Goal: Information Seeking & Learning: Compare options

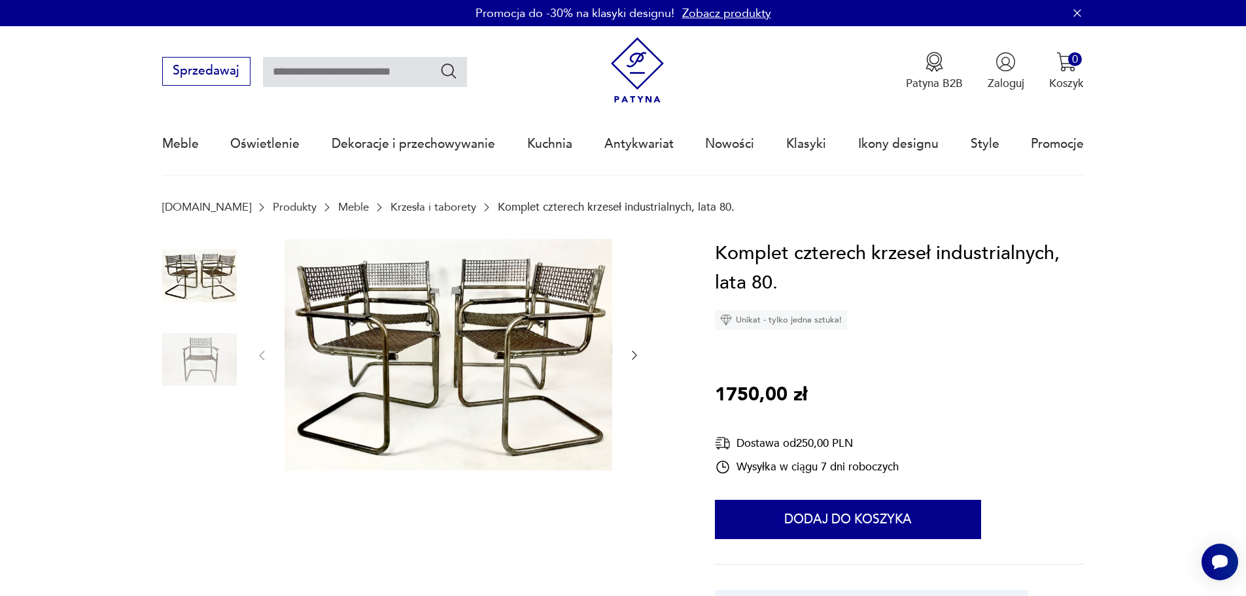
click at [413, 211] on link "Krzesła i taborety" at bounding box center [434, 207] width 86 height 12
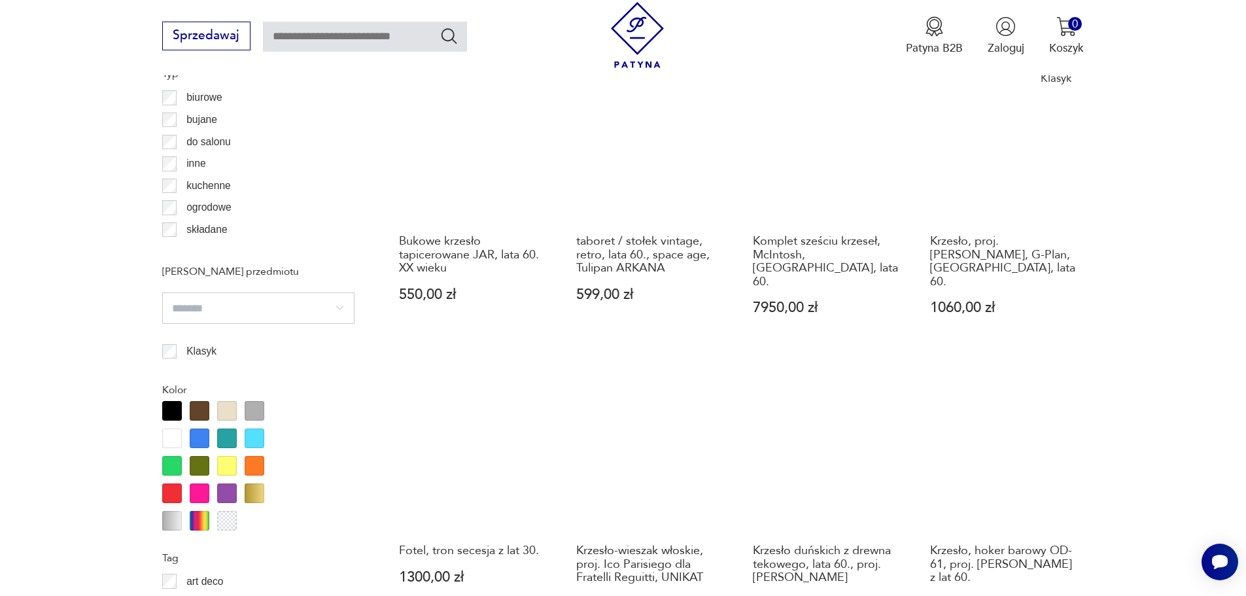
scroll to position [1416, 0]
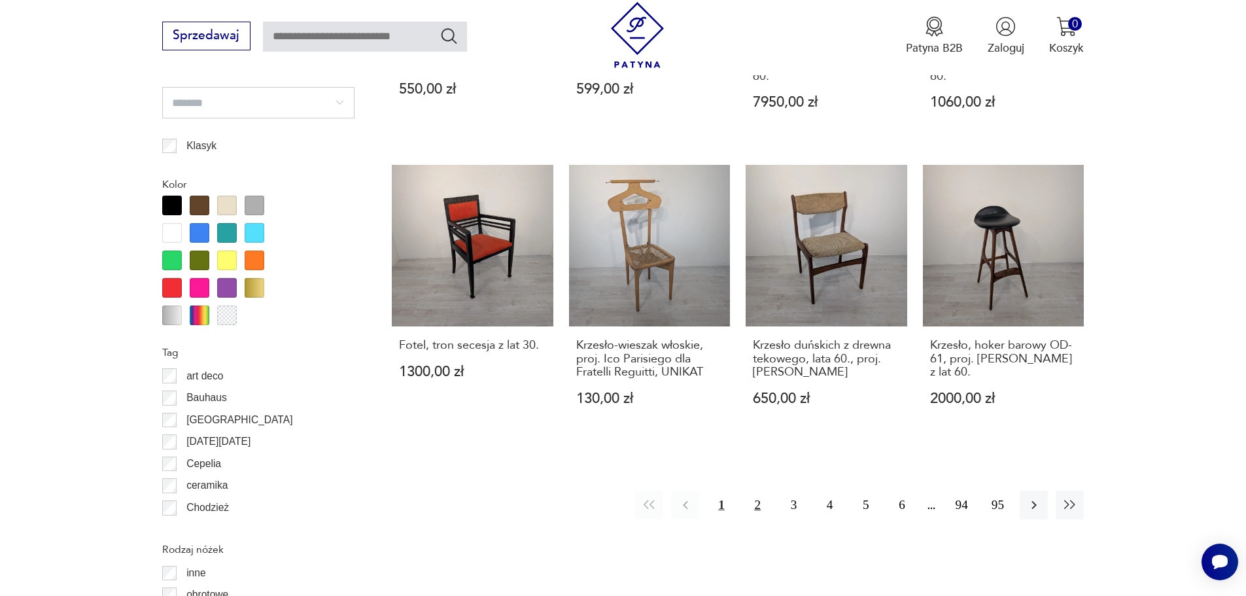
click at [756, 491] on button "2" at bounding box center [758, 505] width 28 height 28
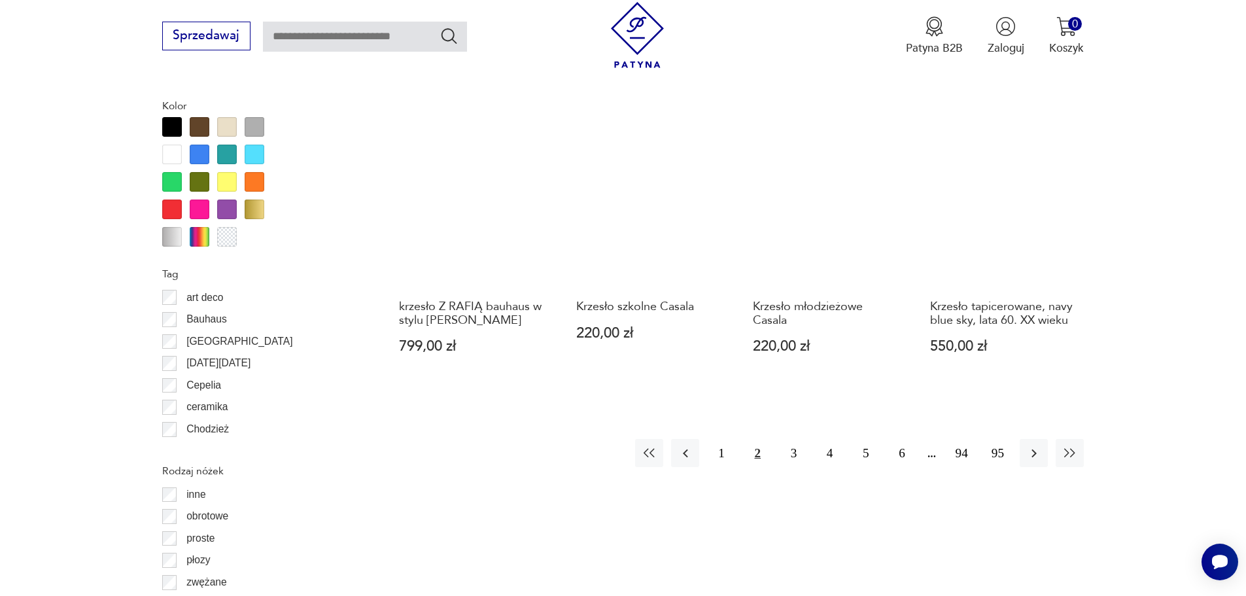
scroll to position [1548, 0]
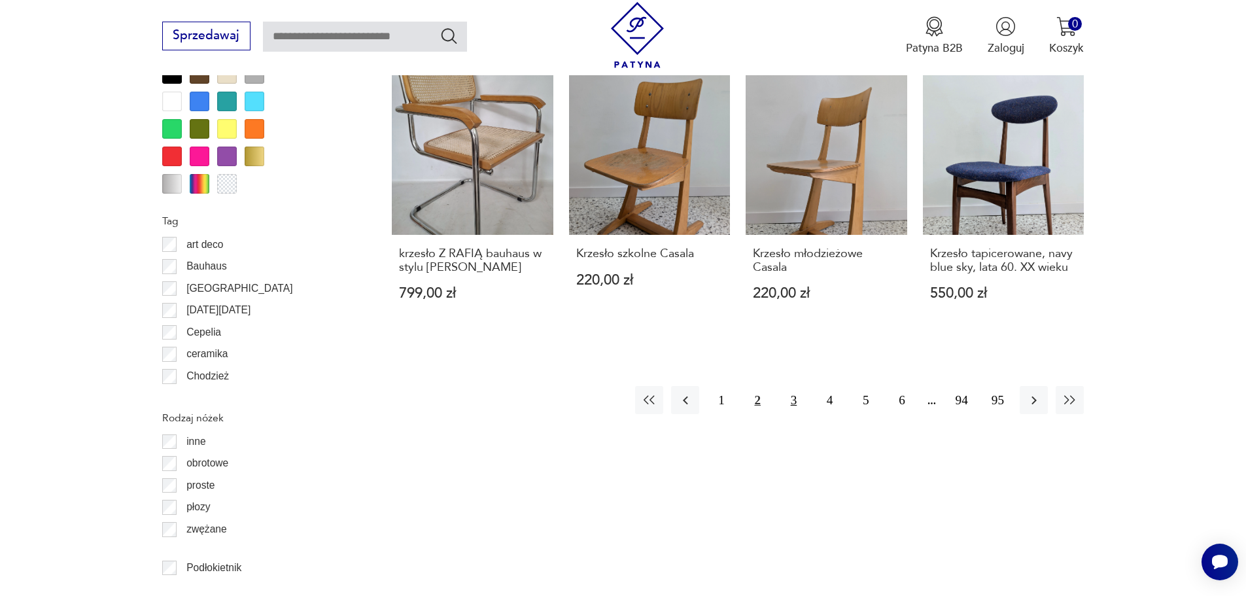
click at [790, 387] on button "3" at bounding box center [794, 400] width 28 height 28
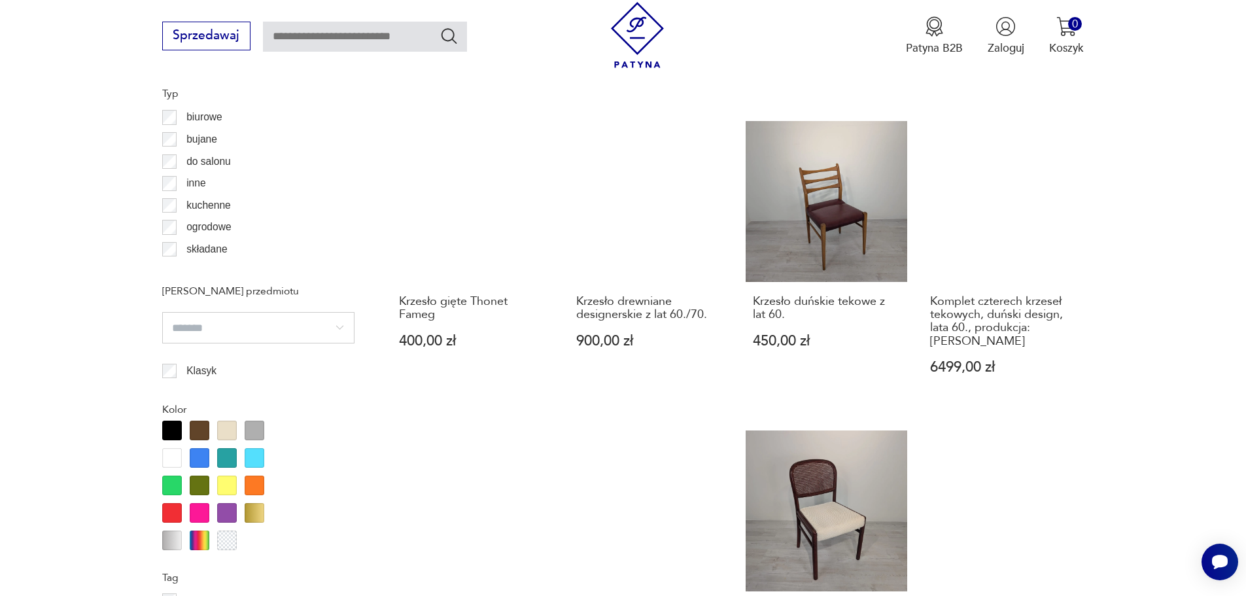
scroll to position [1417, 0]
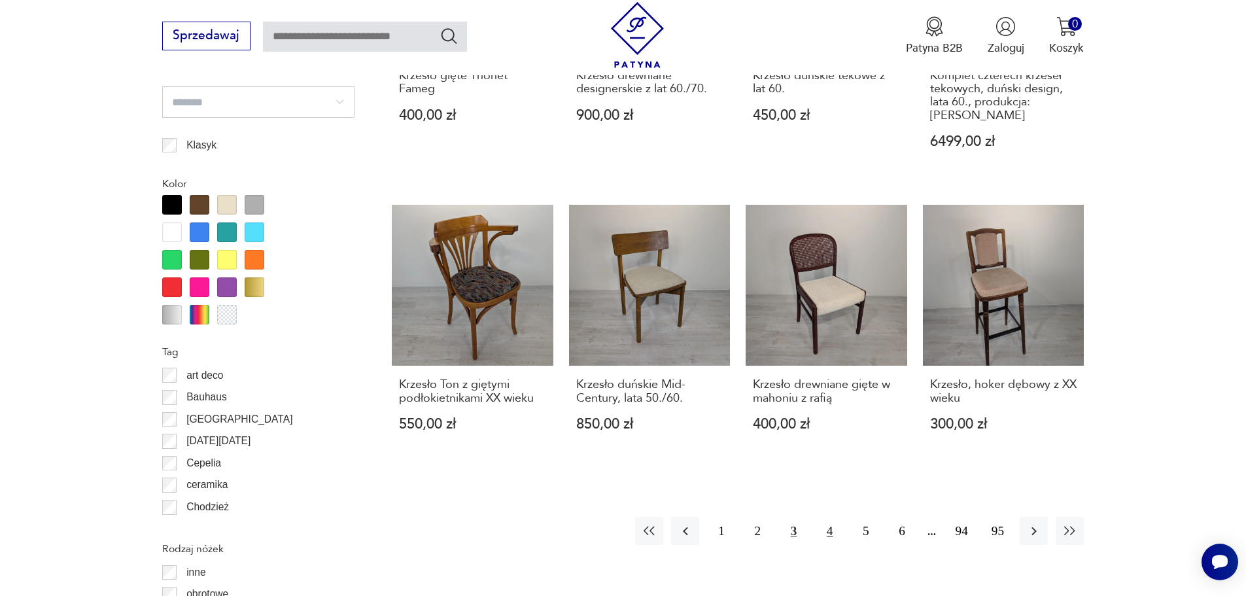
click at [833, 517] on button "4" at bounding box center [830, 531] width 28 height 28
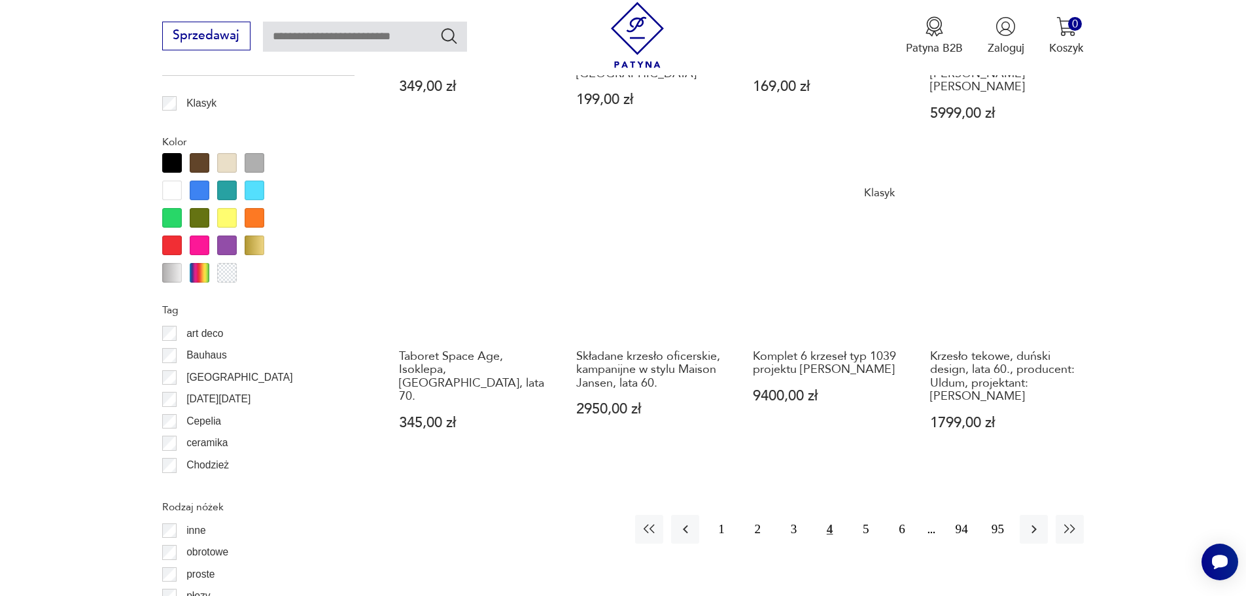
scroll to position [1482, 0]
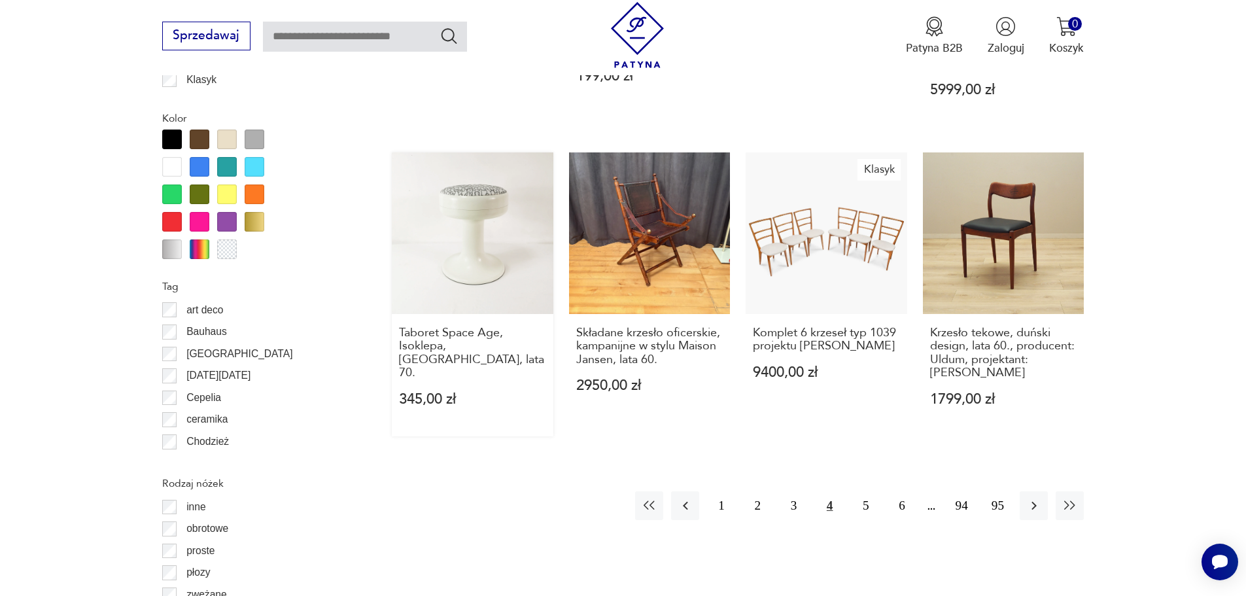
click at [469, 225] on link "Taboret Space Age, Isoklepa, Niemcy, lata 70. 345,00 zł" at bounding box center [473, 294] width 162 height 284
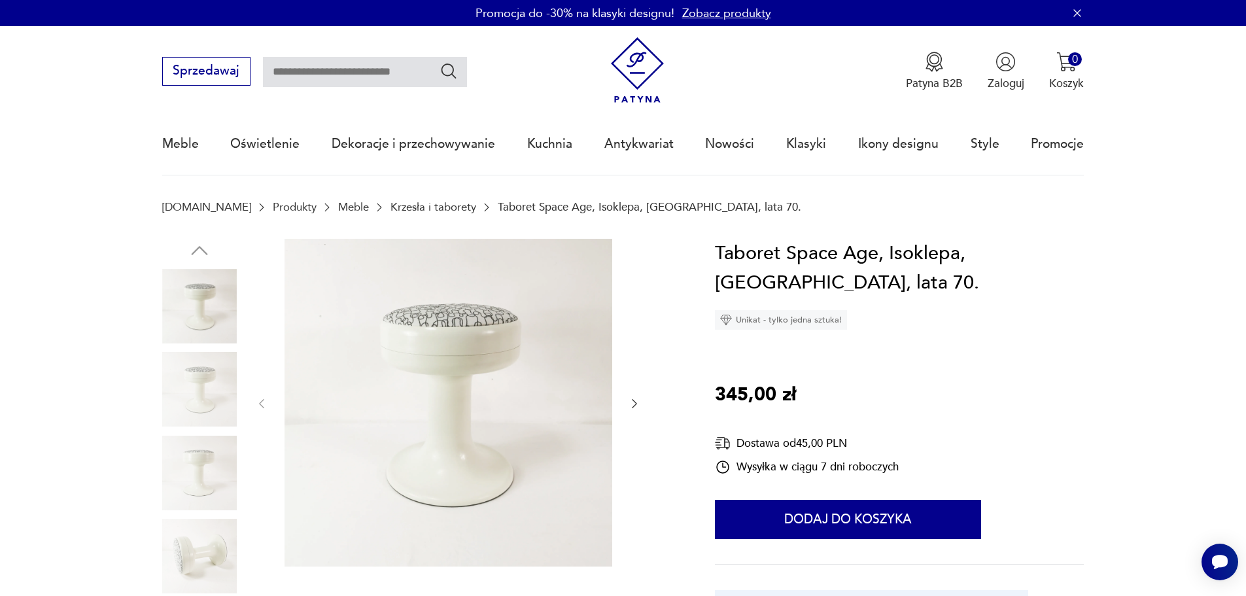
click at [189, 392] on img at bounding box center [199, 389] width 75 height 75
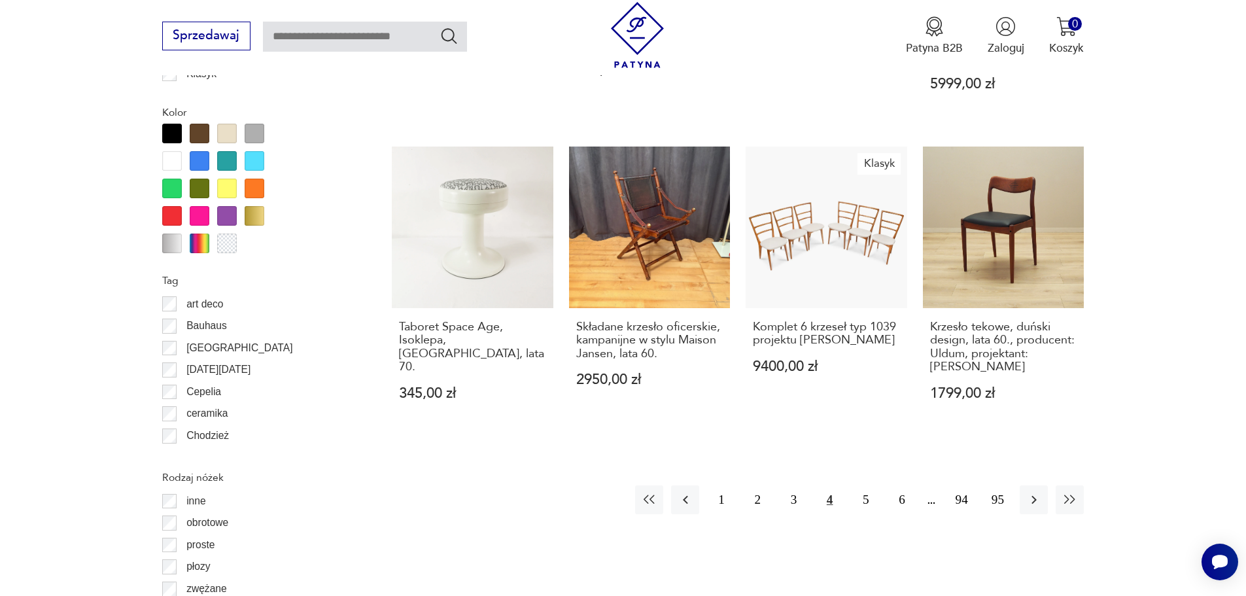
scroll to position [1497, 0]
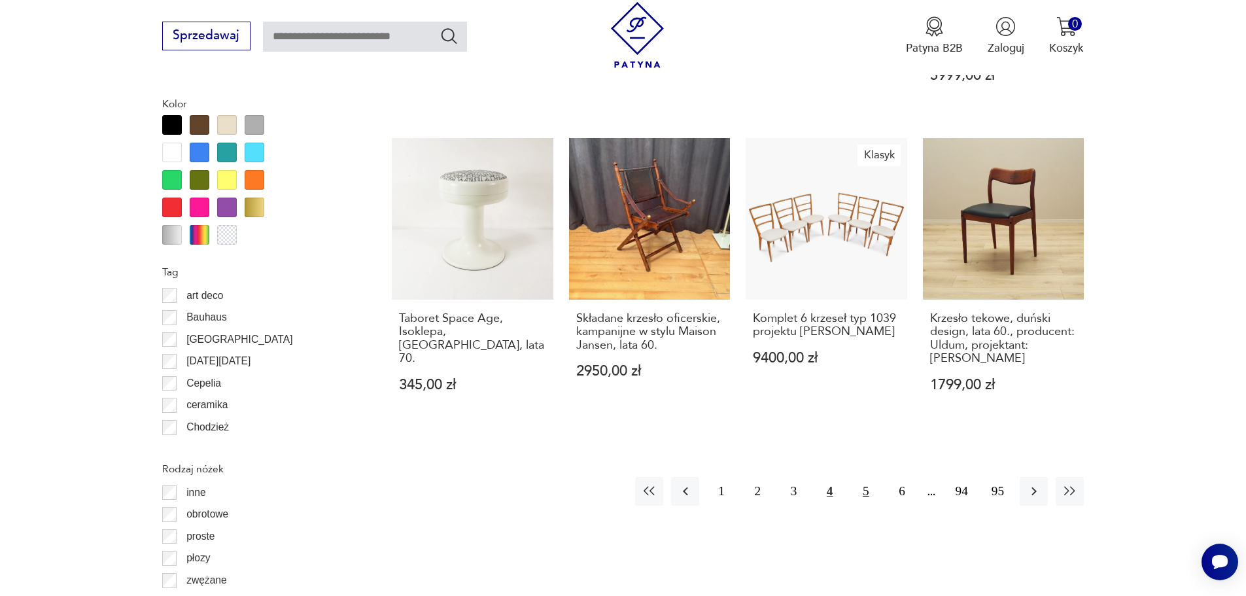
click at [863, 477] on button "5" at bounding box center [866, 491] width 28 height 28
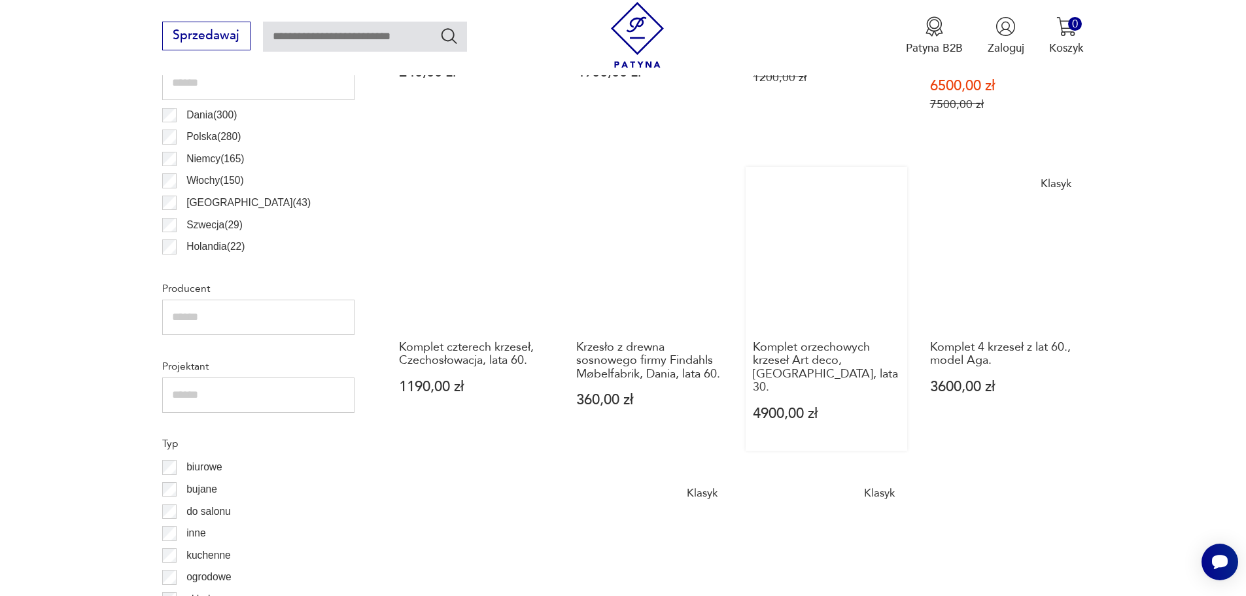
scroll to position [828, 0]
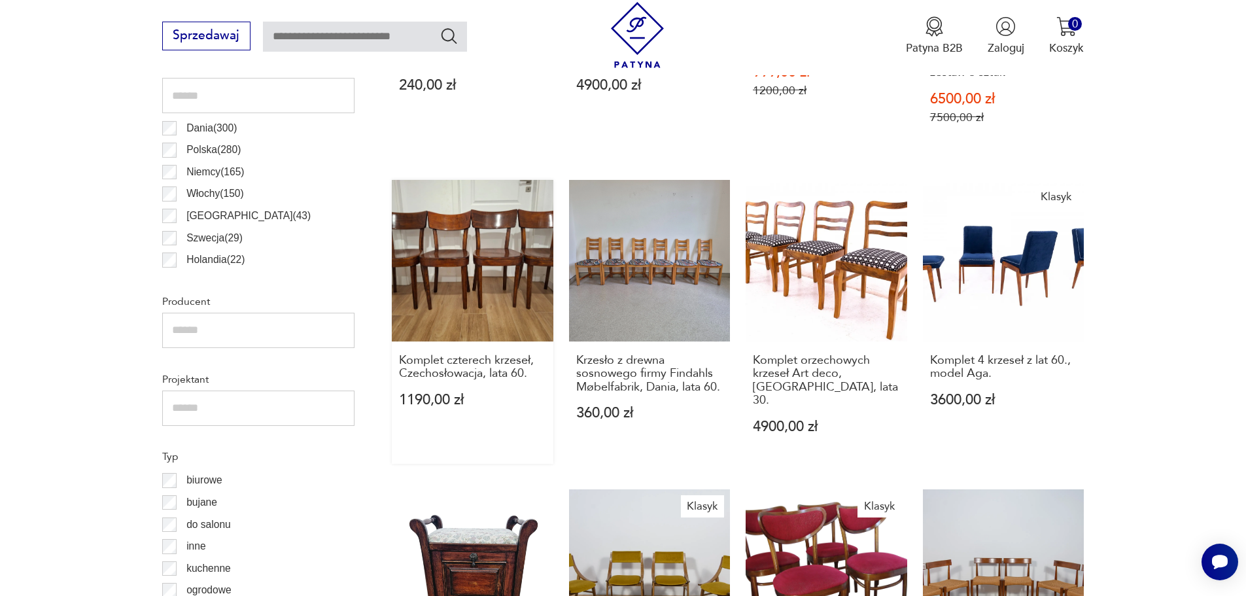
click at [520, 307] on link "Komplet czterech krzeseł, Czechosłowacja, lata 60. 1190,00 zł" at bounding box center [473, 322] width 162 height 284
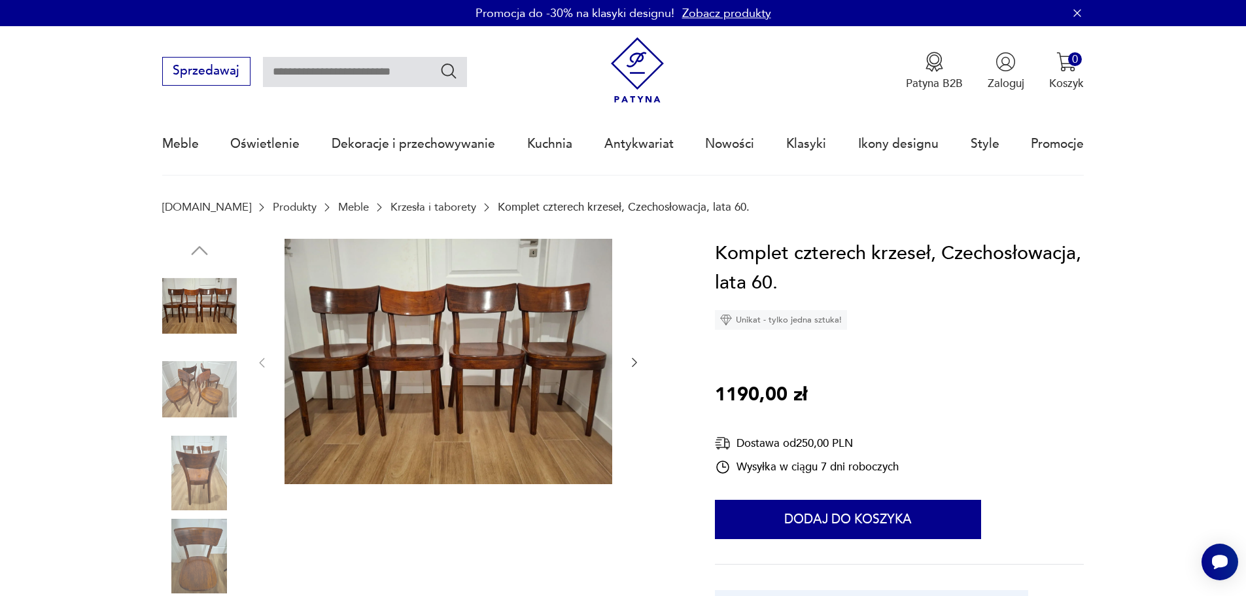
click at [625, 357] on div at bounding box center [448, 363] width 386 height 249
click at [632, 359] on icon "button" at bounding box center [634, 362] width 13 height 13
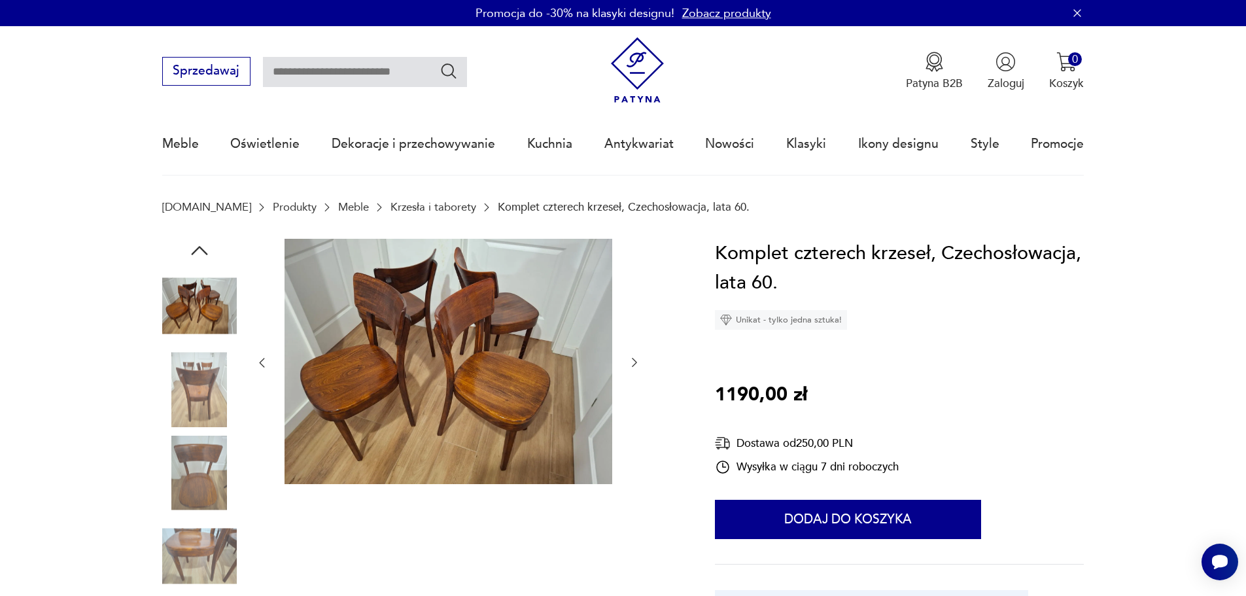
click at [632, 359] on icon "button" at bounding box center [634, 362] width 13 height 13
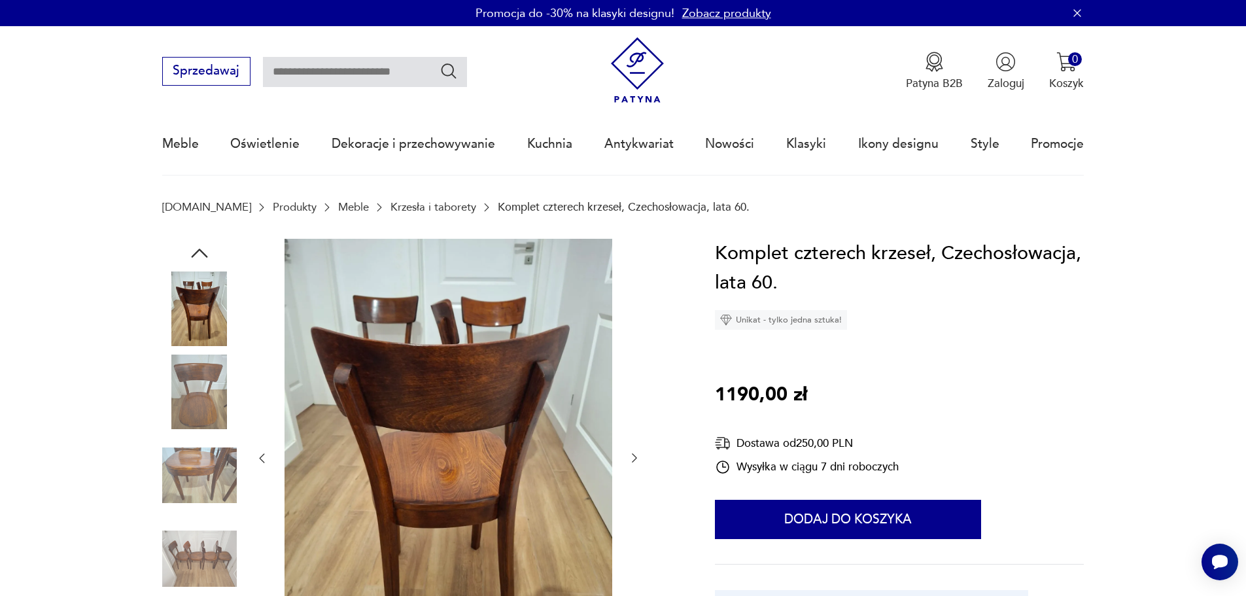
click at [632, 359] on div at bounding box center [448, 459] width 386 height 440
click at [216, 559] on img at bounding box center [199, 558] width 75 height 75
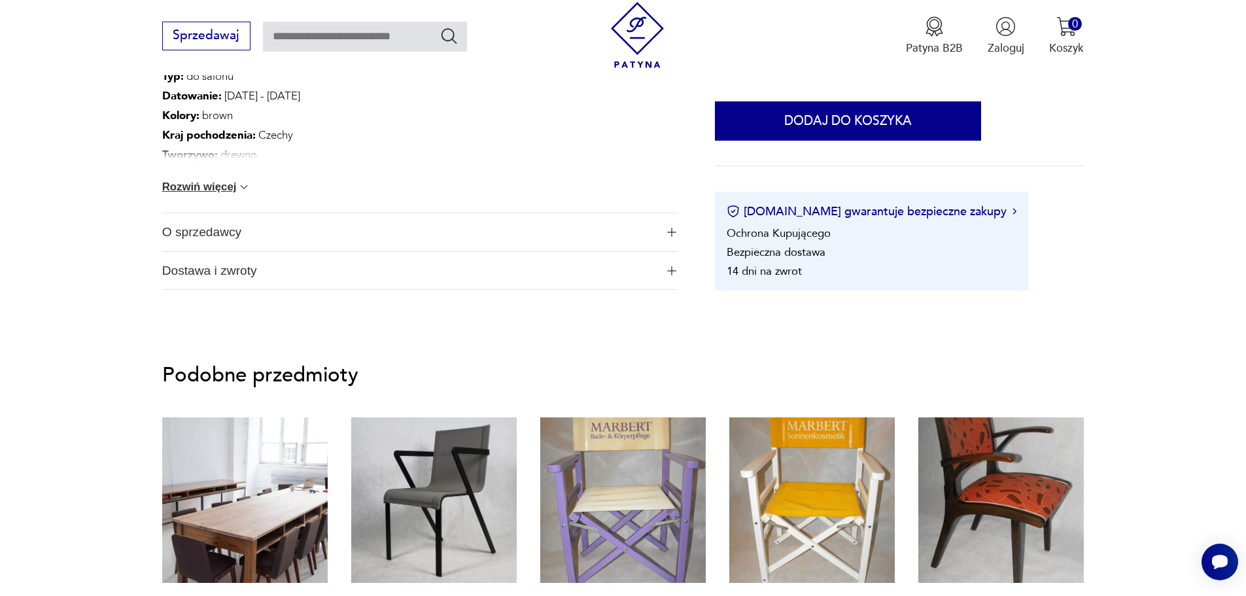
scroll to position [523, 0]
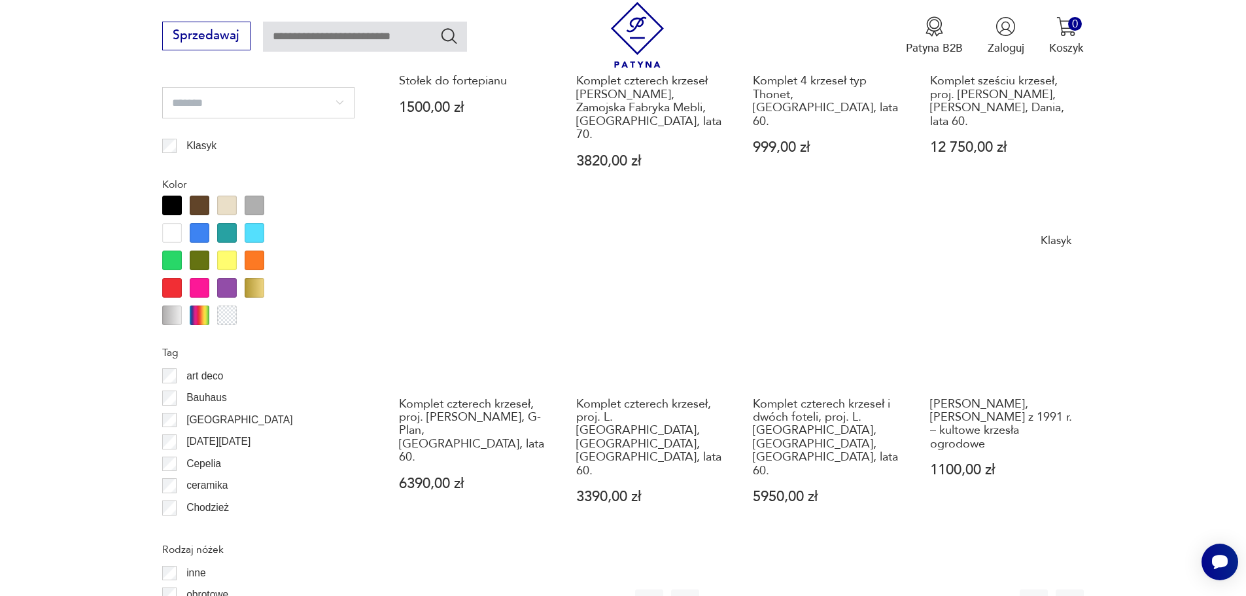
scroll to position [1417, 0]
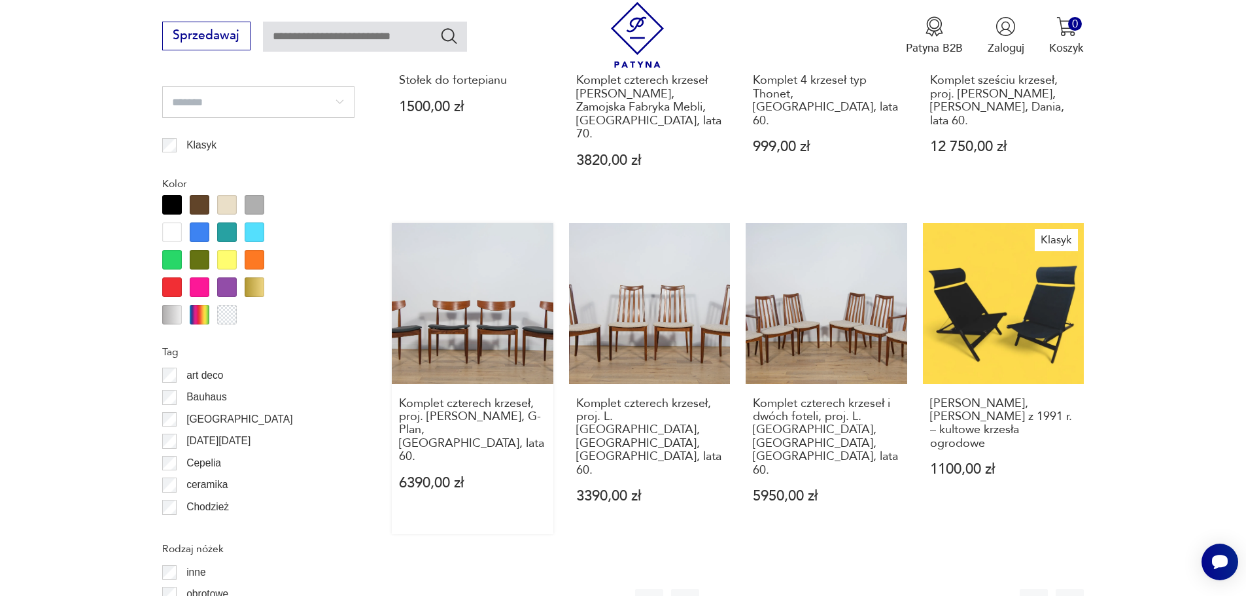
click at [511, 302] on link "Komplet czterech krzeseł, proj. I. Kofod-Larsen, G-Plan, Wielka Brytania, lata …" at bounding box center [473, 378] width 162 height 311
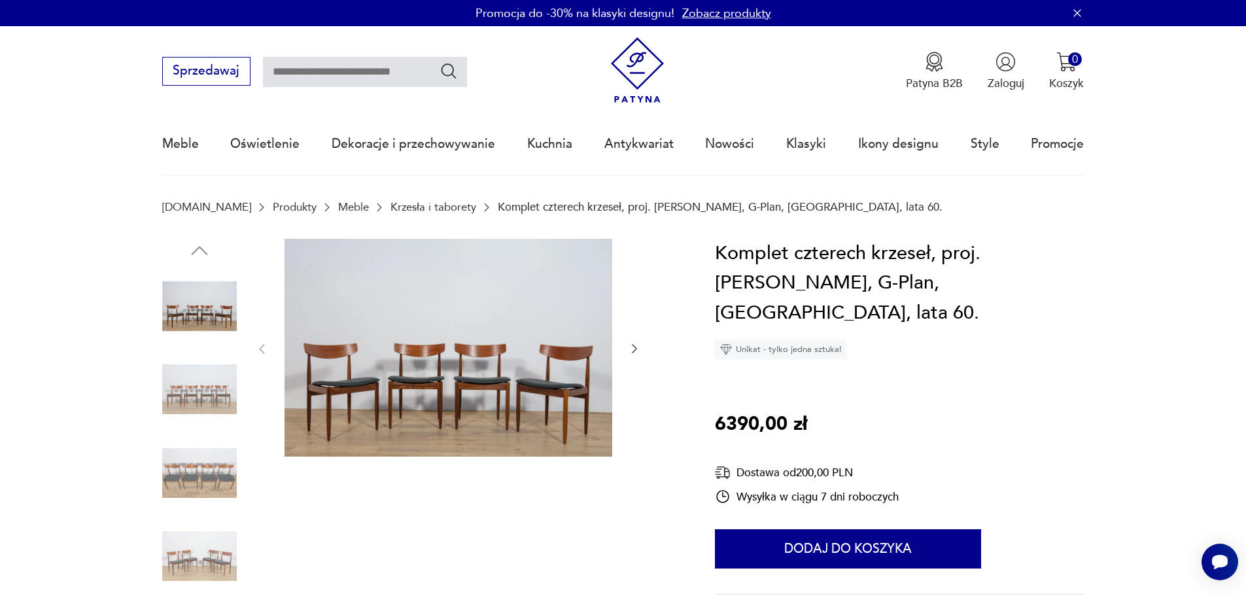
click at [334, 375] on img at bounding box center [449, 348] width 328 height 218
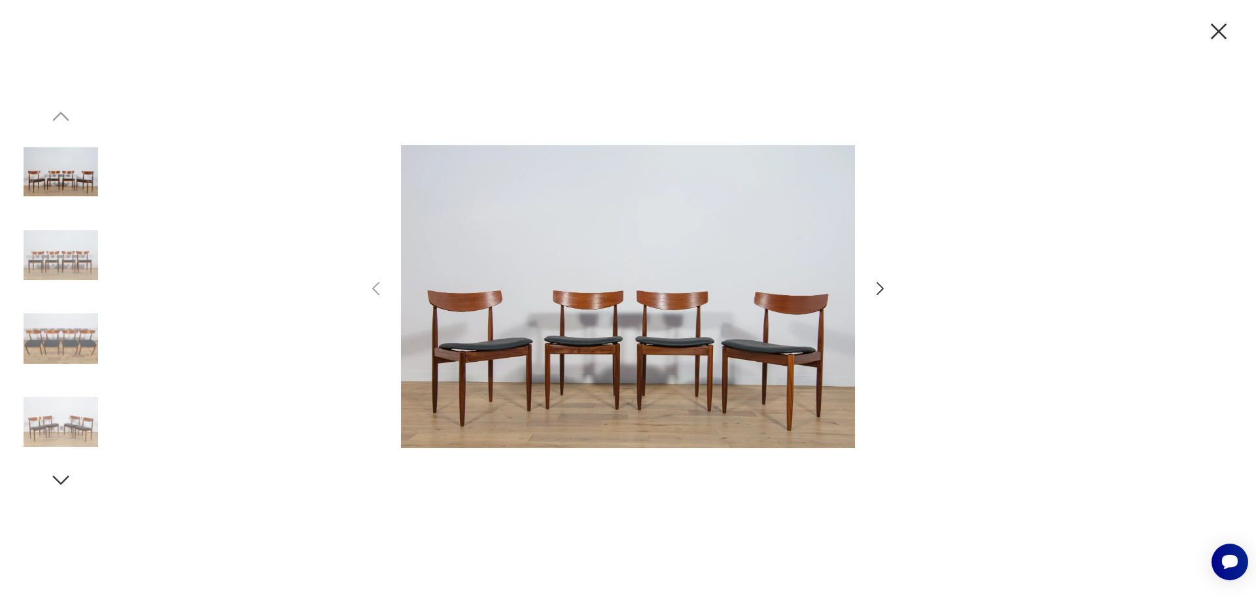
click at [875, 287] on icon "button" at bounding box center [880, 288] width 19 height 19
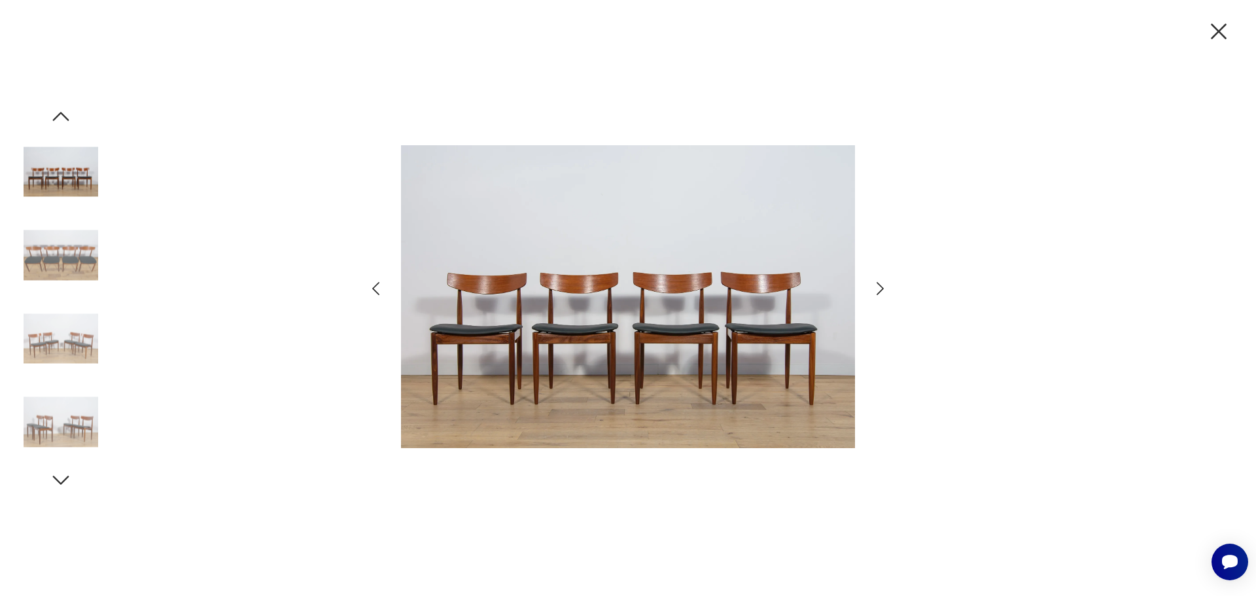
click at [875, 287] on icon "button" at bounding box center [880, 288] width 19 height 19
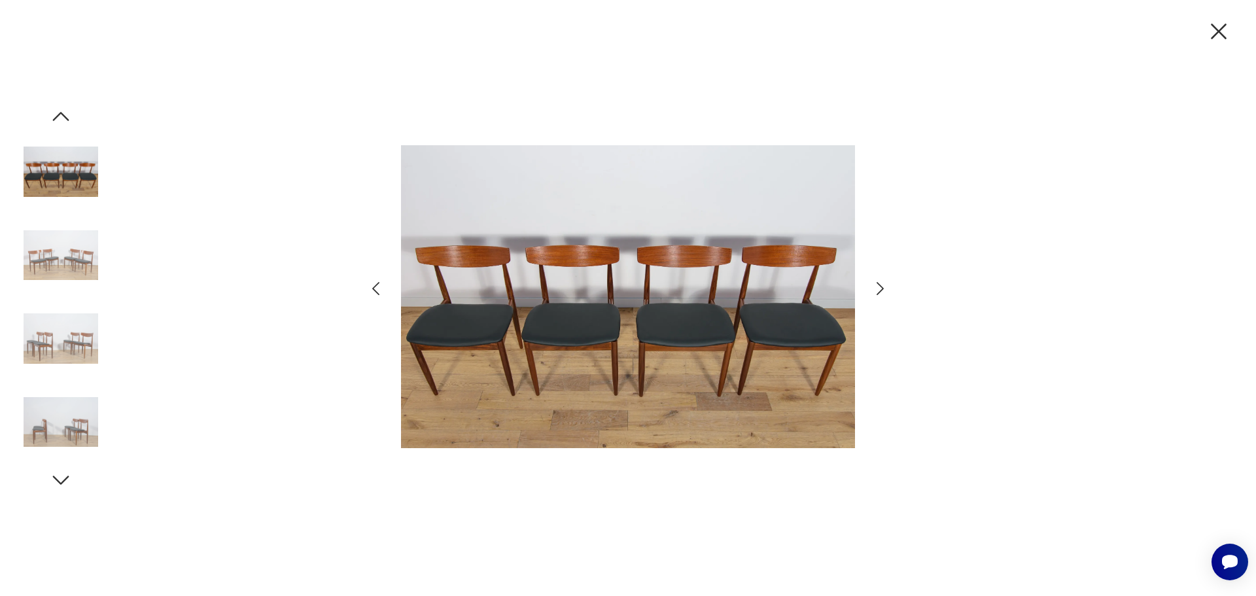
click at [875, 286] on icon "button" at bounding box center [880, 288] width 19 height 19
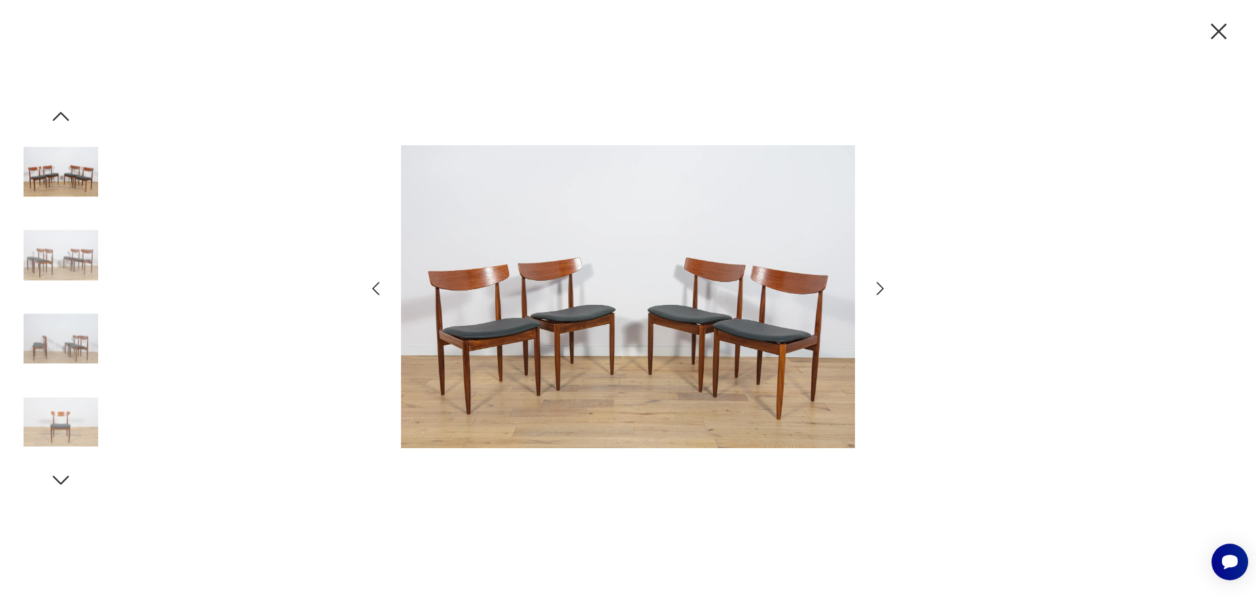
click at [875, 286] on icon "button" at bounding box center [880, 288] width 19 height 19
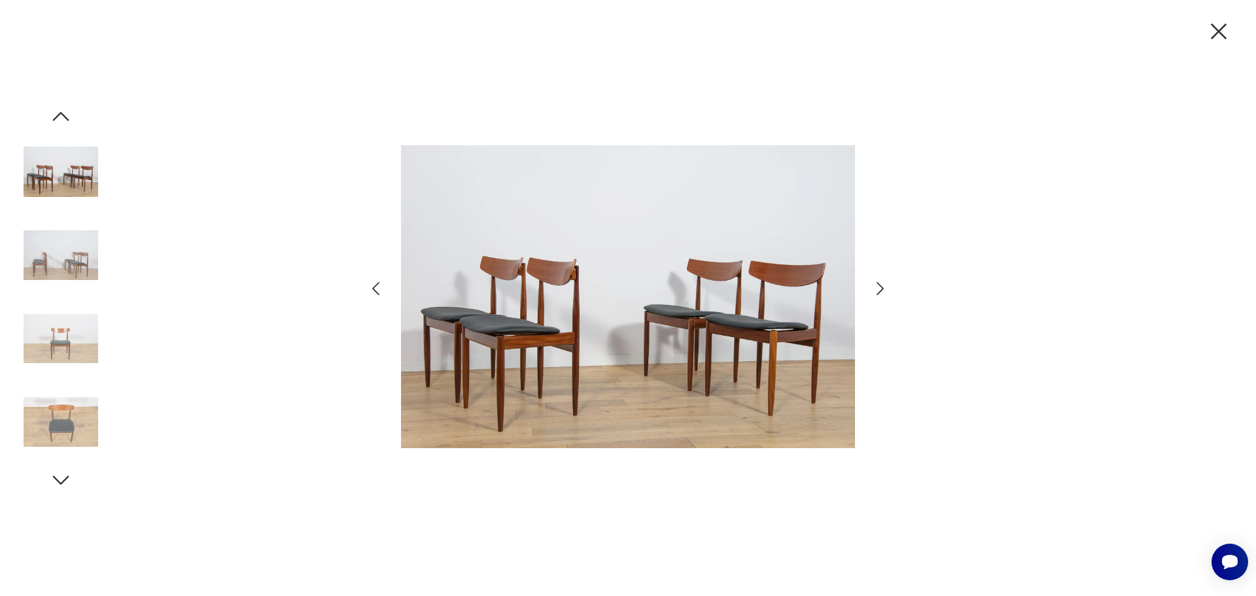
click at [55, 417] on img at bounding box center [61, 422] width 75 height 75
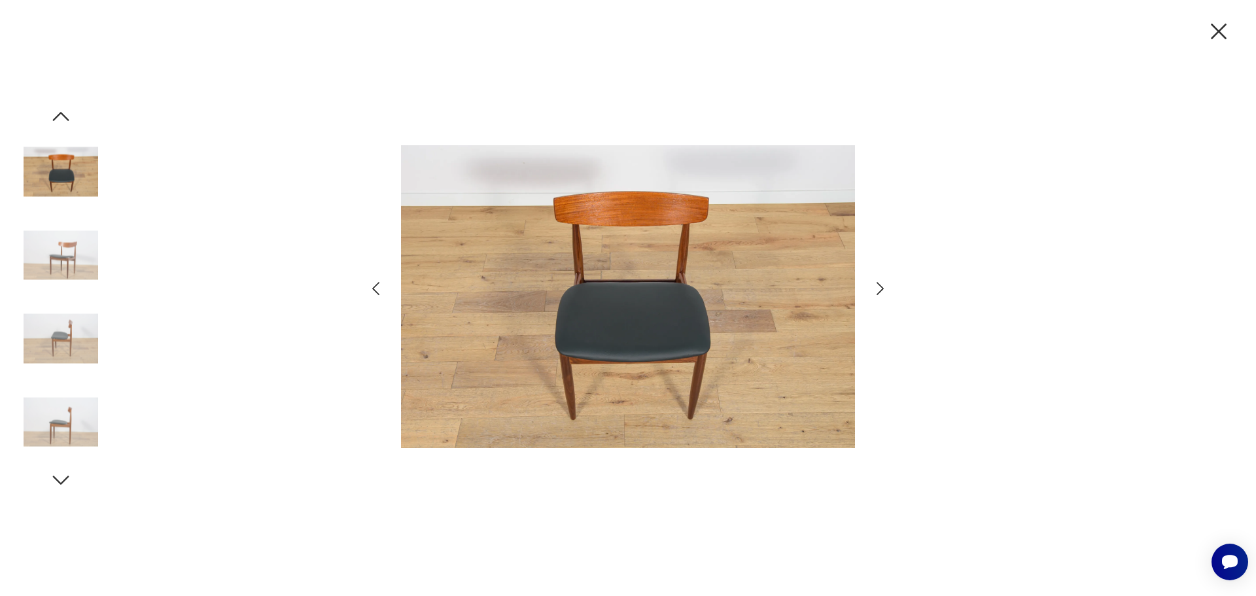
click at [877, 282] on icon "button" at bounding box center [880, 288] width 19 height 19
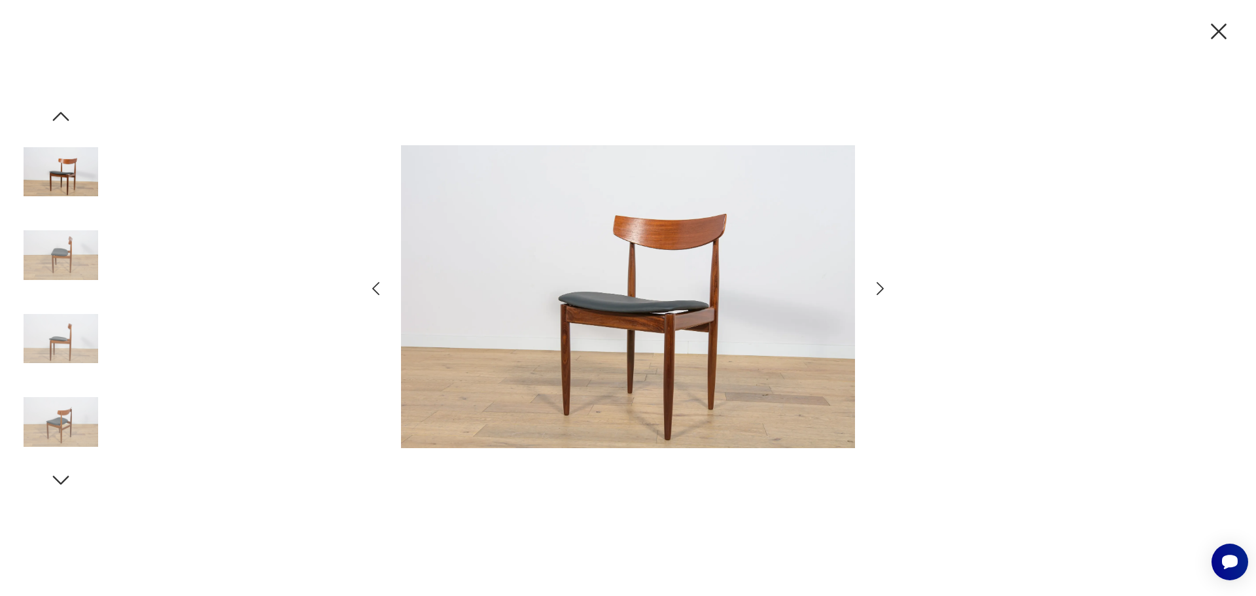
click at [877, 282] on icon "button" at bounding box center [880, 288] width 19 height 19
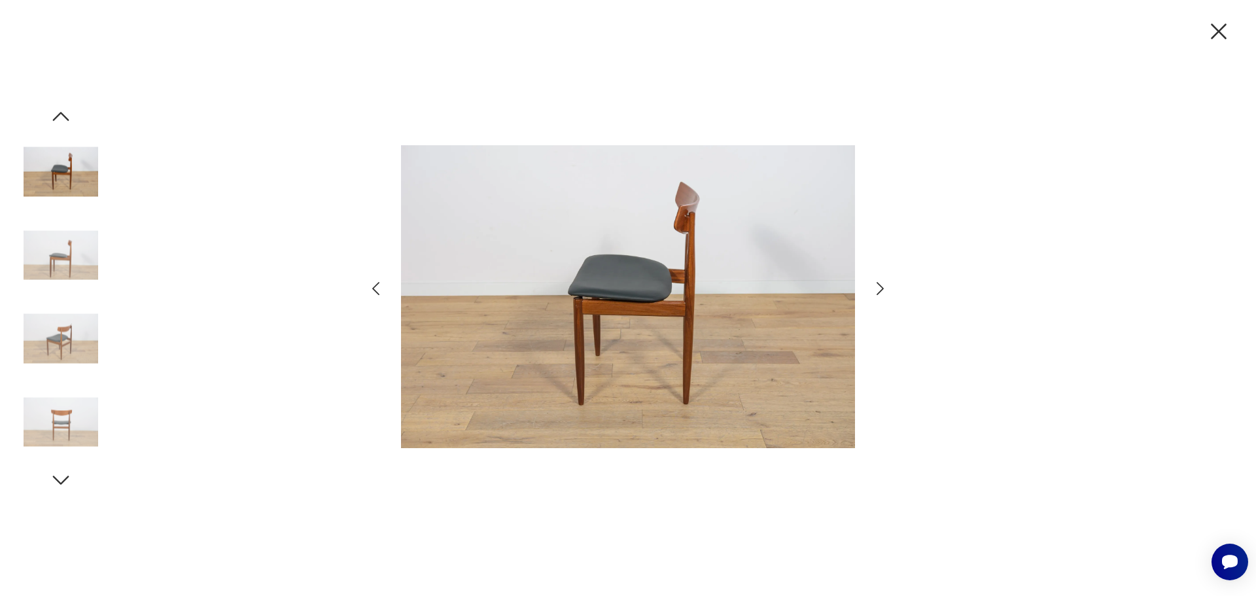
click at [885, 282] on icon "button" at bounding box center [880, 288] width 19 height 19
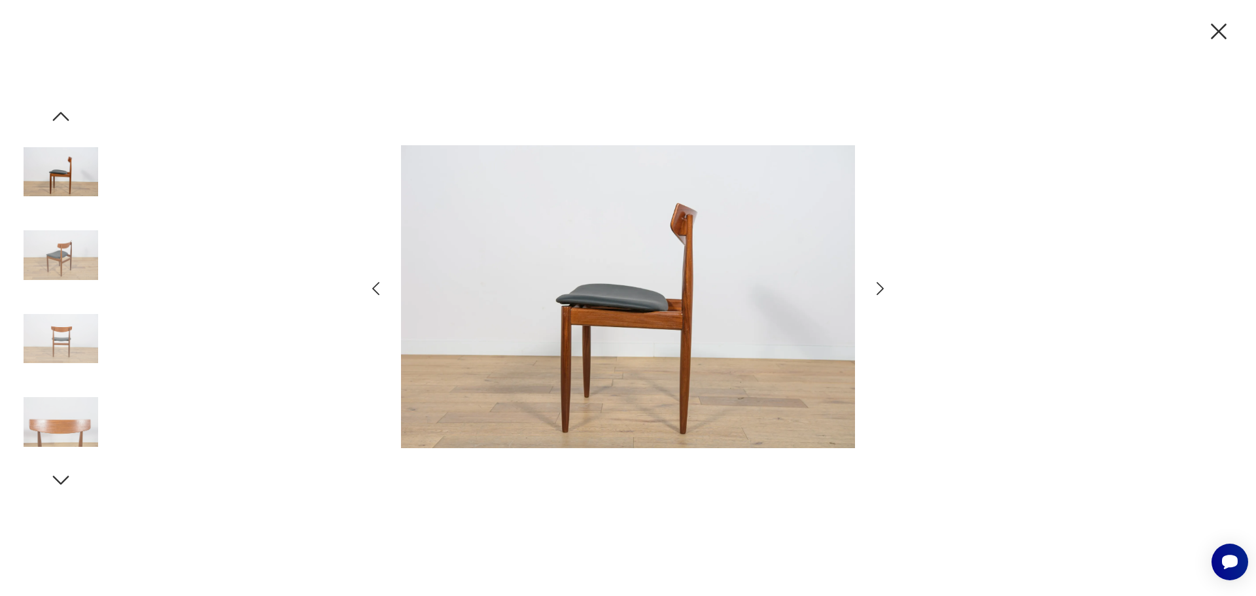
click at [885, 282] on icon "button" at bounding box center [880, 288] width 19 height 19
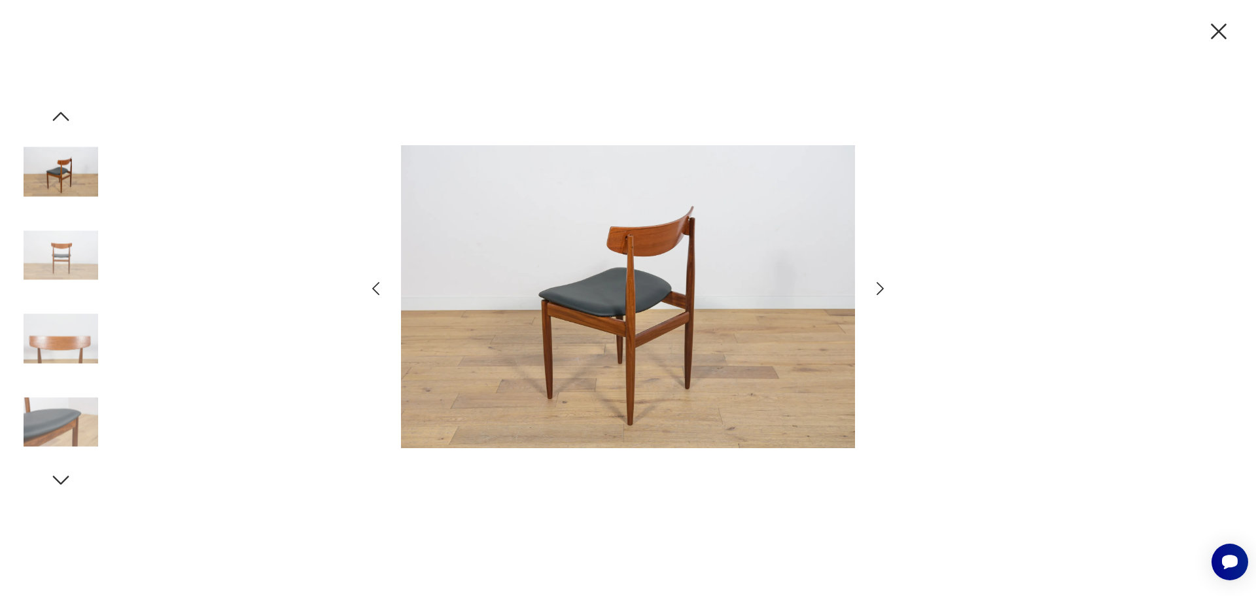
drag, startPoint x: 1216, startPoint y: 31, endPoint x: 1170, endPoint y: 30, distance: 46.4
click at [1215, 30] on icon "button" at bounding box center [1218, 31] width 27 height 27
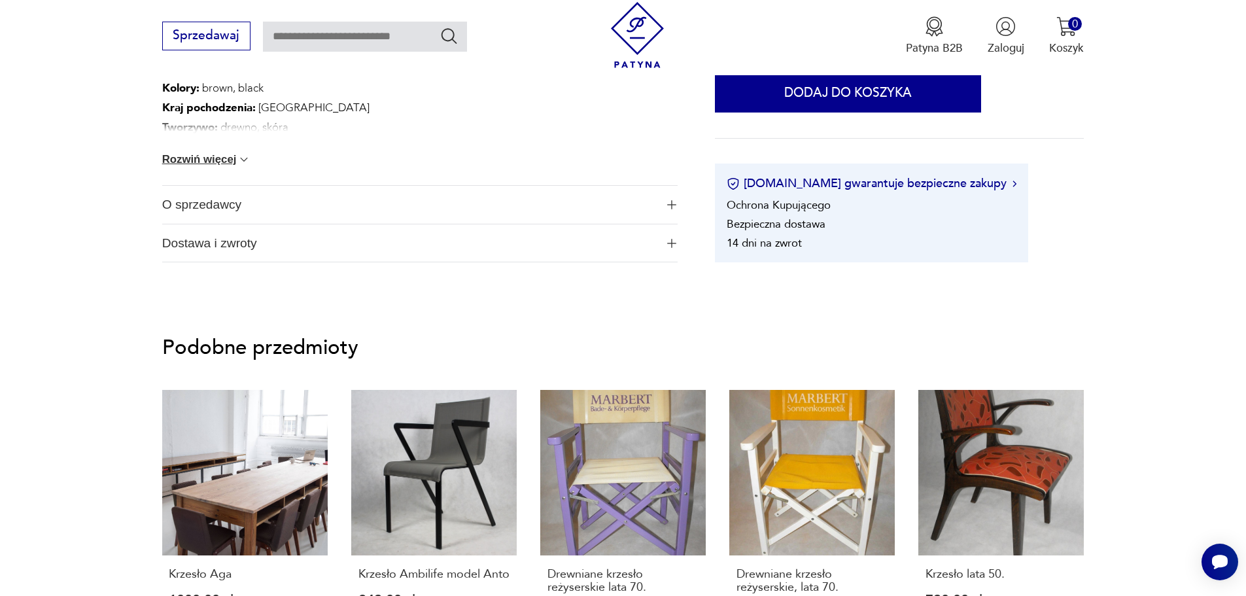
scroll to position [1047, 0]
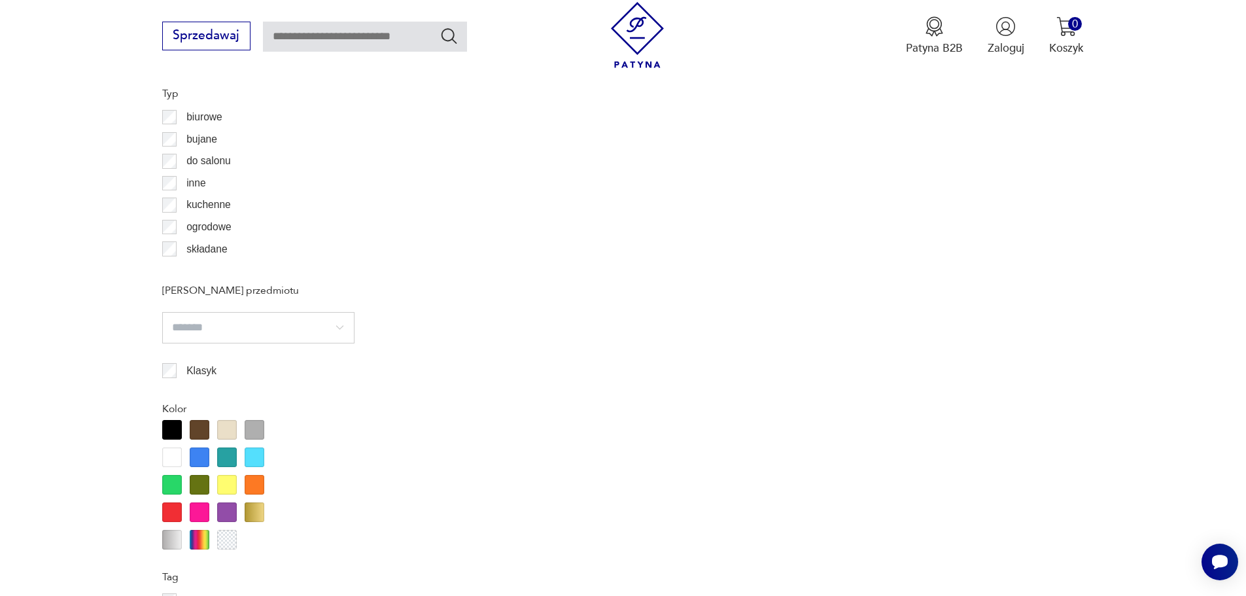
scroll to position [1562, 0]
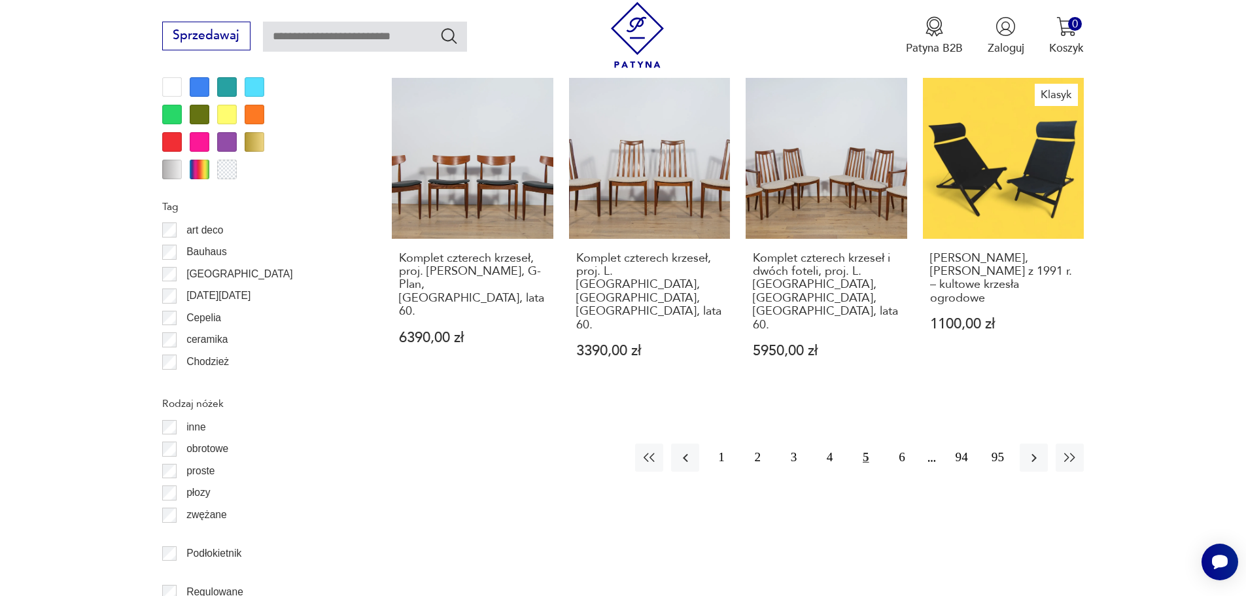
click at [865, 444] on button "5" at bounding box center [866, 458] width 28 height 28
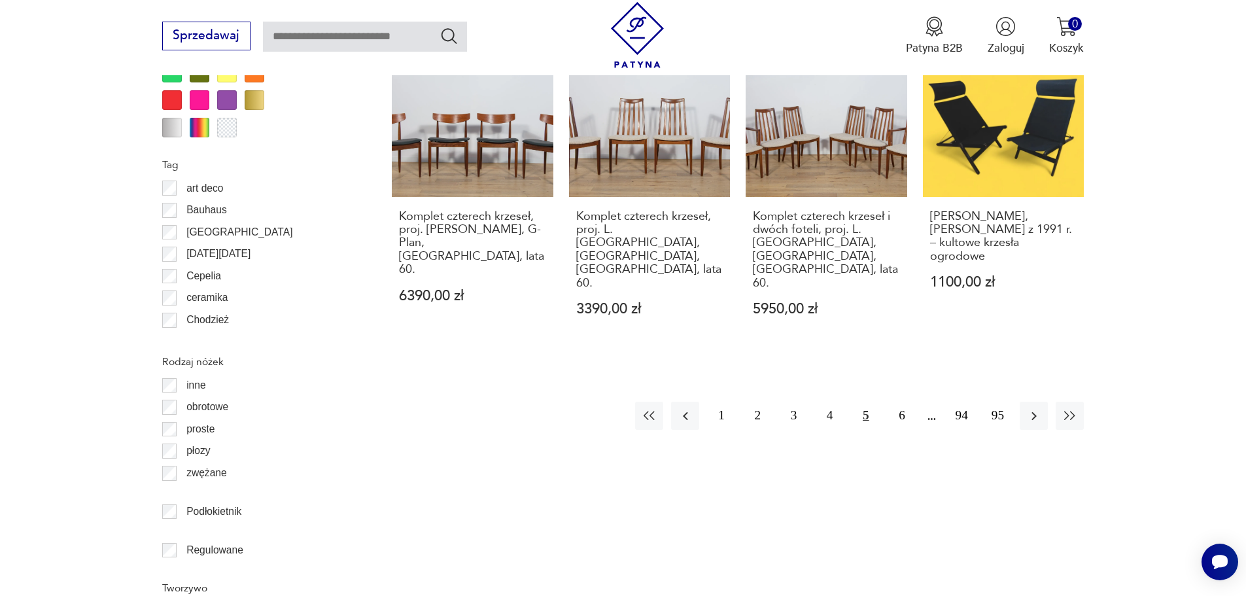
scroll to position [1628, 0]
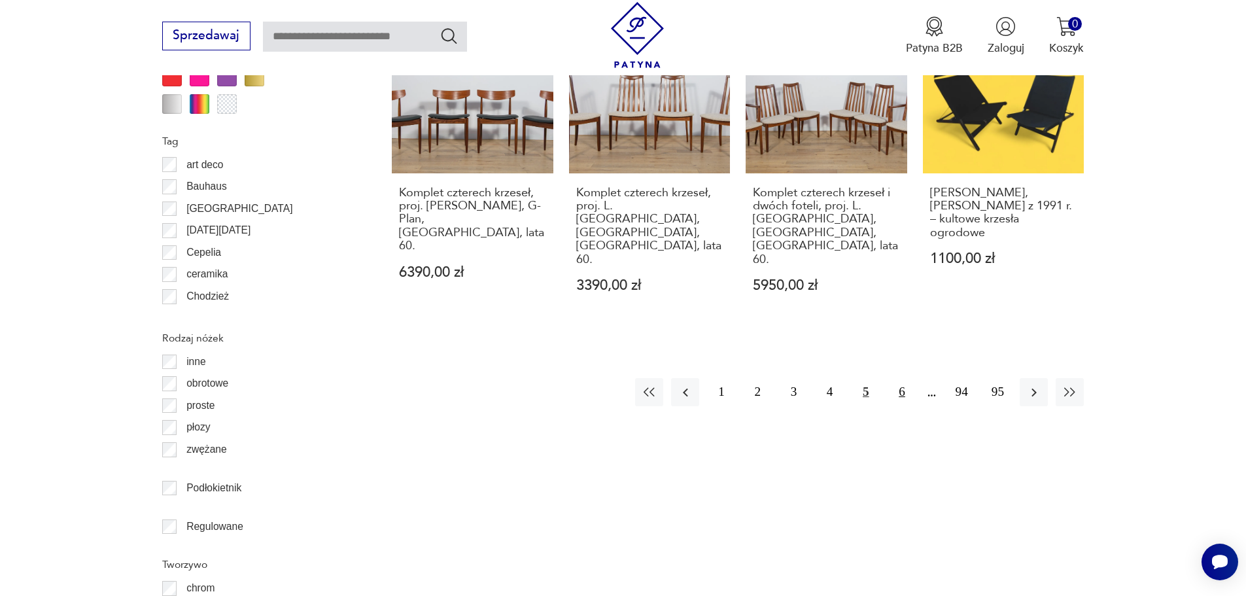
click at [901, 378] on button "6" at bounding box center [902, 392] width 28 height 28
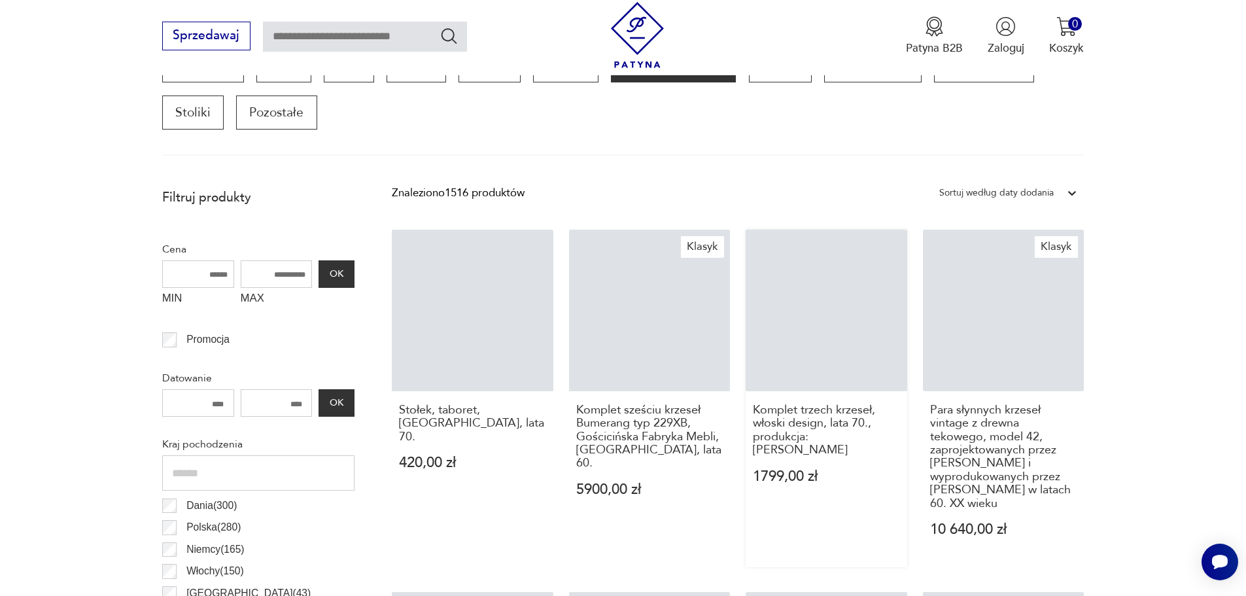
scroll to position [436, 0]
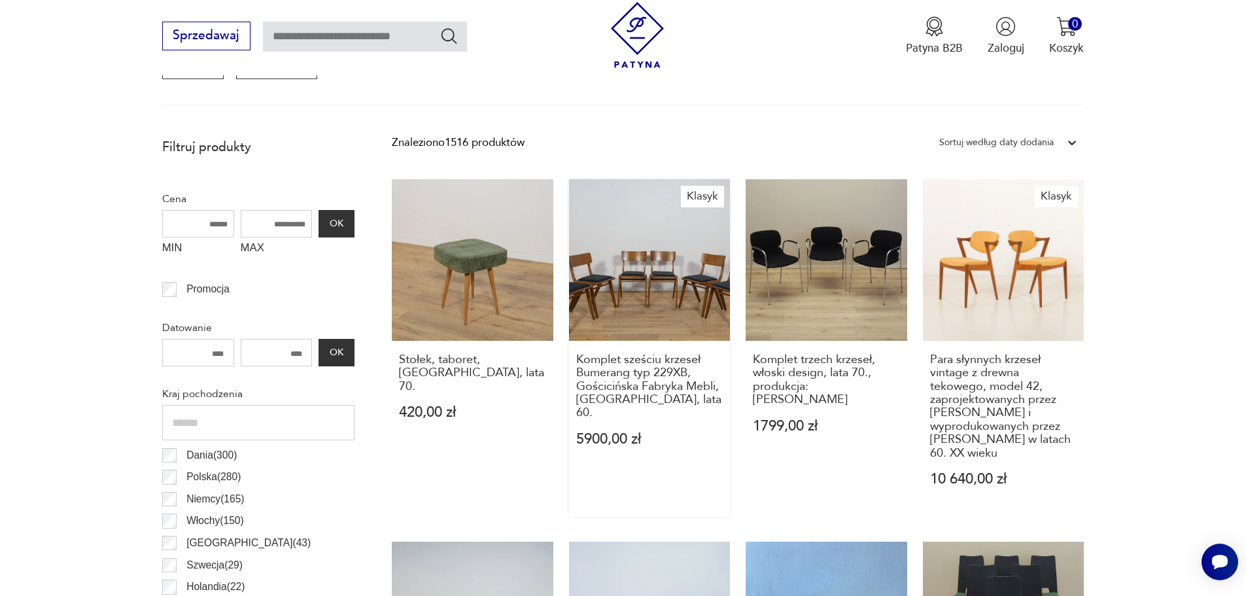
click at [676, 280] on link "Klasyk Komplet sześciu krzeseł Bumerang typ 229XB, Gościcińska Fabryka Mebli, P…" at bounding box center [650, 348] width 162 height 338
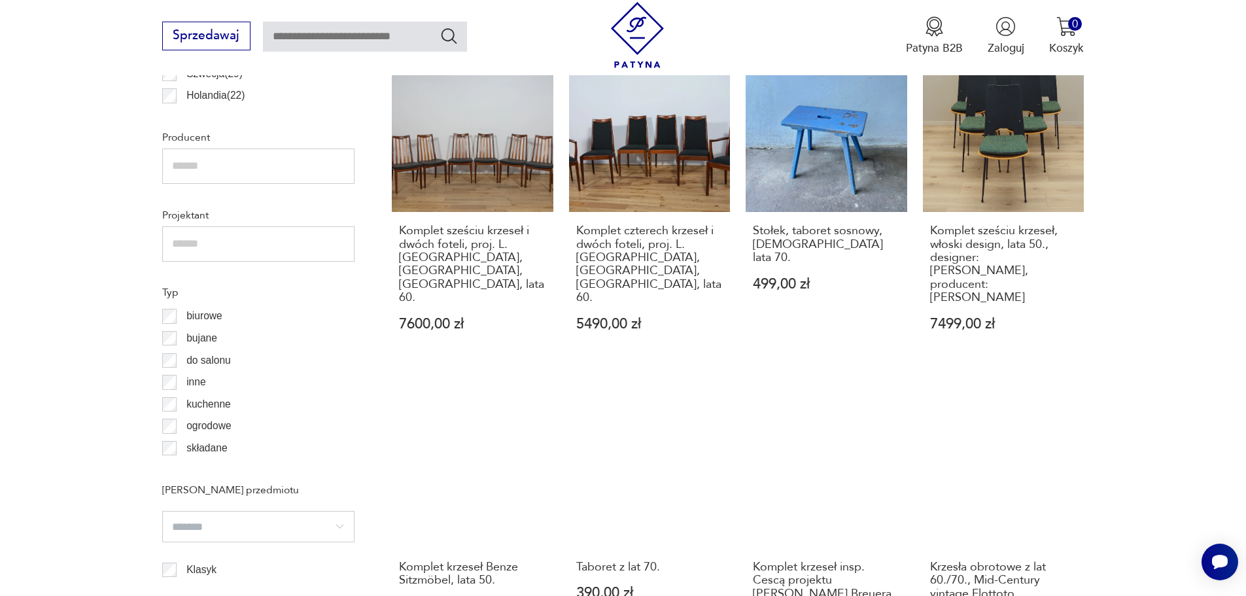
scroll to position [1155, 0]
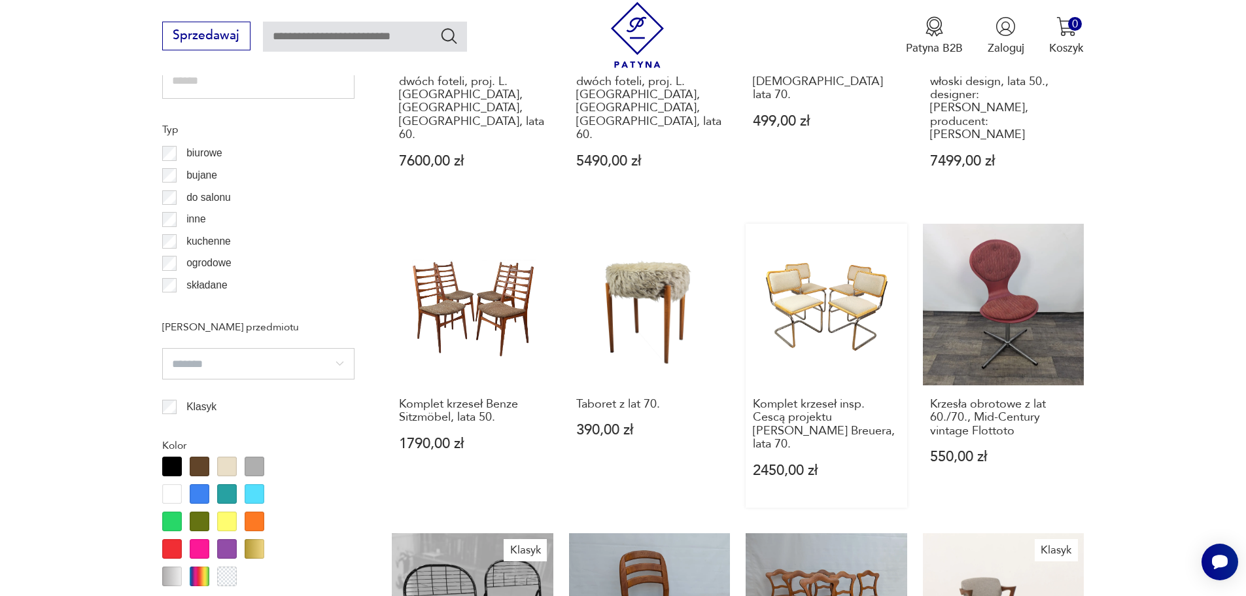
click at [797, 285] on link "Komplet krzeseł insp. Cescą projektu M. Breuera, lata 70. 2450,00 zł" at bounding box center [827, 366] width 162 height 284
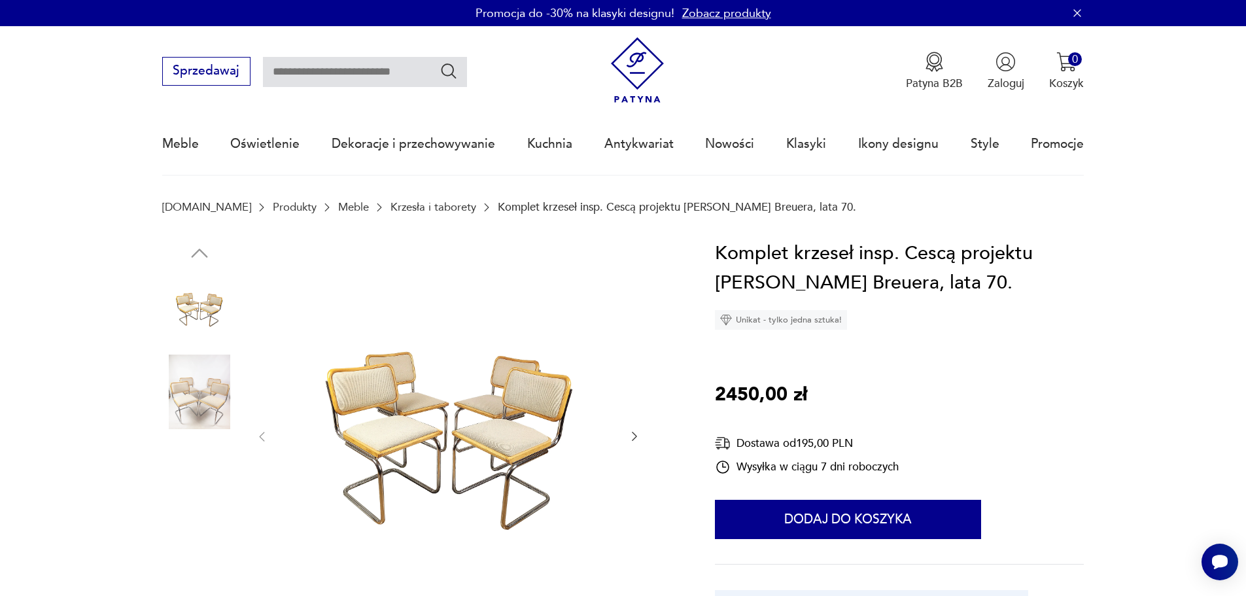
click at [201, 400] on img at bounding box center [199, 392] width 75 height 75
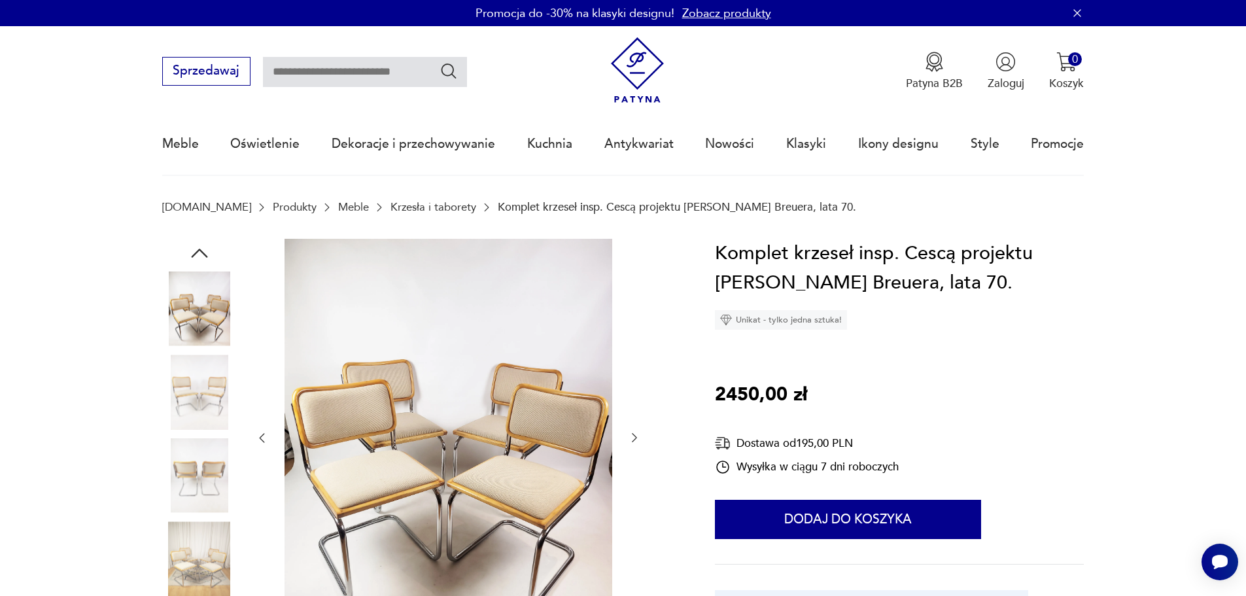
click at [632, 437] on icon "button" at bounding box center [634, 437] width 13 height 13
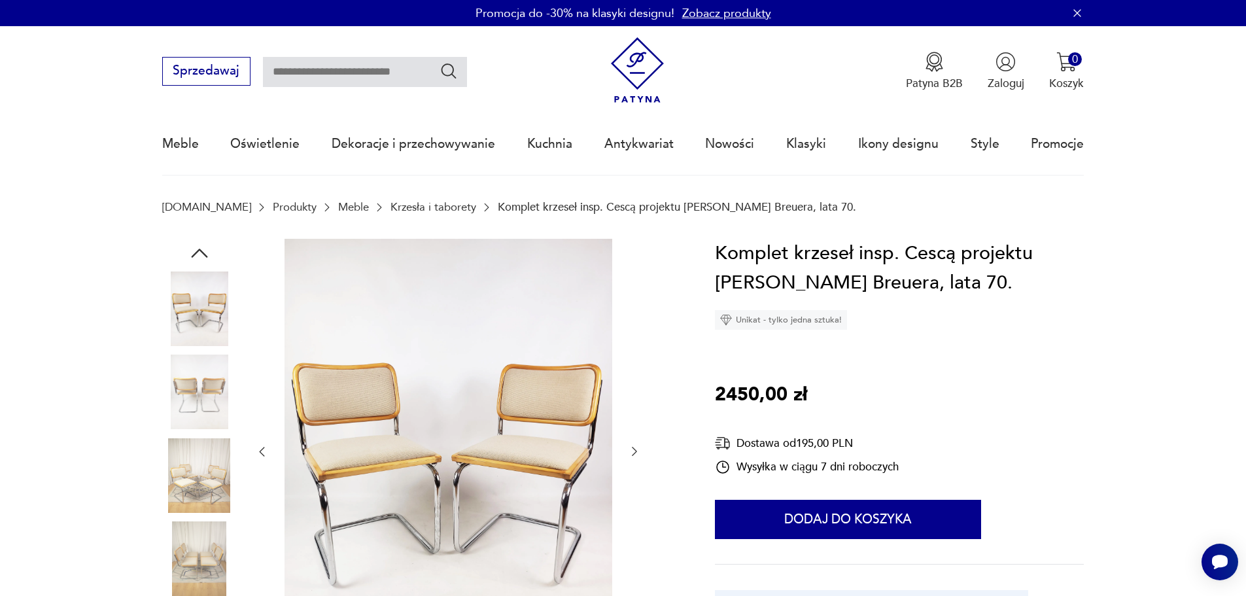
click at [632, 437] on div at bounding box center [448, 452] width 386 height 427
click at [349, 453] on img at bounding box center [449, 451] width 328 height 424
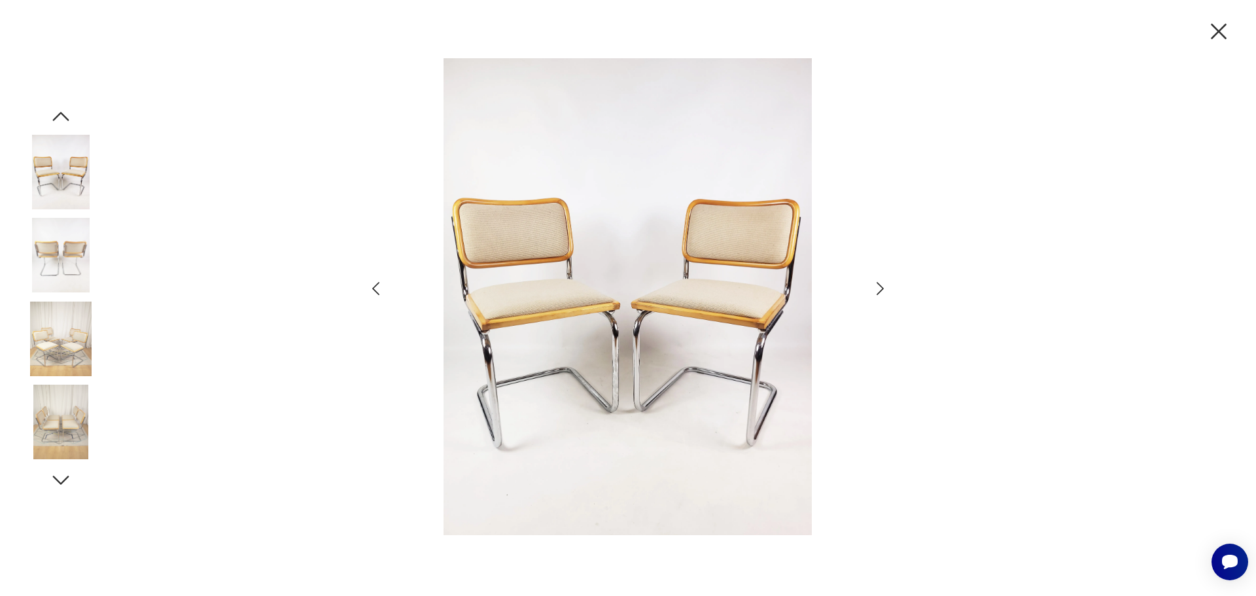
click at [871, 285] on icon "button" at bounding box center [880, 288] width 19 height 19
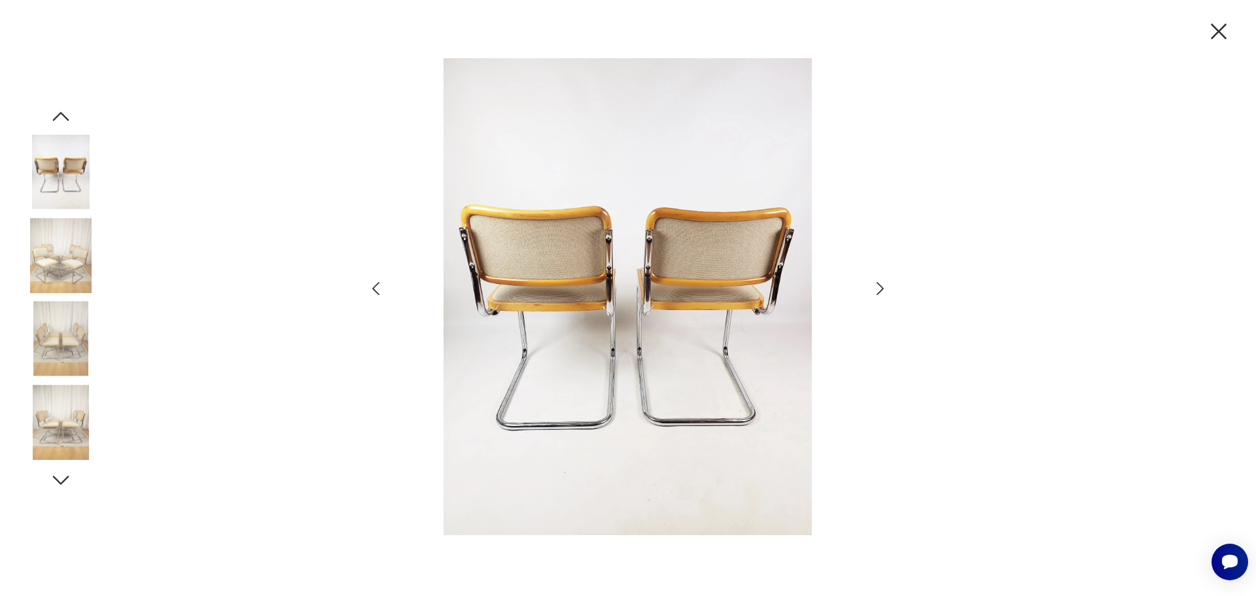
click at [871, 285] on icon "button" at bounding box center [880, 288] width 19 height 19
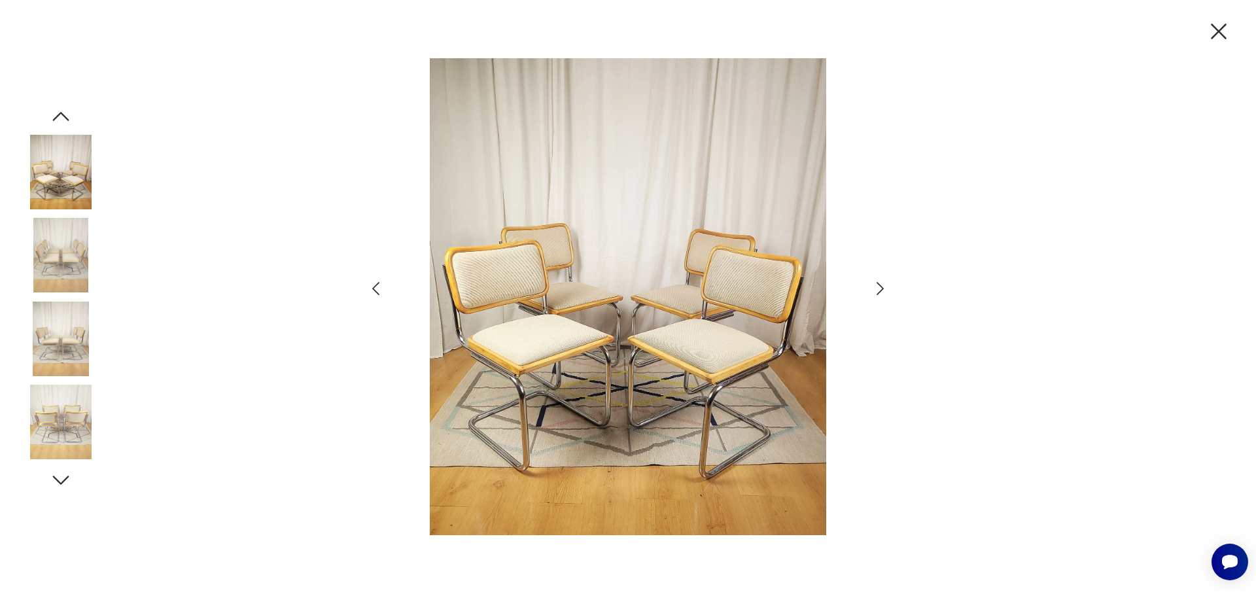
click at [871, 285] on icon "button" at bounding box center [880, 288] width 19 height 19
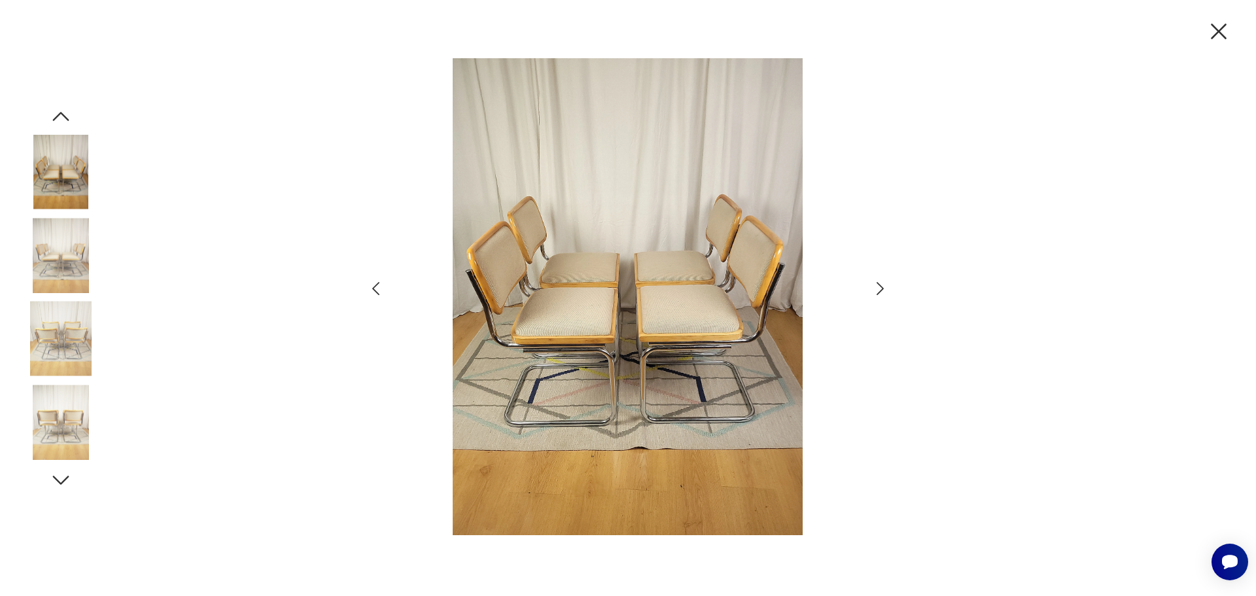
click at [1216, 31] on icon "button" at bounding box center [1218, 31] width 27 height 27
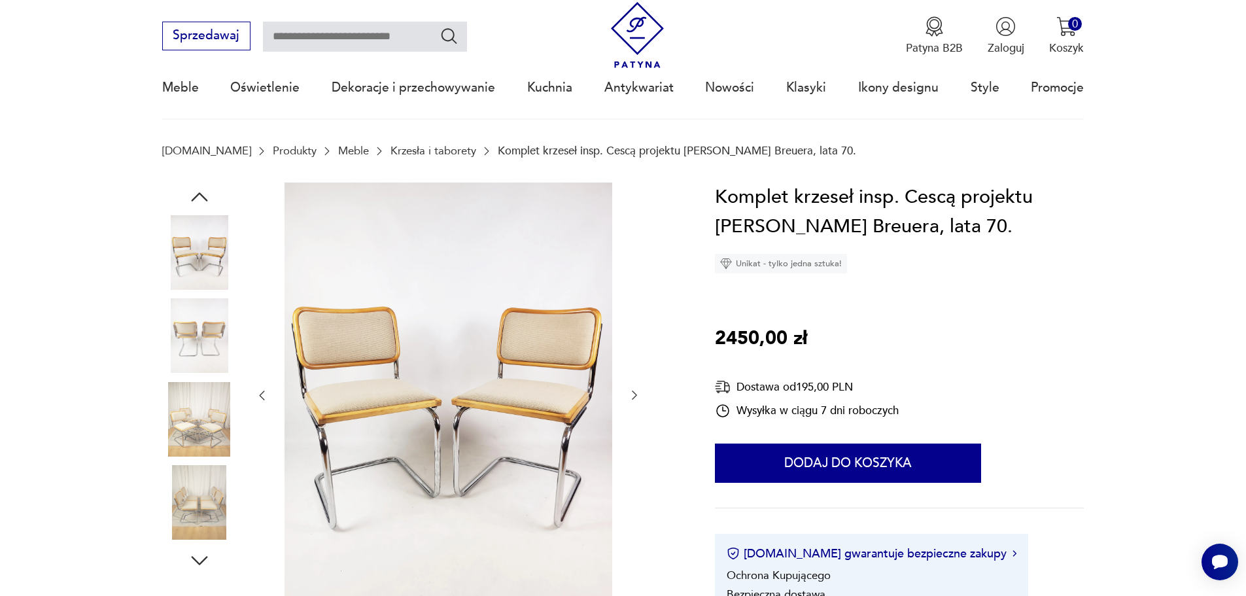
scroll to position [196, 0]
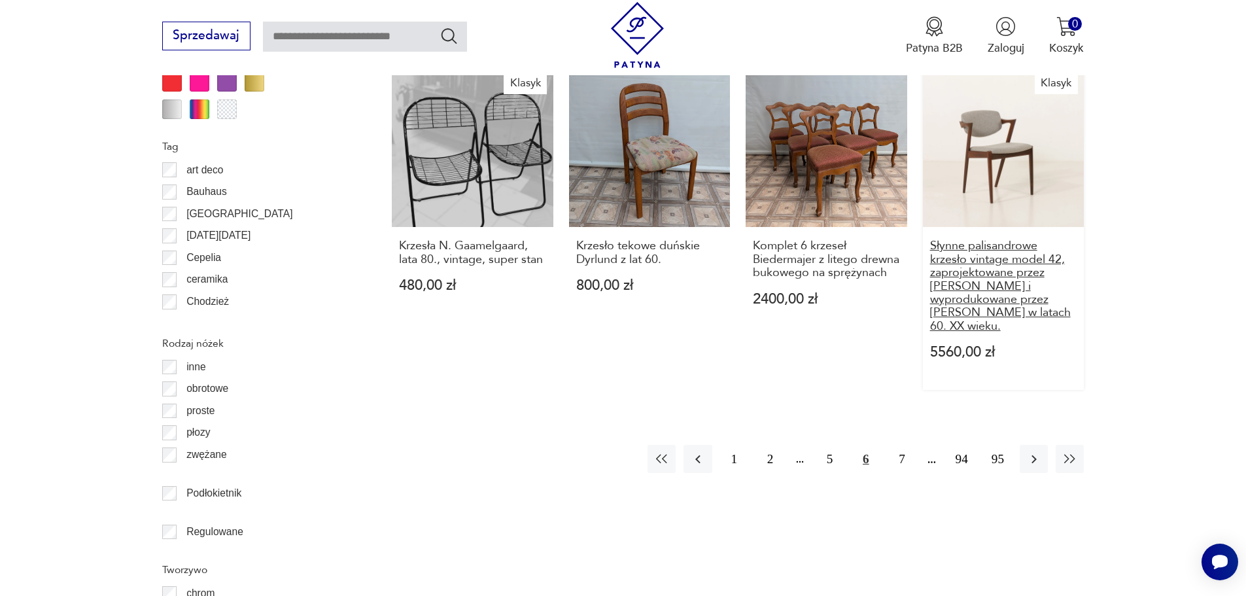
scroll to position [1627, 0]
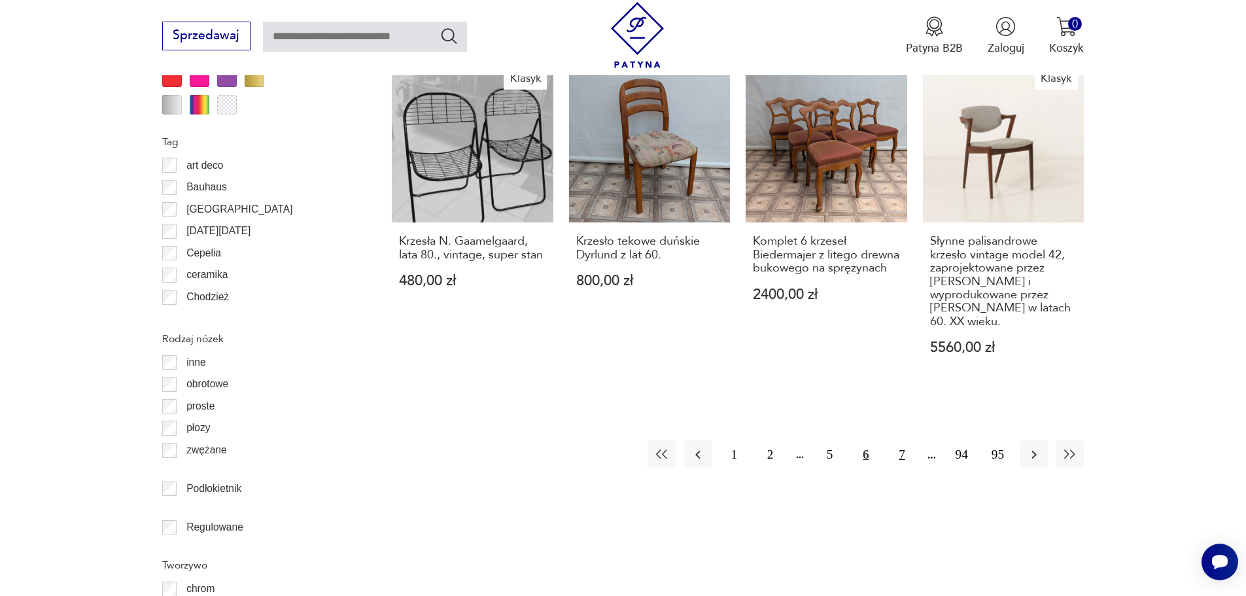
click at [903, 440] on button "7" at bounding box center [902, 454] width 28 height 28
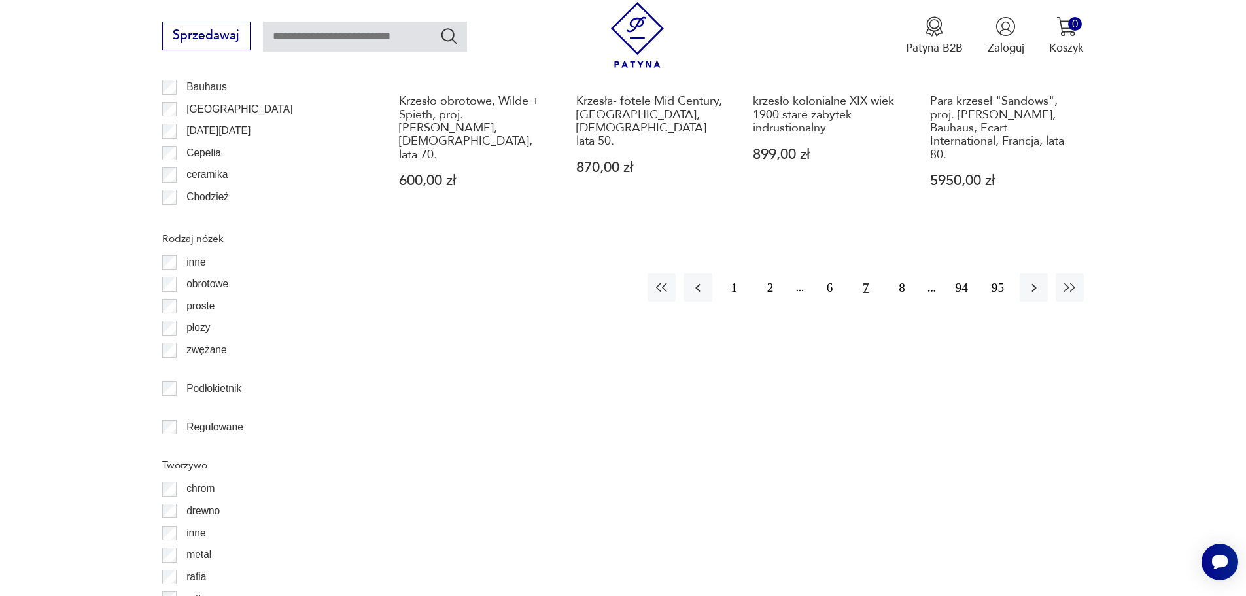
scroll to position [1744, 0]
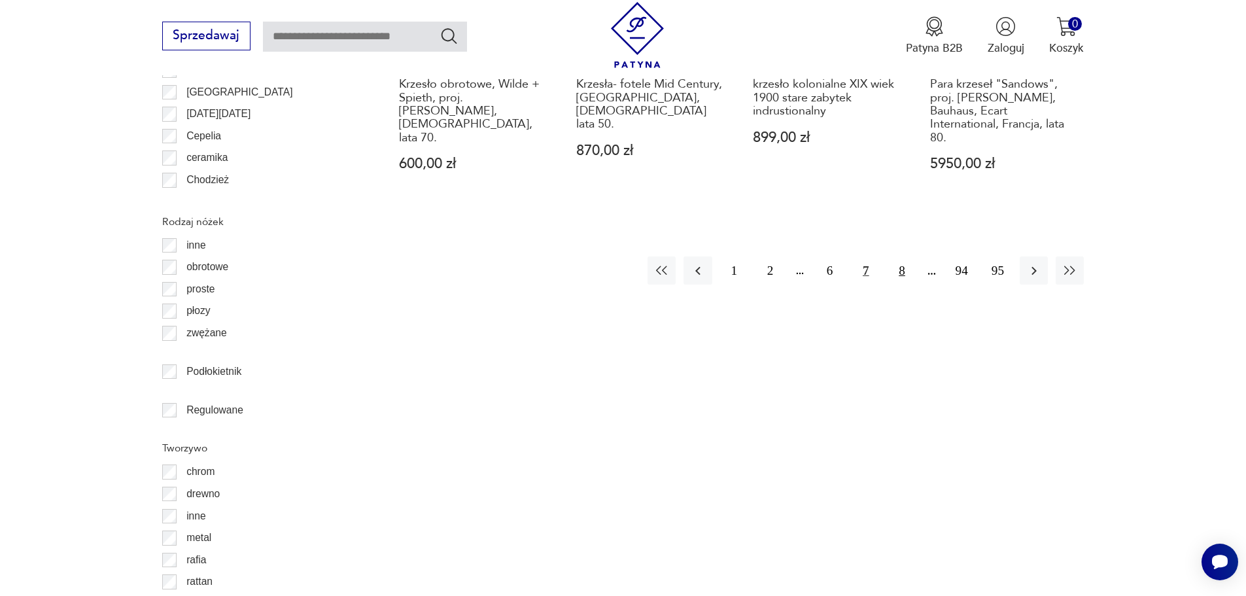
click at [903, 256] on button "8" at bounding box center [902, 270] width 28 height 28
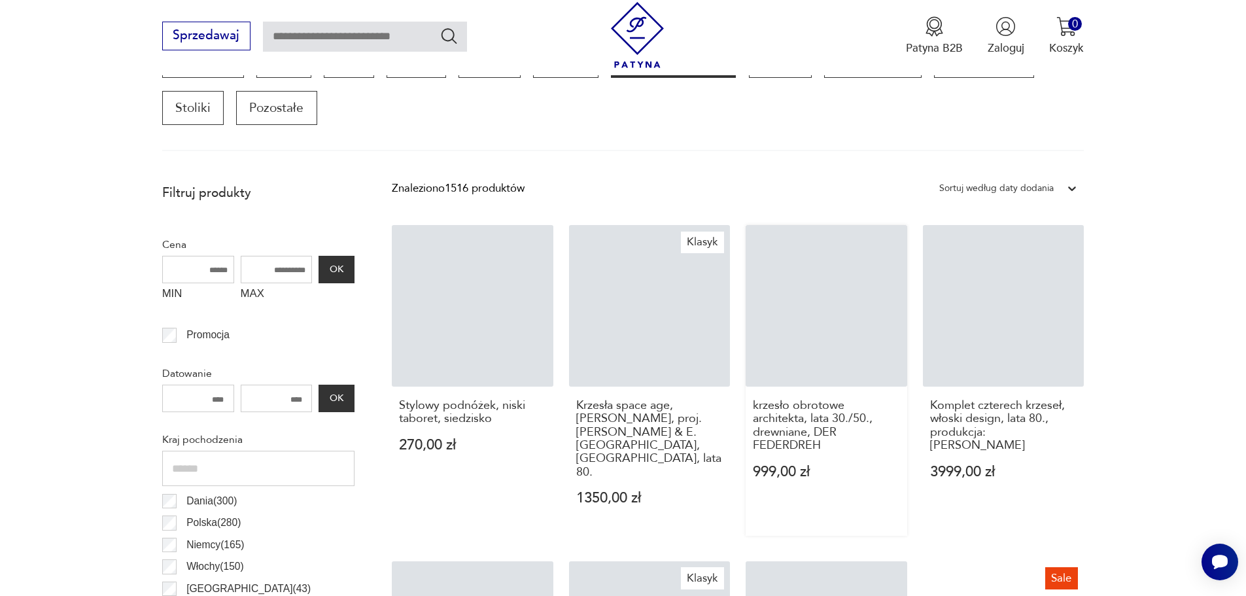
scroll to position [436, 0]
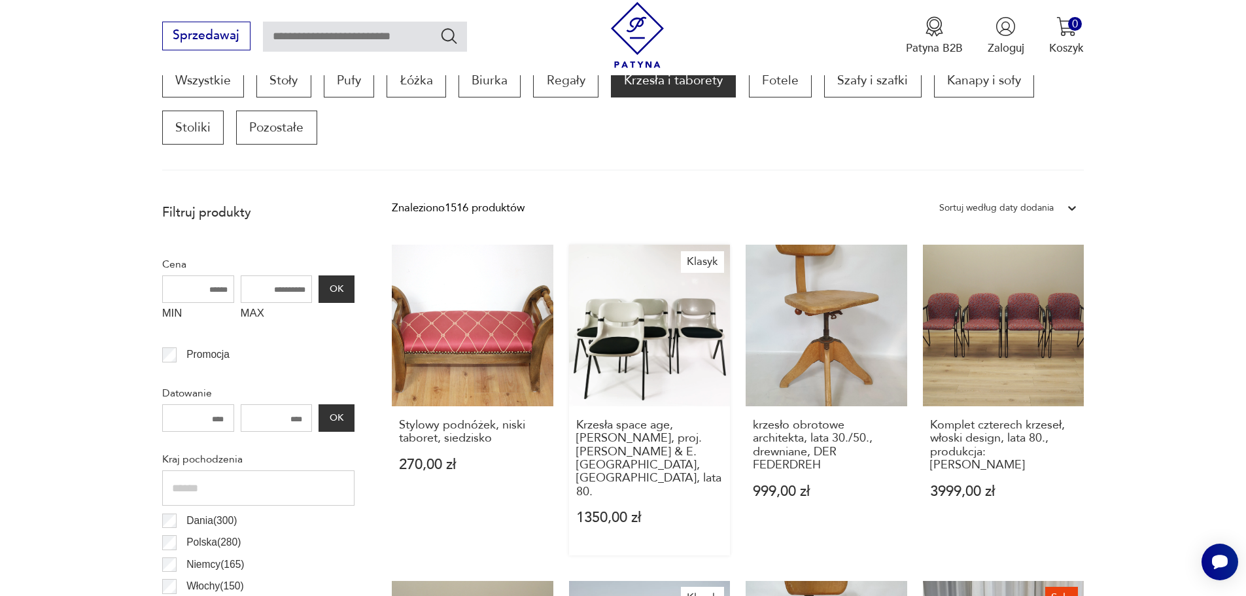
click at [646, 347] on link "Klasyk Krzesła space age, Vitra Dorsal, proj. G.Piretti & E. Ambas, Włochy, lat…" at bounding box center [650, 400] width 162 height 311
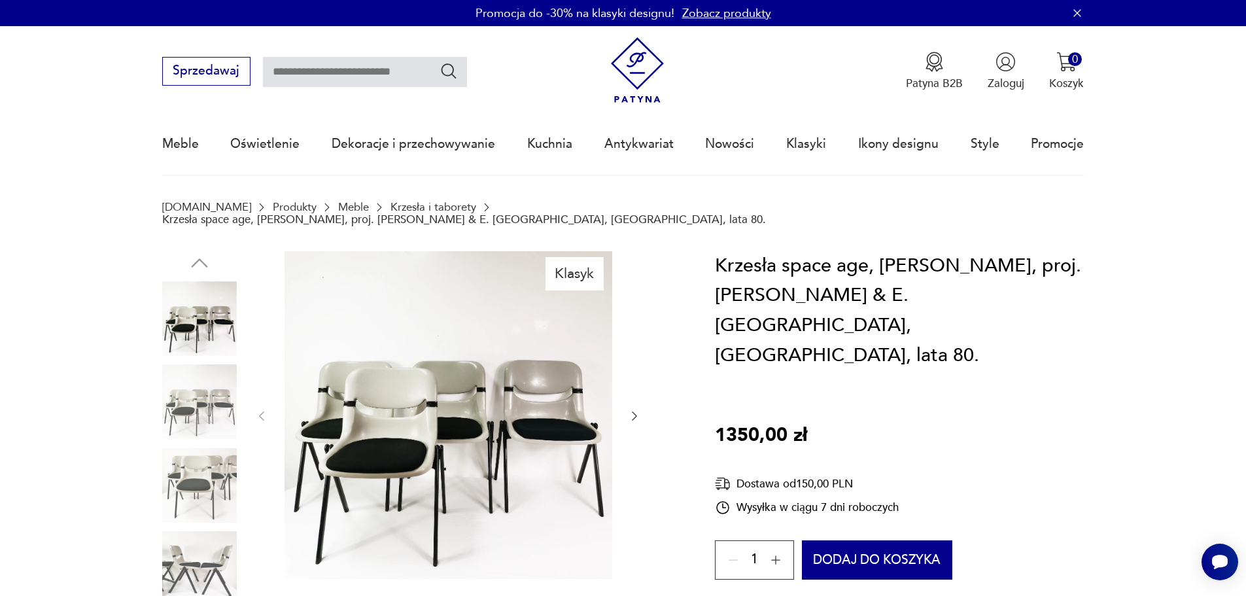
click at [200, 462] on img at bounding box center [199, 485] width 75 height 75
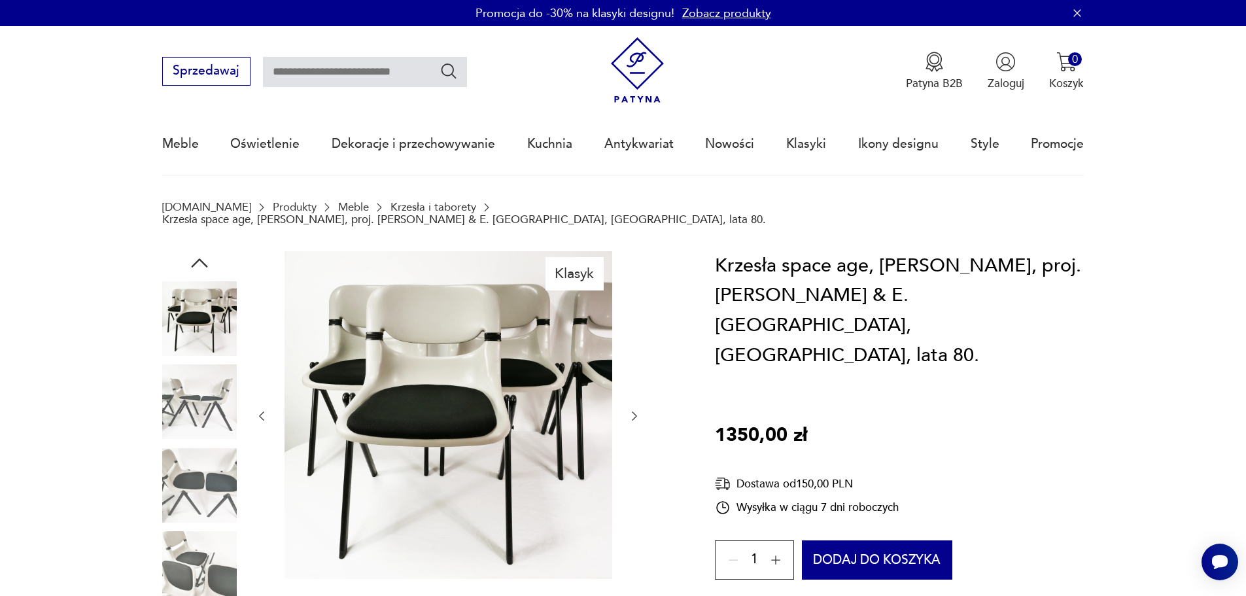
click at [194, 306] on img at bounding box center [199, 318] width 75 height 75
click at [634, 410] on icon "button" at bounding box center [634, 416] width 13 height 13
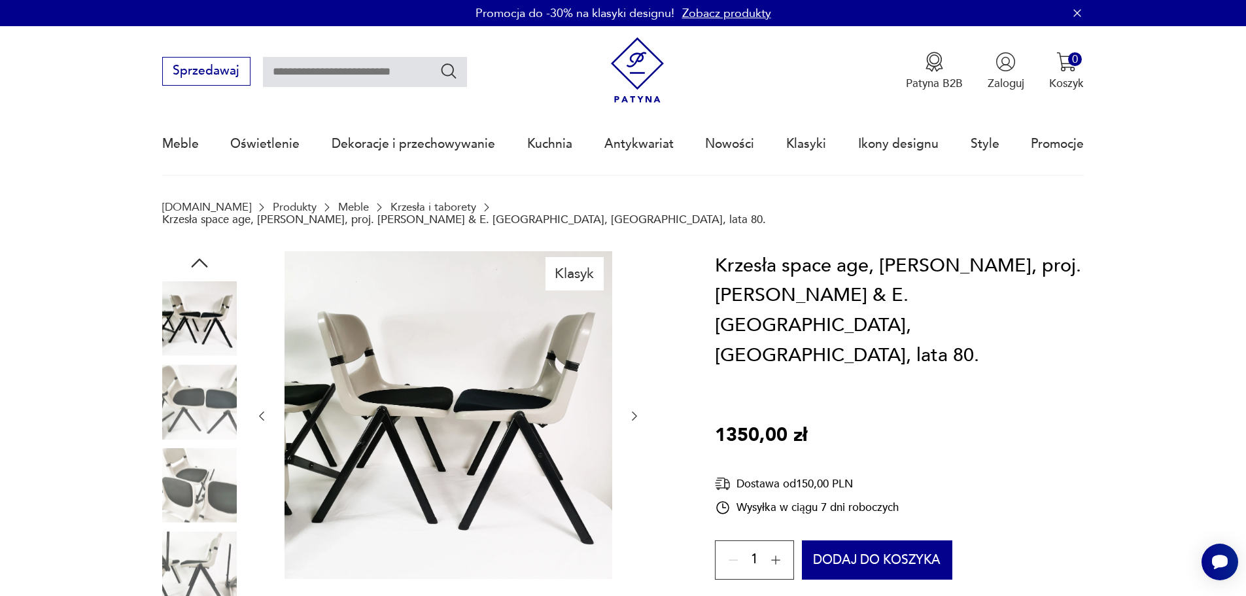
click at [634, 410] on icon "button" at bounding box center [634, 416] width 13 height 13
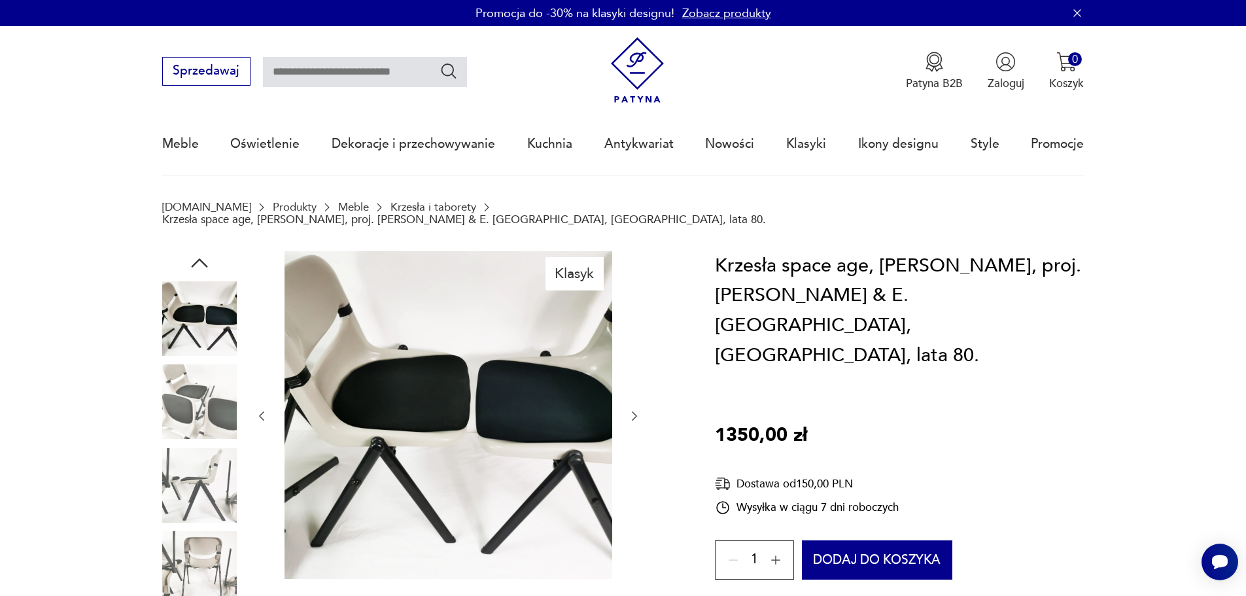
click at [634, 410] on icon "button" at bounding box center [634, 416] width 13 height 13
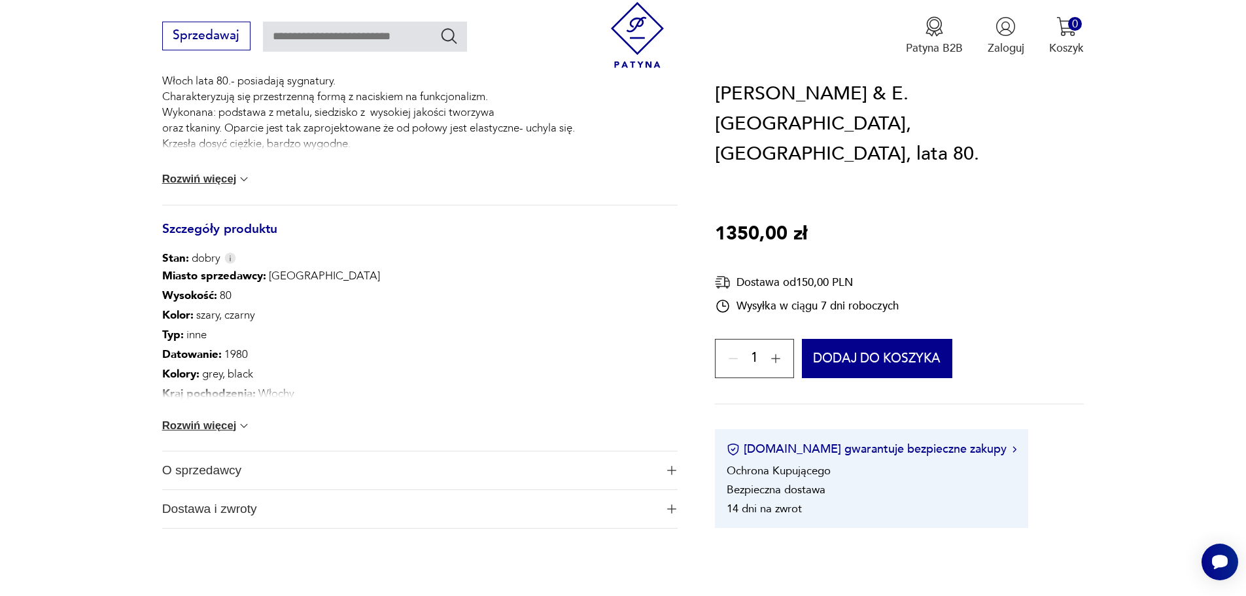
scroll to position [654, 0]
click at [223, 419] on button "Rozwiń więcej" at bounding box center [206, 425] width 89 height 13
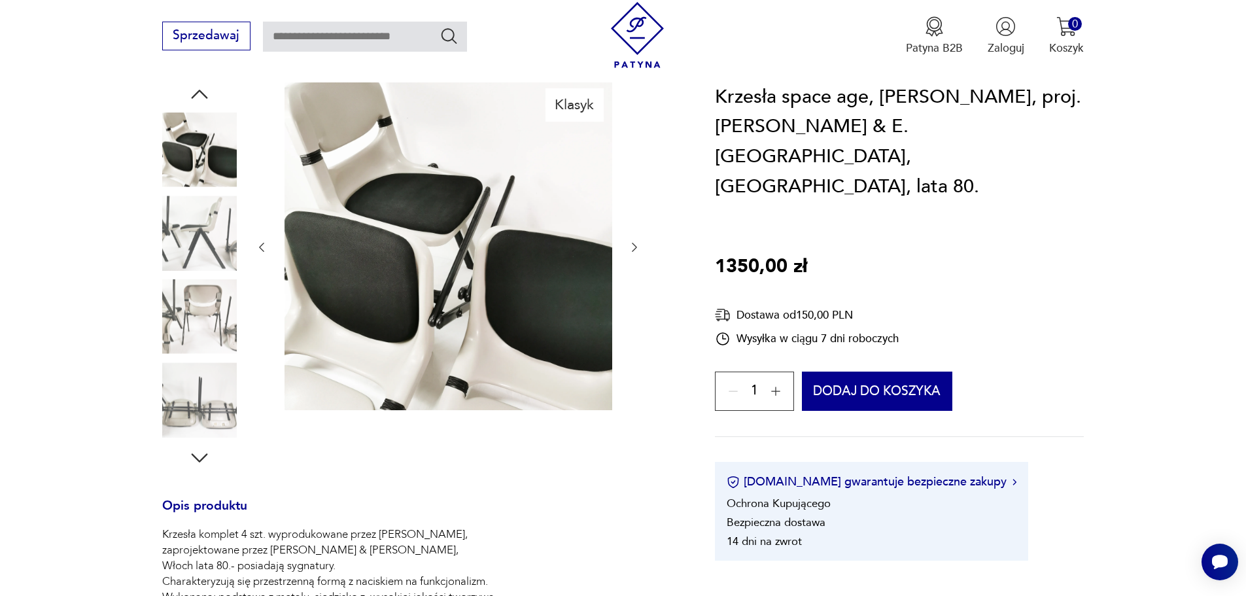
scroll to position [0, 0]
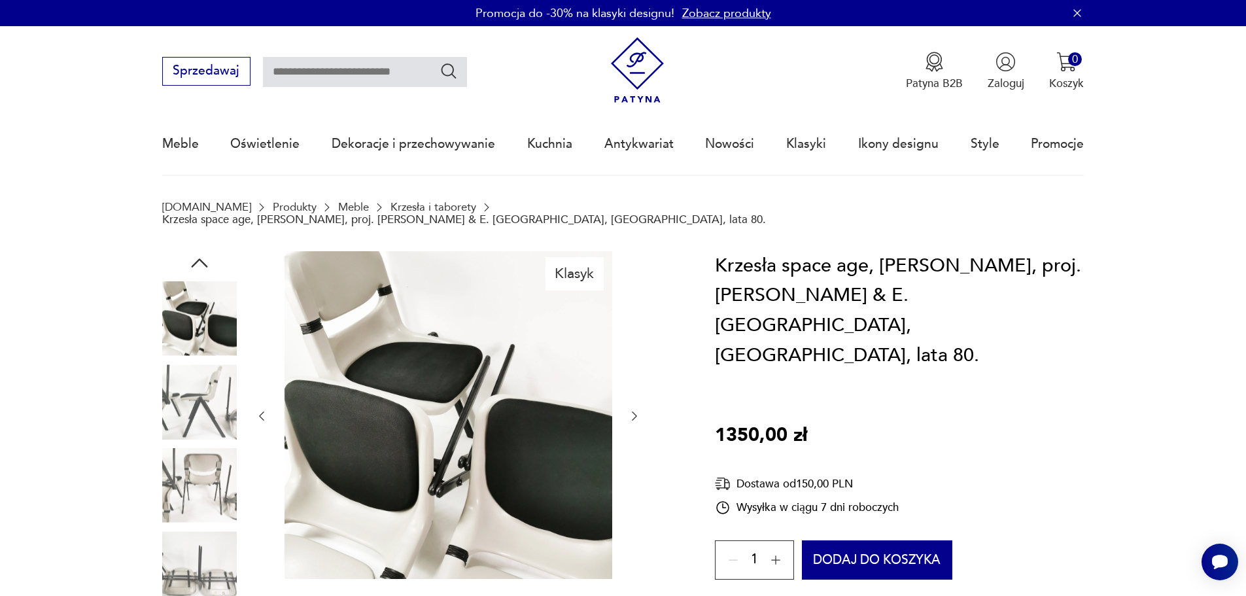
click at [426, 410] on img at bounding box center [449, 415] width 328 height 328
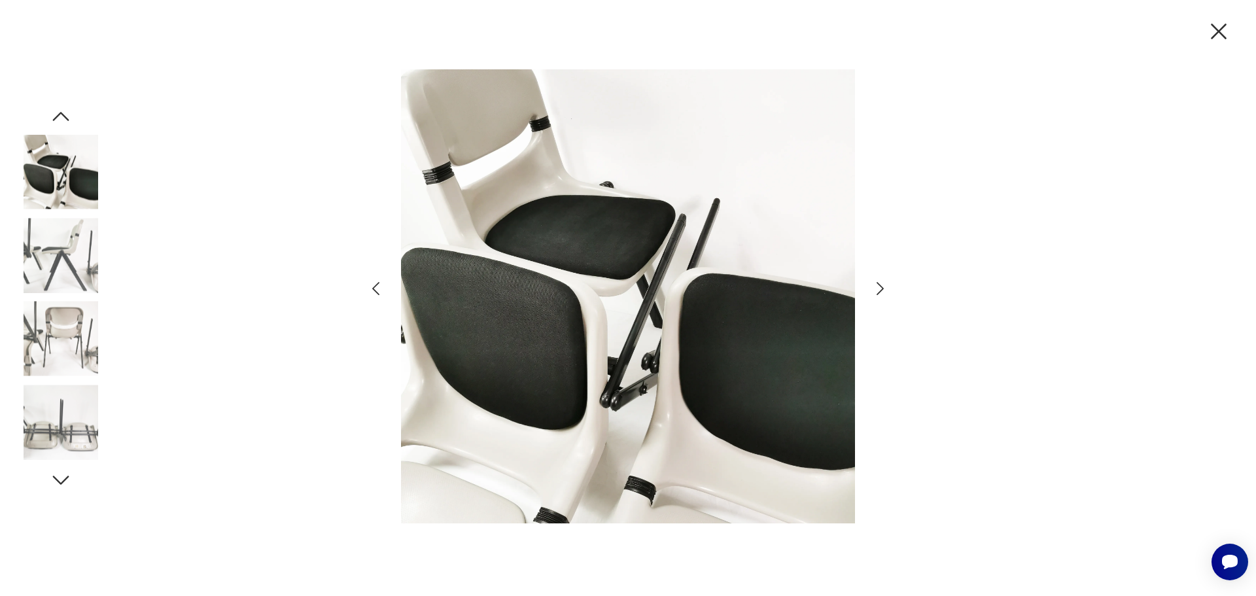
click at [55, 474] on icon "button" at bounding box center [61, 480] width 24 height 24
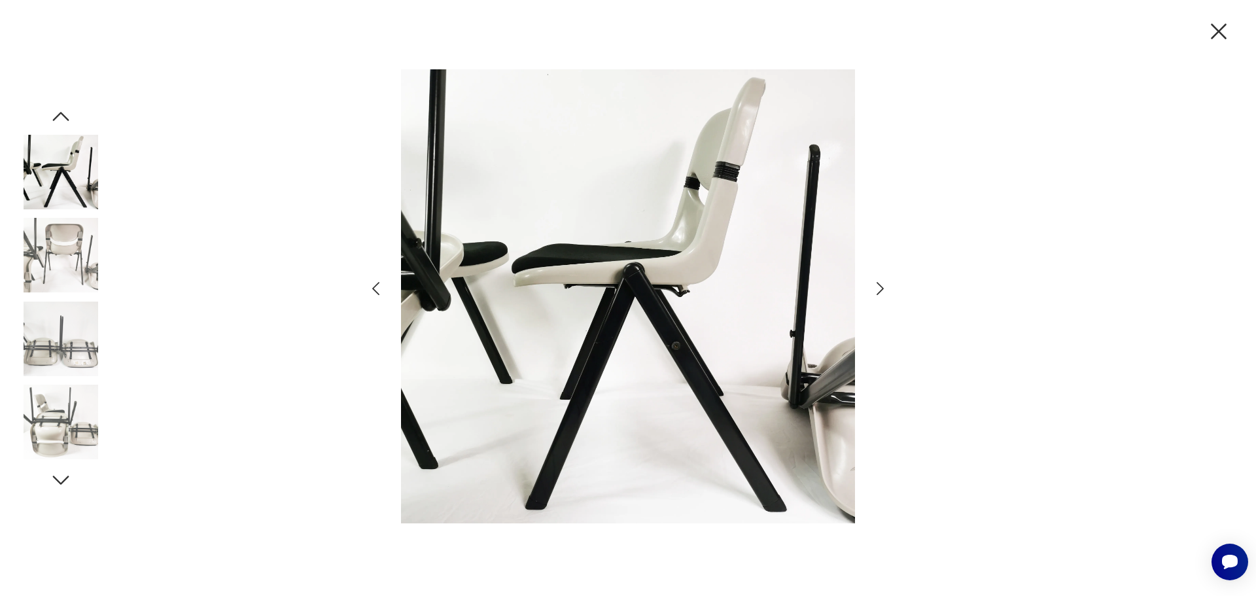
click at [55, 474] on icon "button" at bounding box center [61, 480] width 24 height 24
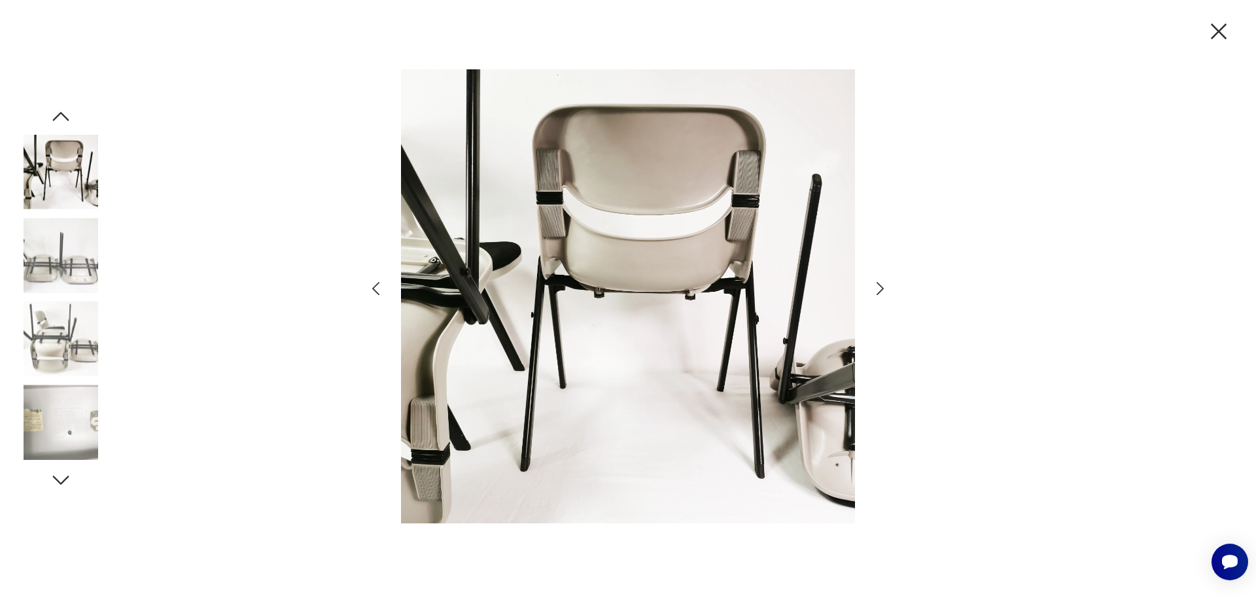
click at [65, 412] on img at bounding box center [61, 422] width 75 height 75
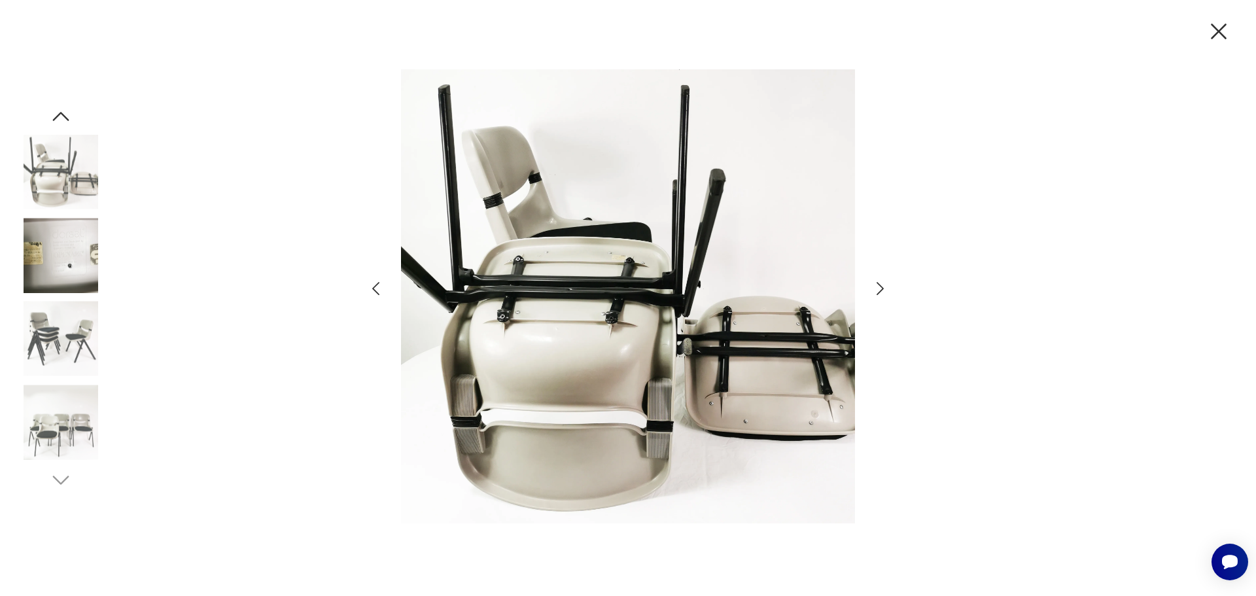
click at [63, 109] on icon "button" at bounding box center [61, 117] width 24 height 24
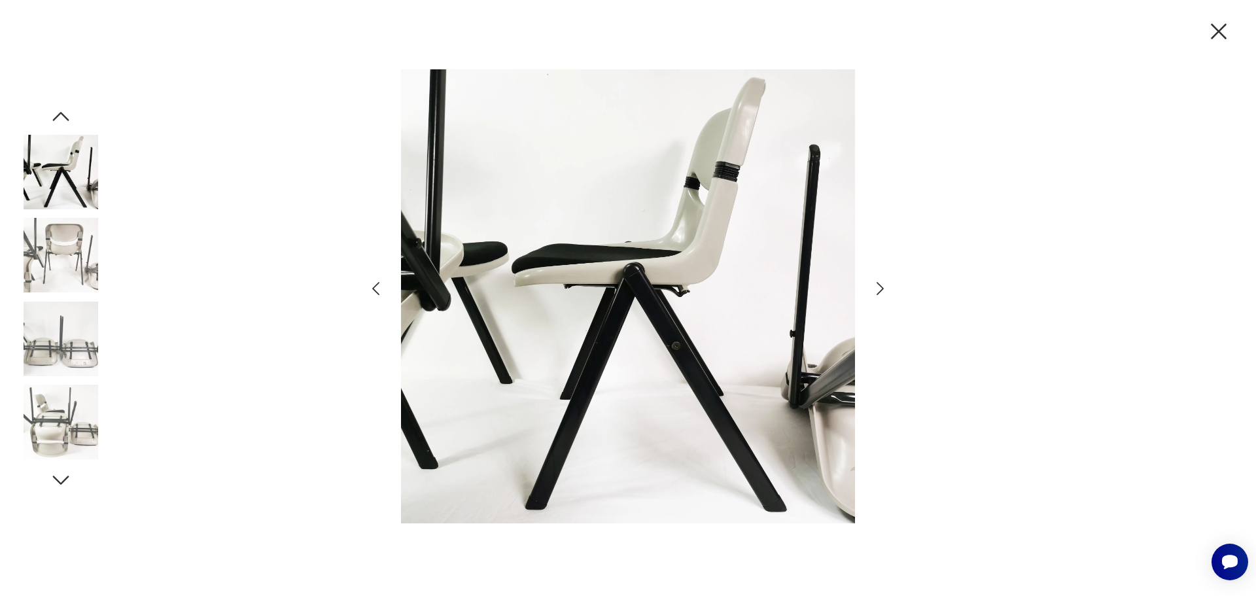
click at [63, 109] on icon "button" at bounding box center [61, 117] width 24 height 24
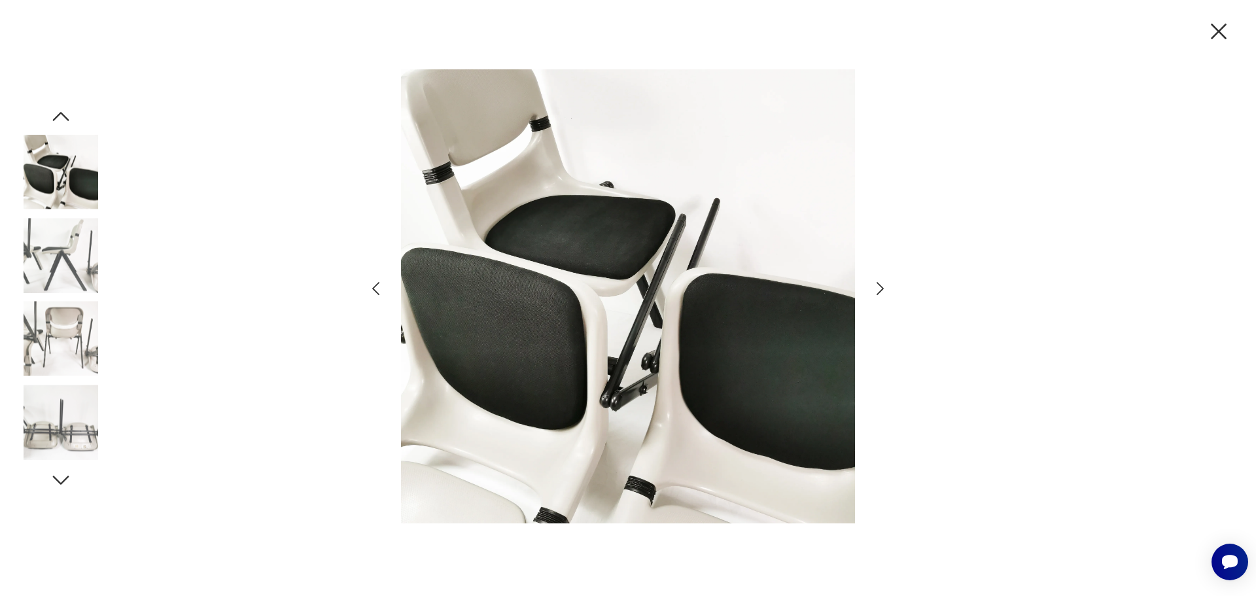
click at [63, 109] on icon "button" at bounding box center [61, 117] width 24 height 24
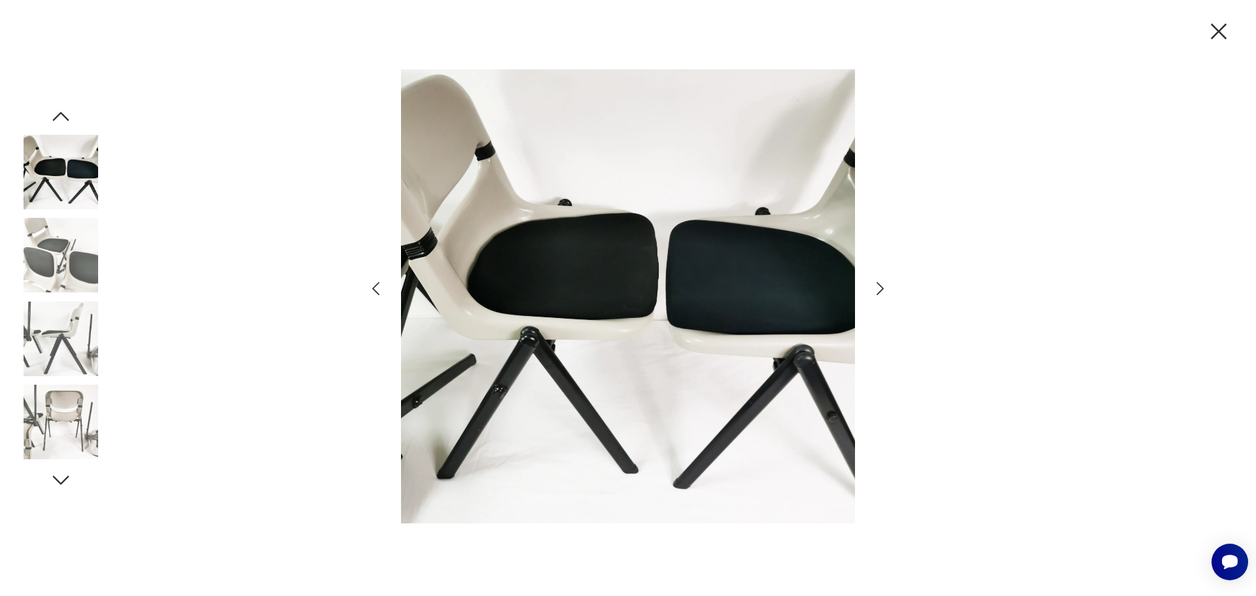
click at [63, 109] on icon "button" at bounding box center [61, 117] width 24 height 24
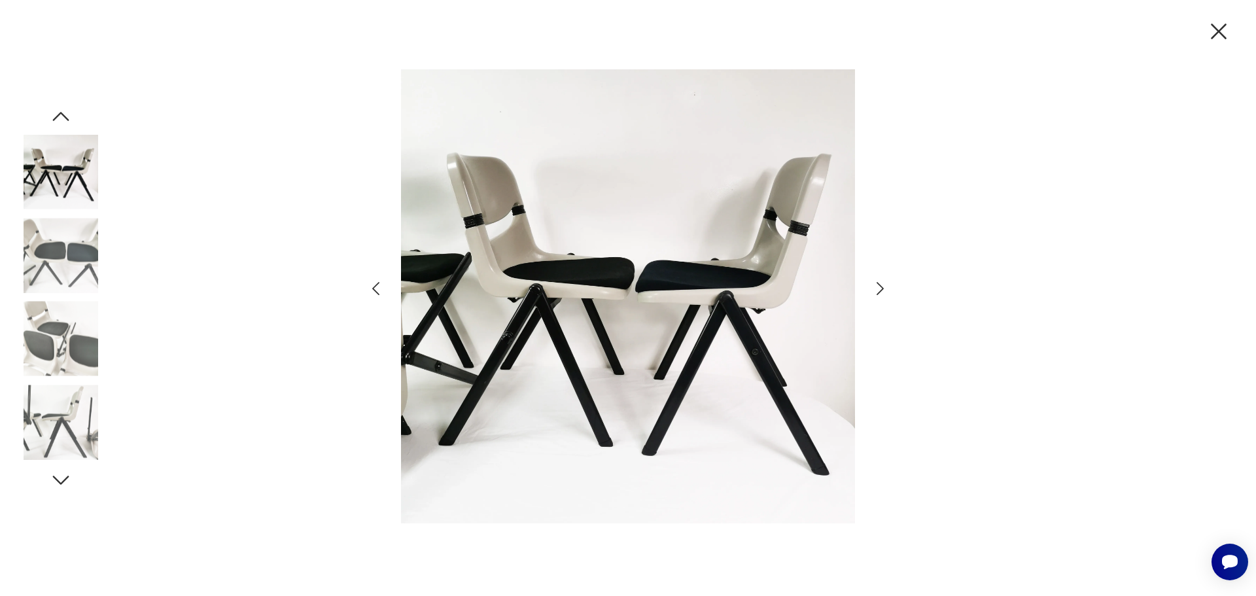
click at [63, 109] on icon "button" at bounding box center [61, 117] width 24 height 24
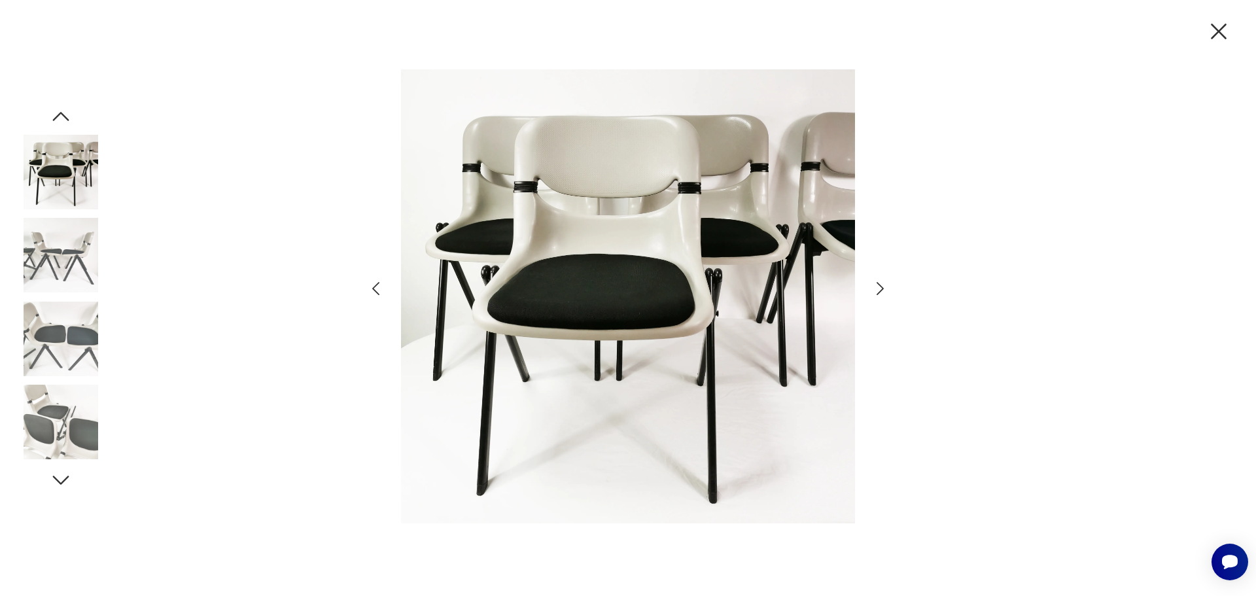
click at [61, 172] on img at bounding box center [61, 172] width 75 height 75
click at [1221, 32] on icon "button" at bounding box center [1218, 31] width 27 height 27
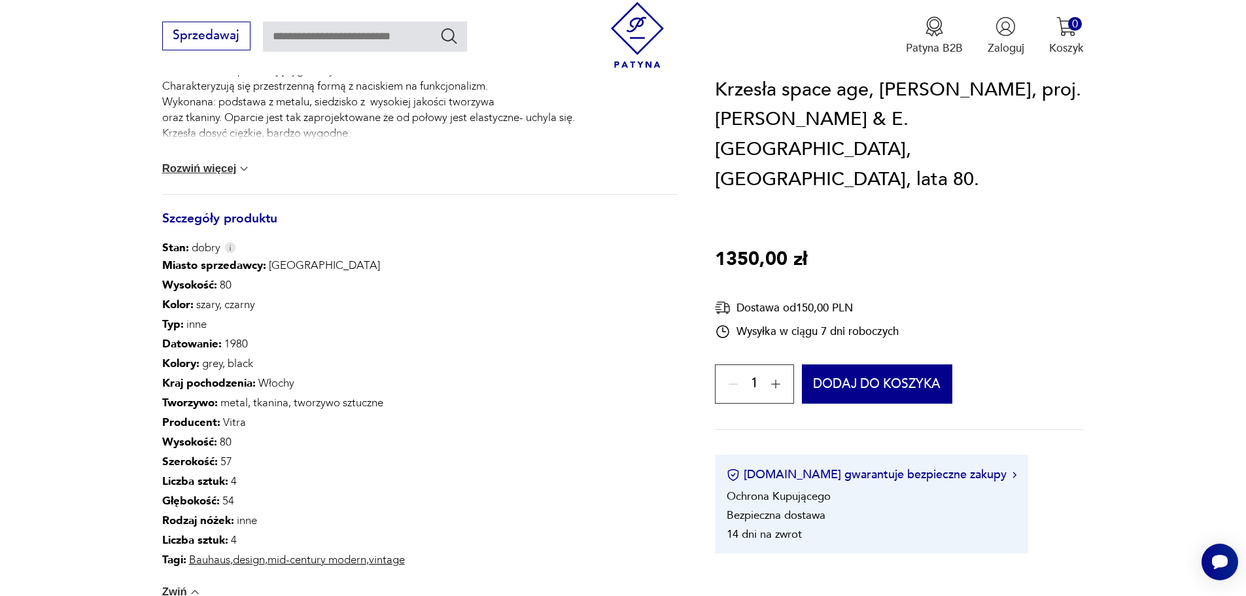
scroll to position [458, 0]
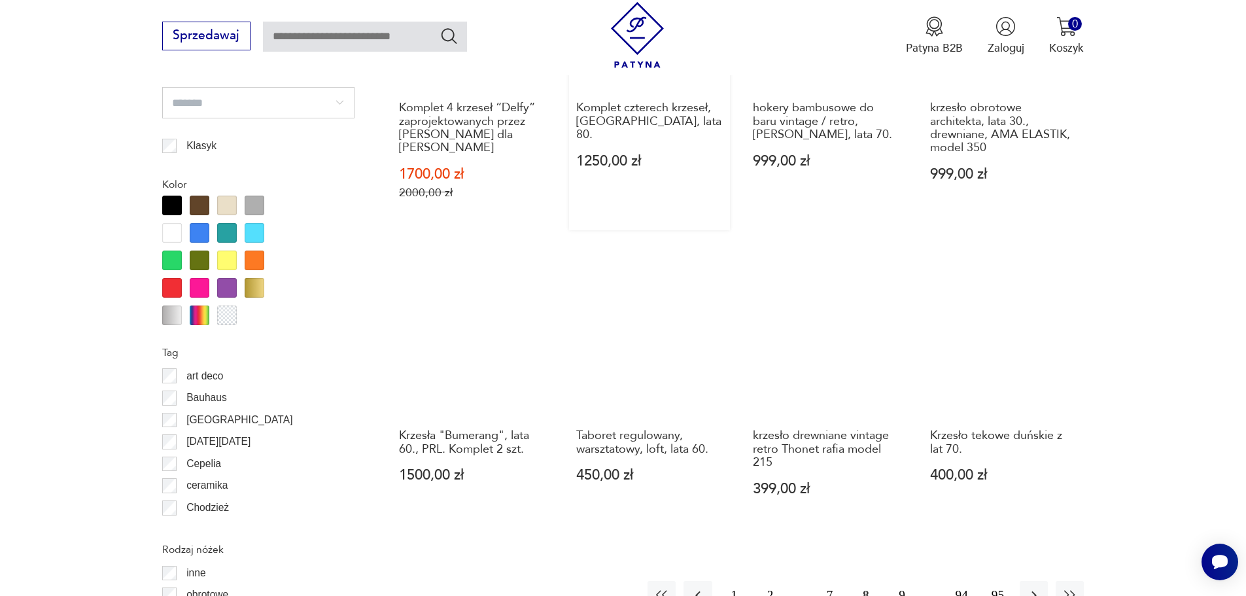
scroll to position [1417, 0]
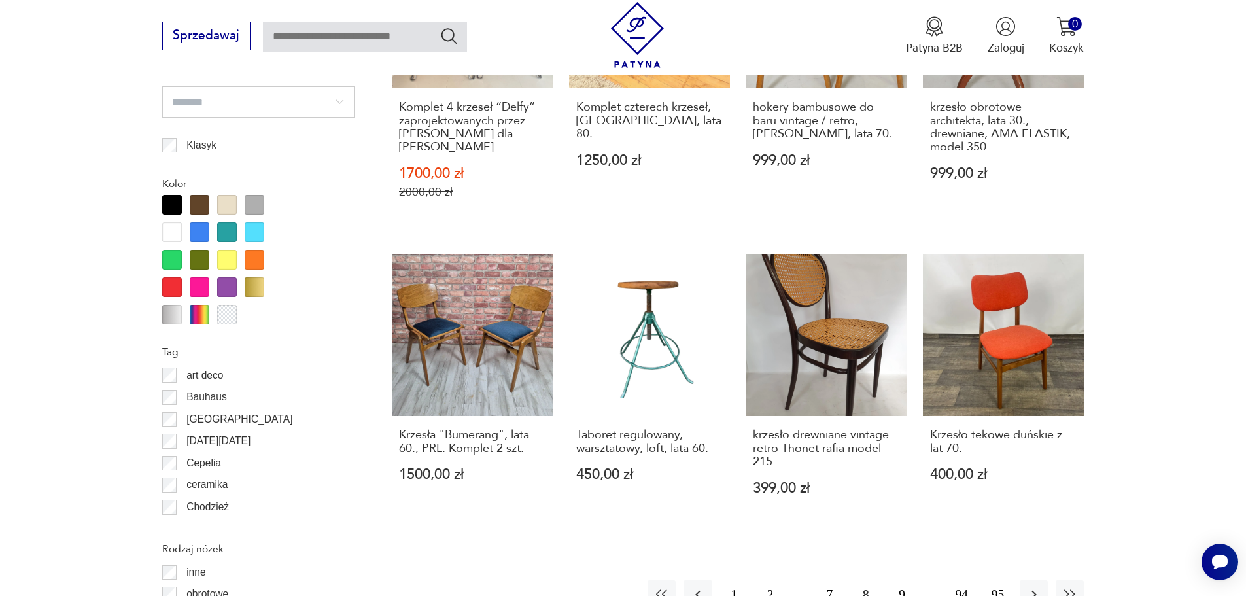
click at [898, 580] on button "9" at bounding box center [902, 594] width 28 height 28
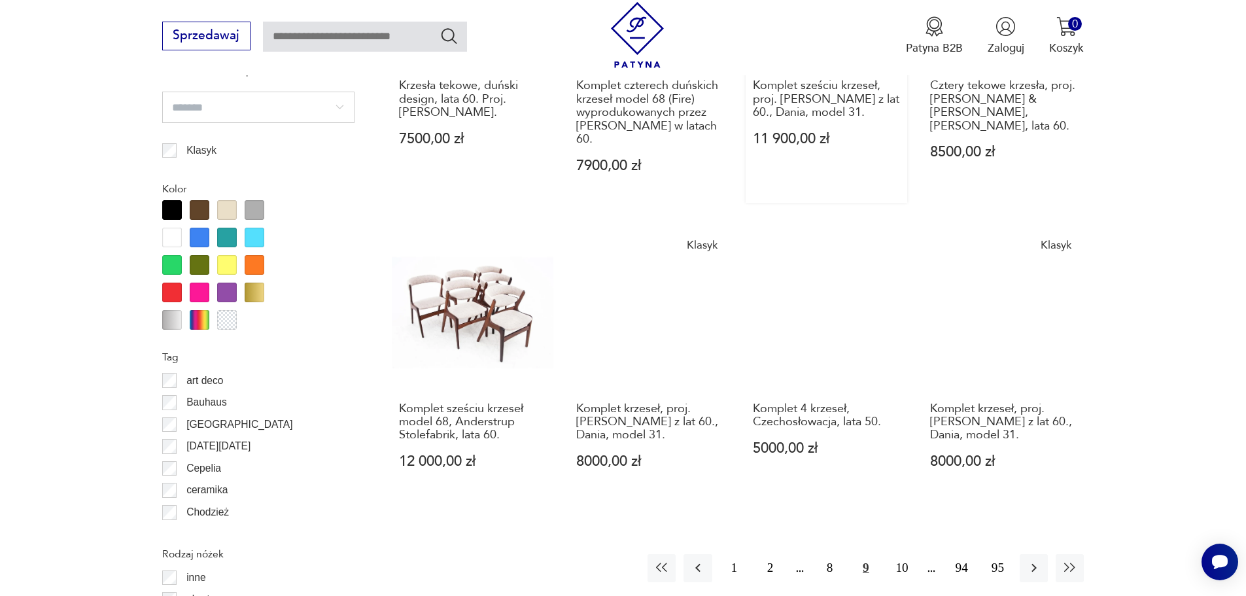
scroll to position [1417, 0]
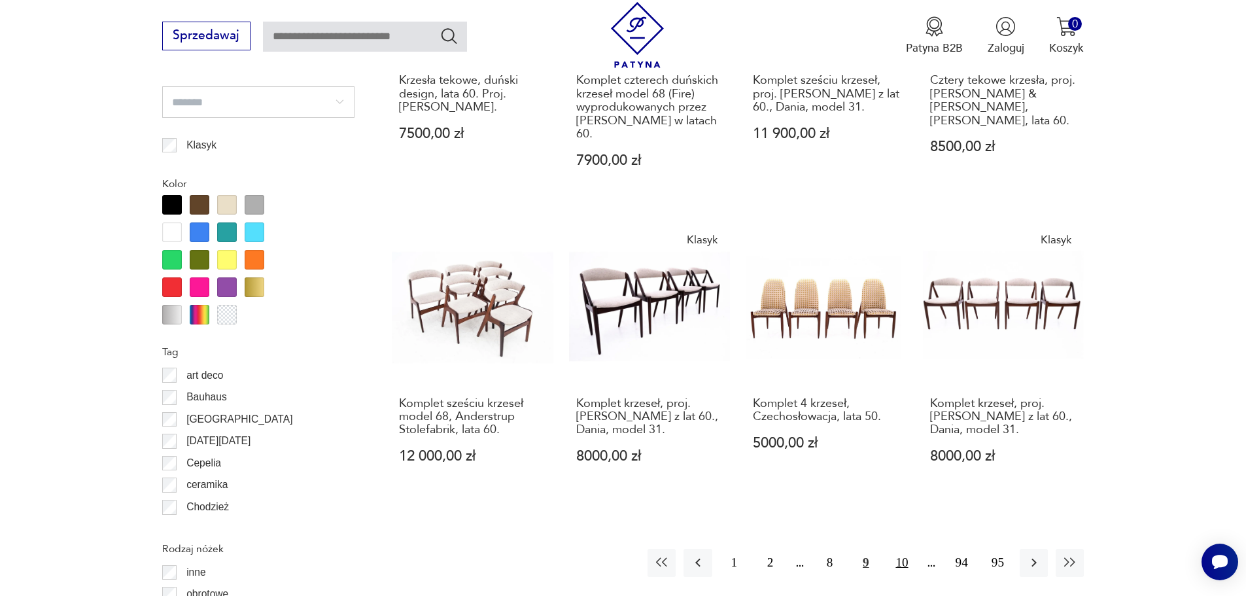
click at [901, 549] on button "10" at bounding box center [902, 563] width 28 height 28
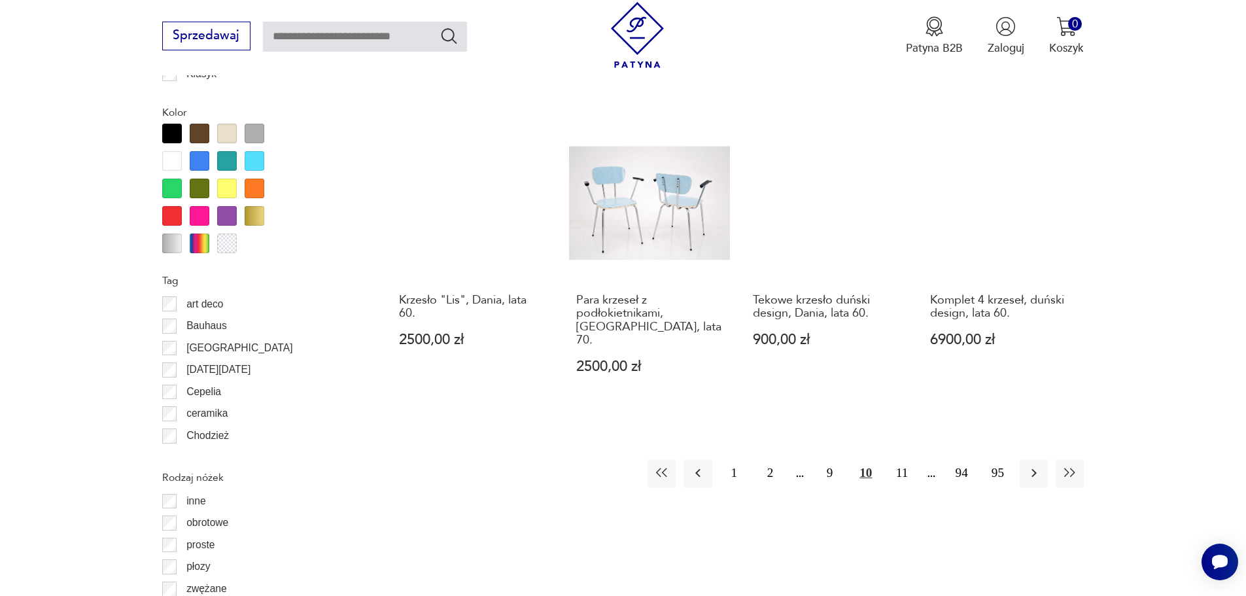
scroll to position [1417, 0]
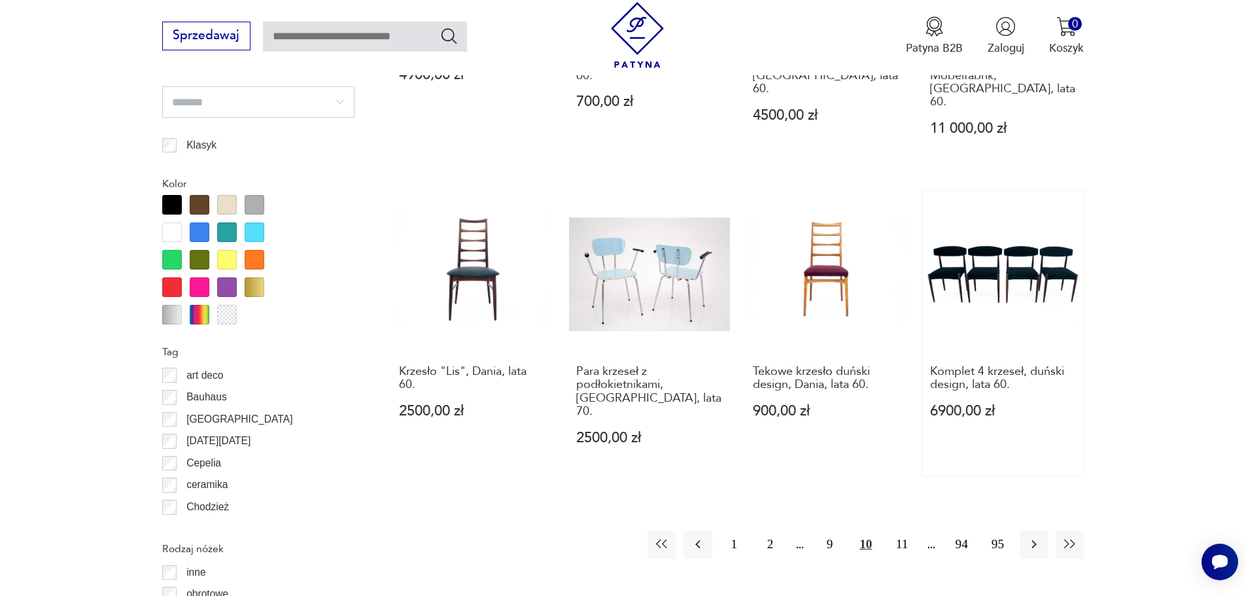
click at [960, 220] on link "Komplet 4 krzeseł, duński design, lata 60. 6900,00 zł" at bounding box center [1004, 333] width 162 height 284
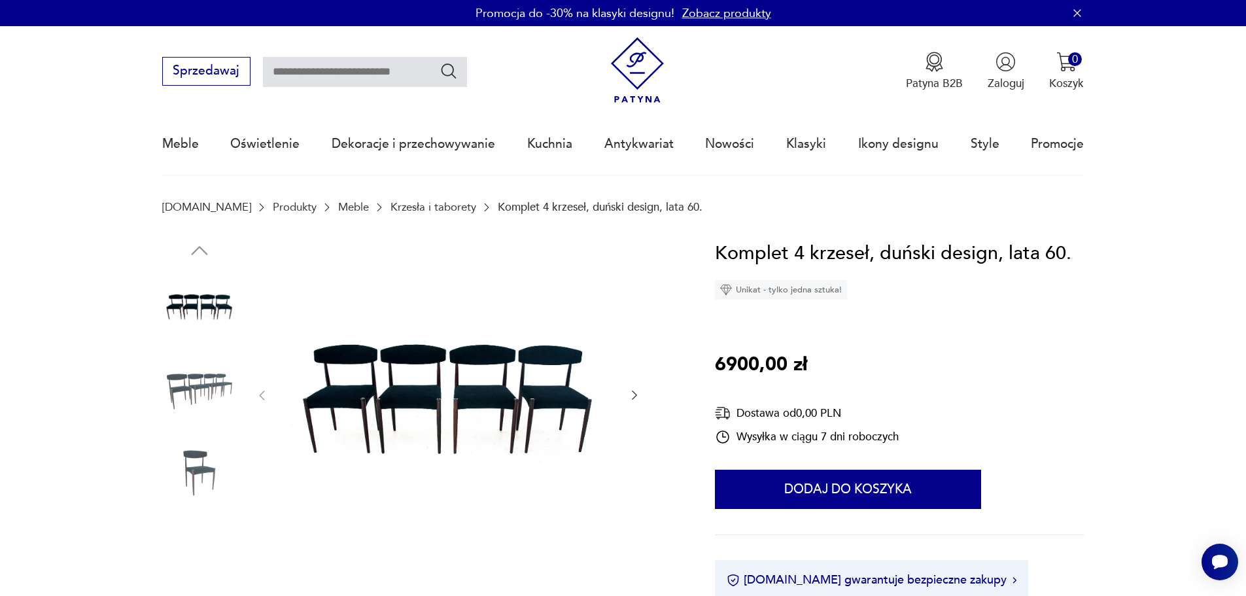
click at [183, 383] on img at bounding box center [199, 389] width 75 height 75
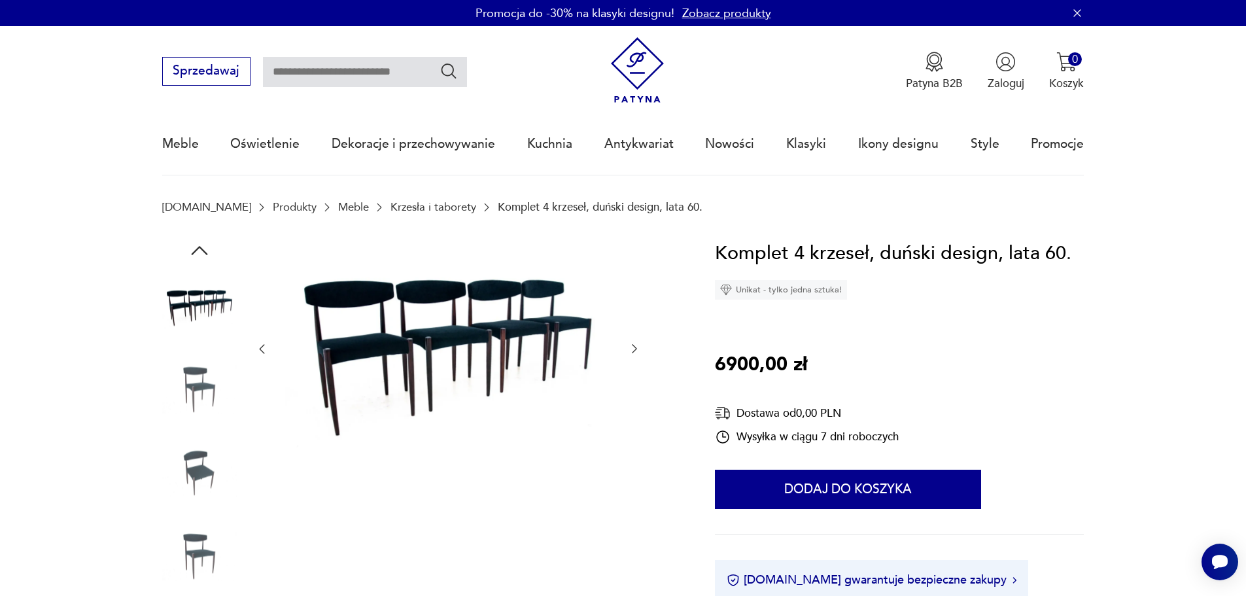
click at [635, 349] on icon "button" at bounding box center [634, 348] width 13 height 13
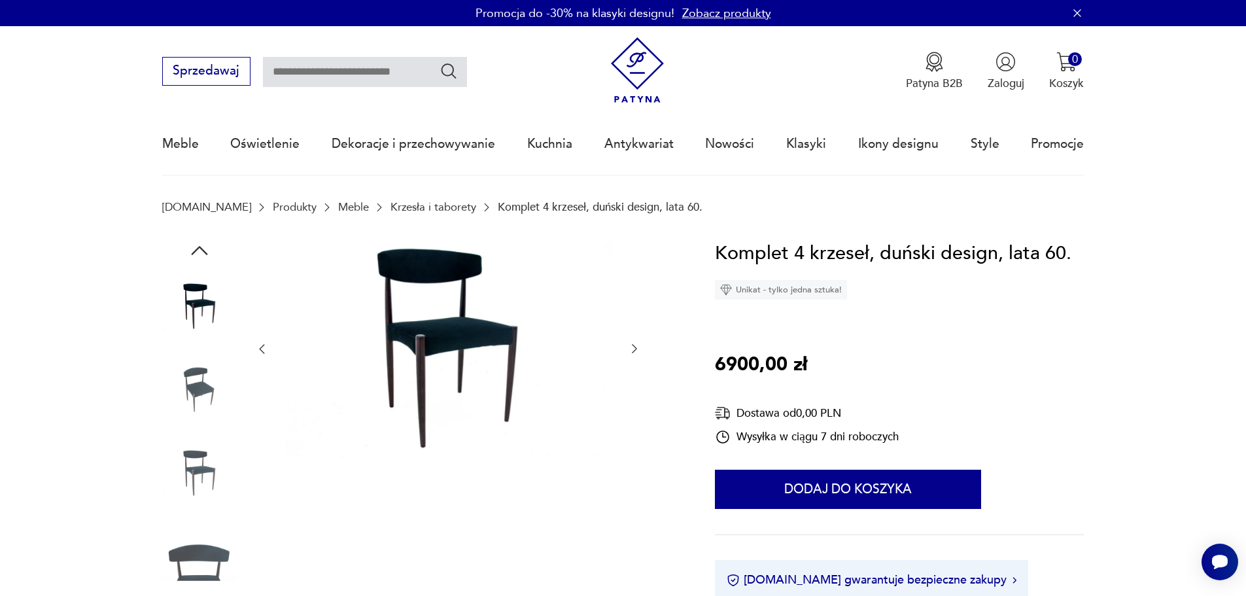
click at [635, 349] on icon "button" at bounding box center [634, 348] width 13 height 13
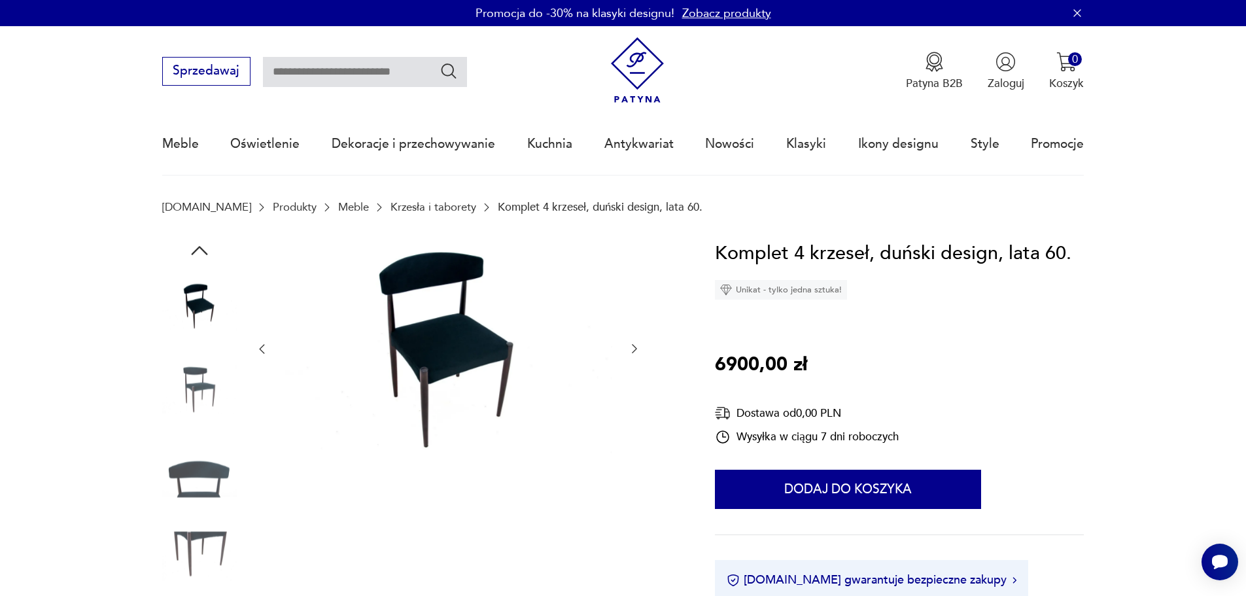
click at [635, 349] on icon "button" at bounding box center [634, 348] width 13 height 13
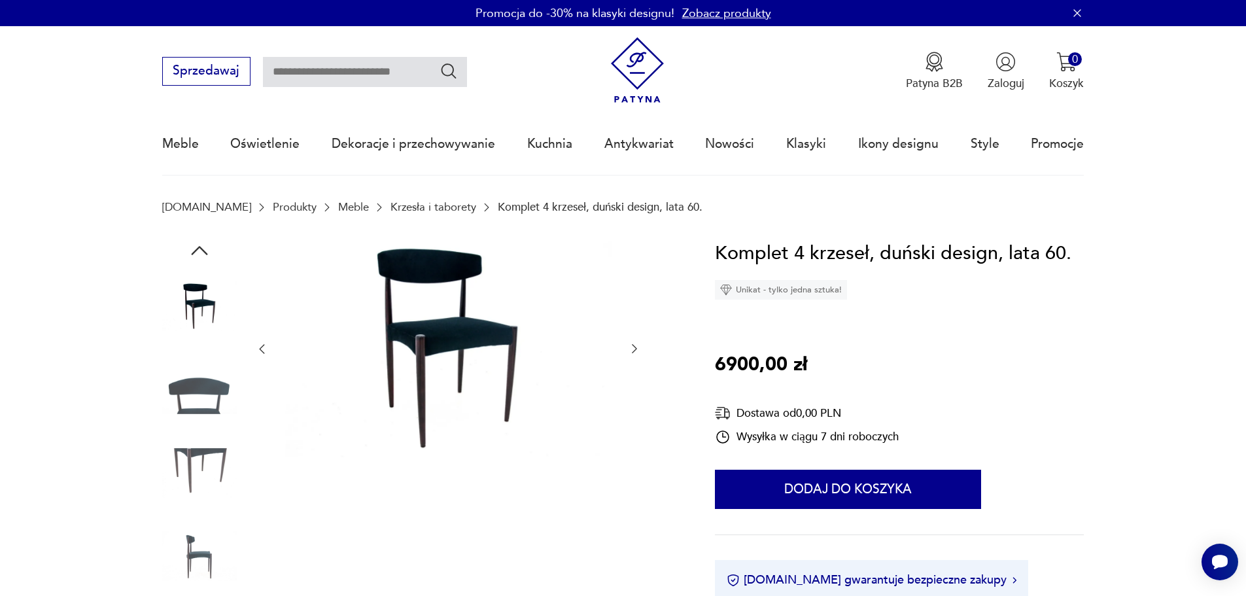
click at [635, 349] on icon "button" at bounding box center [634, 348] width 13 height 13
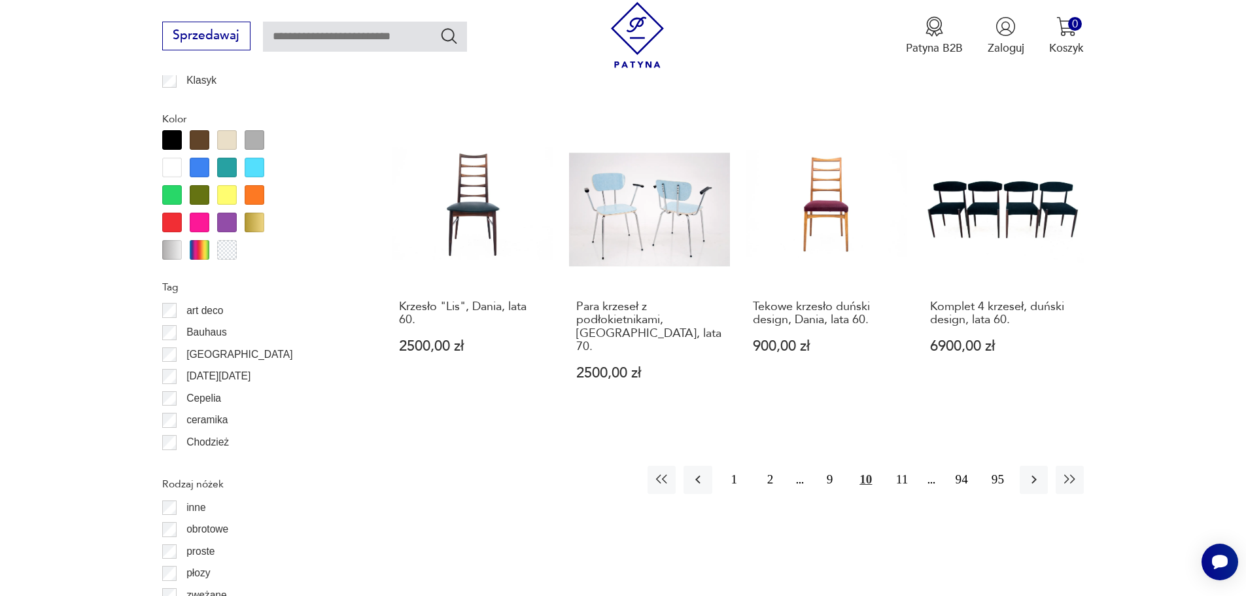
scroll to position [1497, 0]
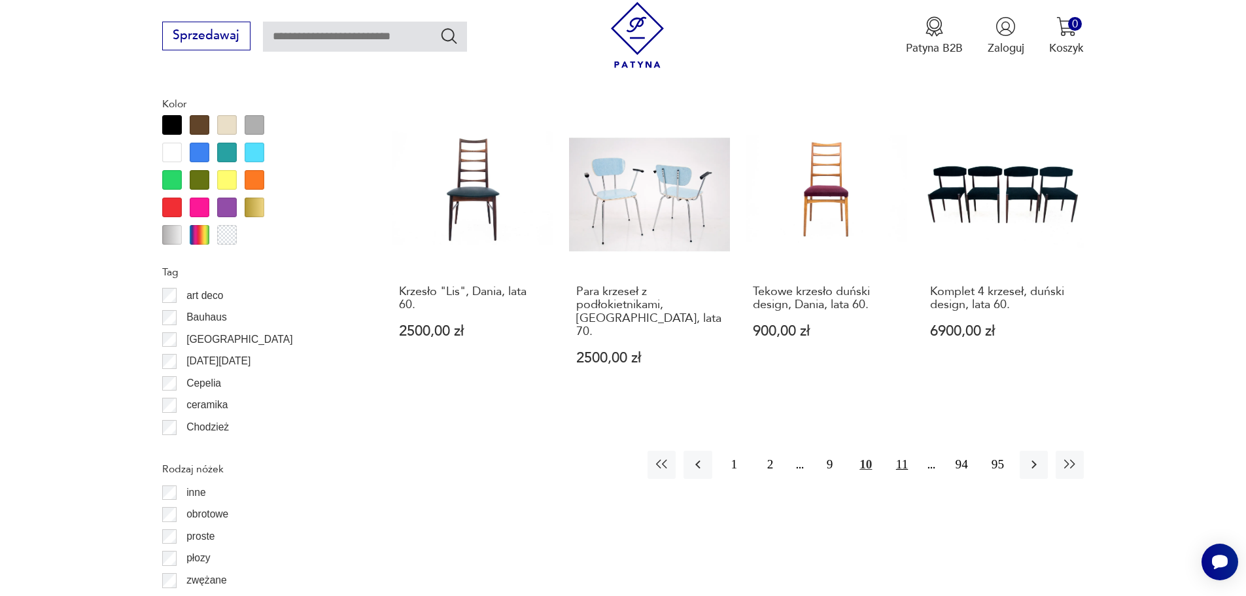
click at [901, 451] on button "11" at bounding box center [902, 465] width 28 height 28
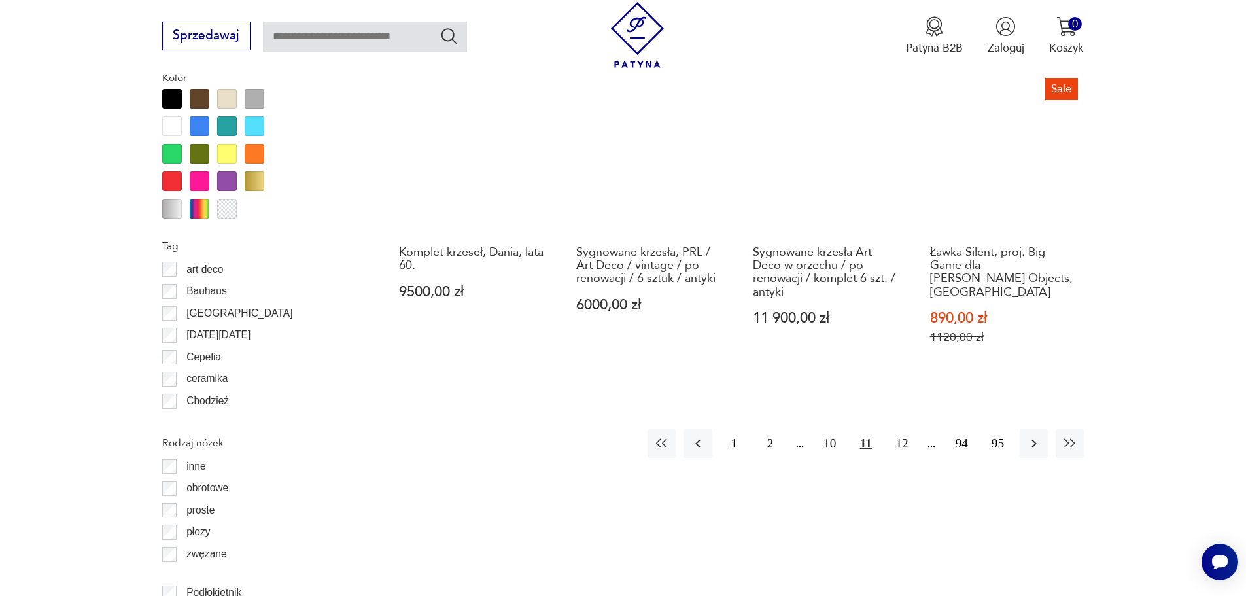
scroll to position [1482, 0]
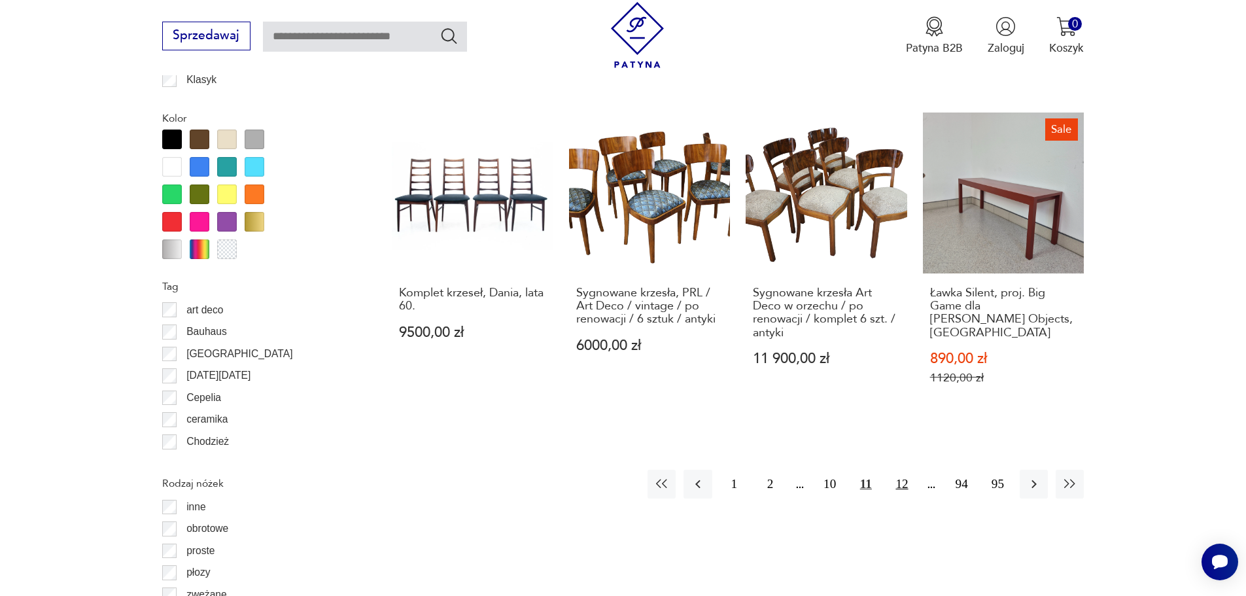
click at [899, 470] on button "12" at bounding box center [902, 484] width 28 height 28
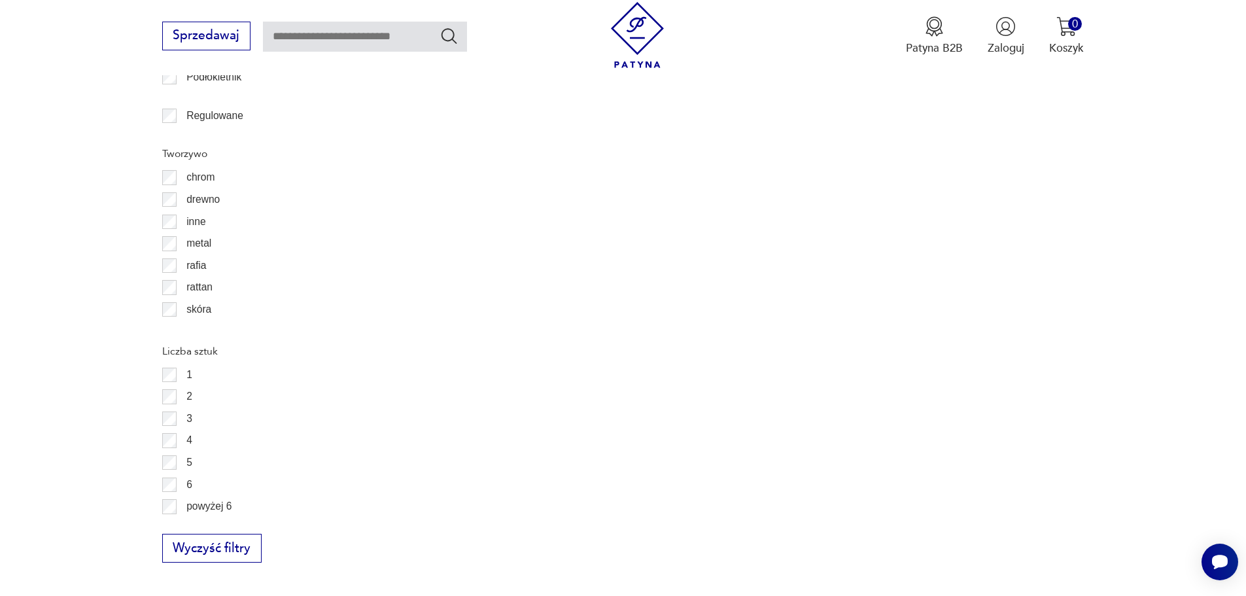
scroll to position [2071, 0]
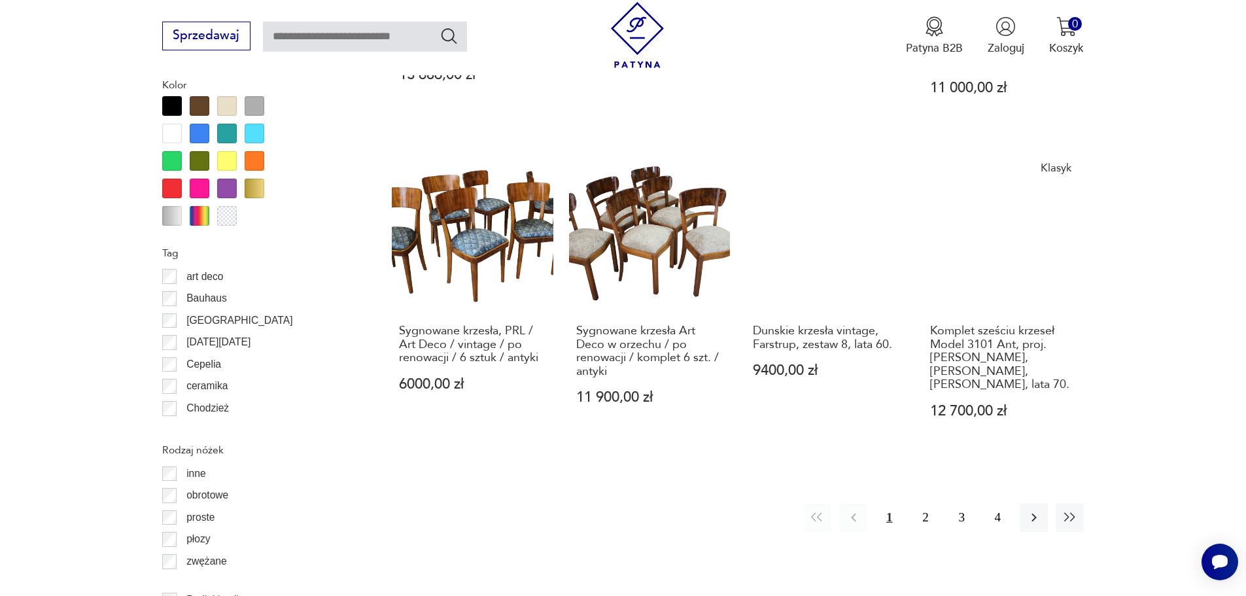
scroll to position [1531, 0]
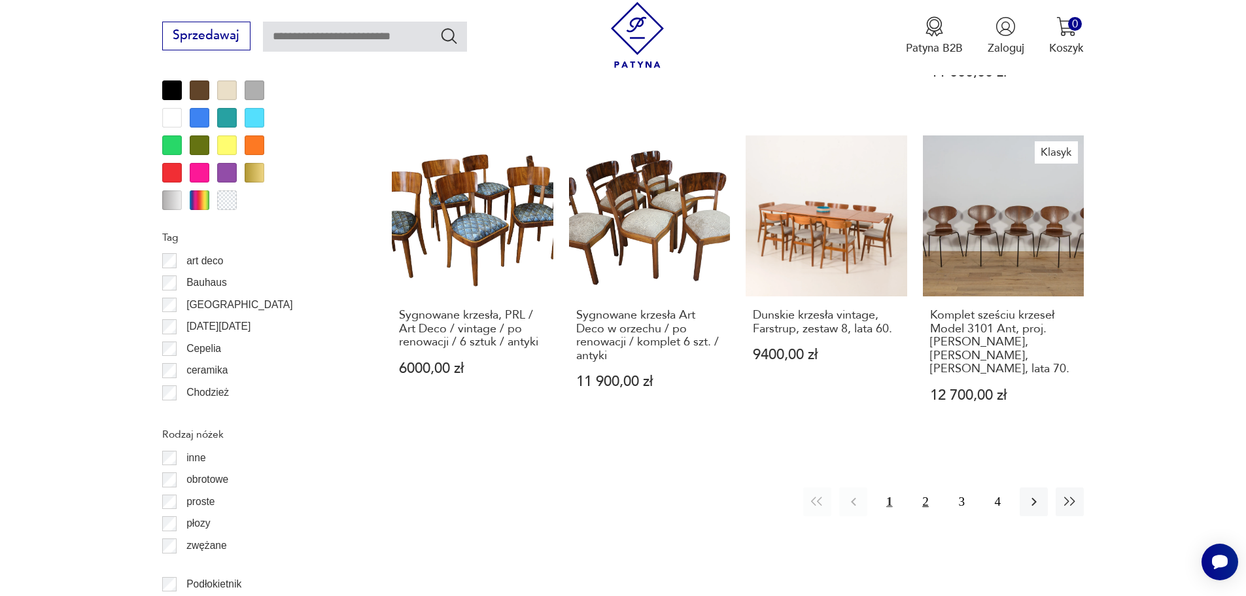
click at [922, 487] on button "2" at bounding box center [925, 501] width 28 height 28
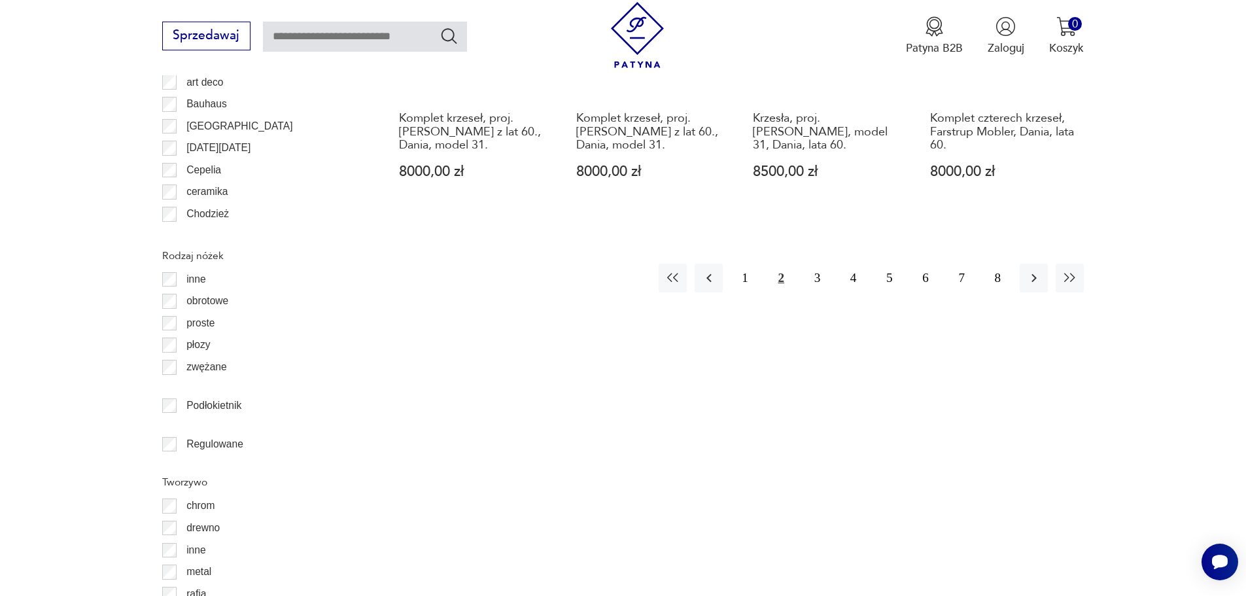
scroll to position [1744, 0]
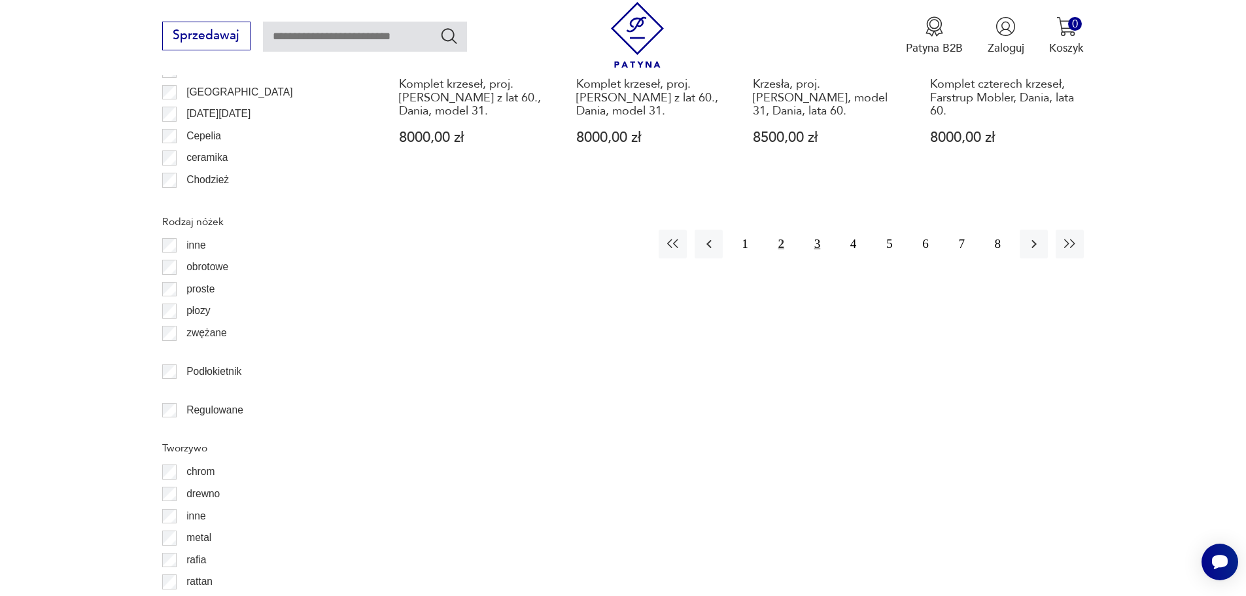
click at [819, 236] on button "3" at bounding box center [817, 244] width 28 height 28
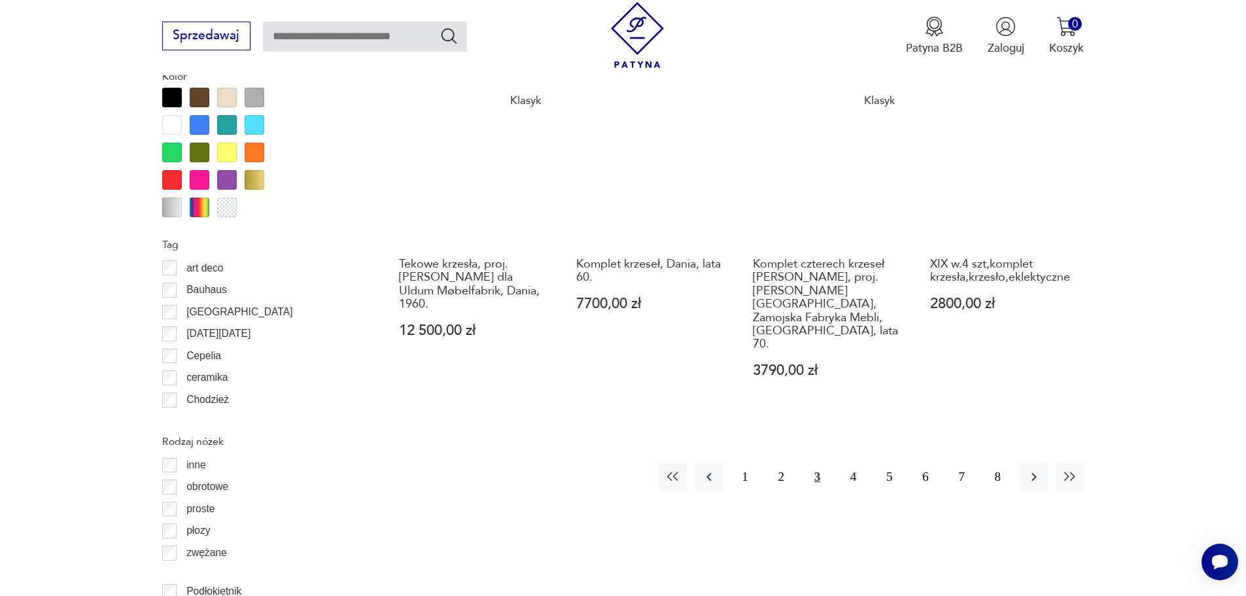
scroll to position [1548, 0]
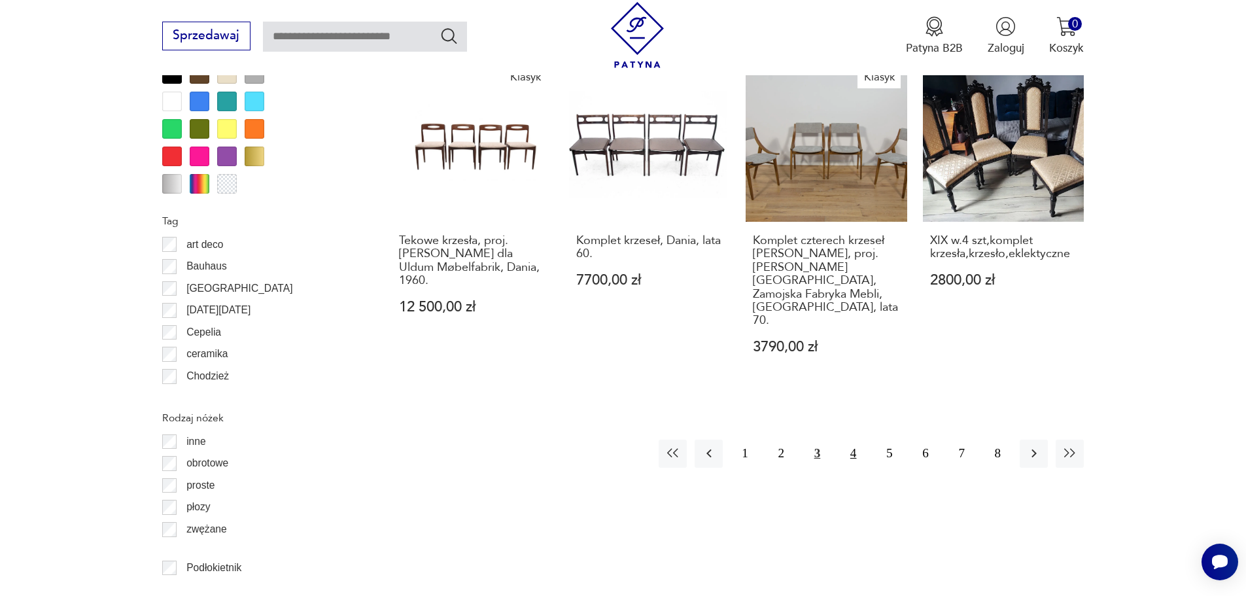
click at [854, 440] on button "4" at bounding box center [853, 454] width 28 height 28
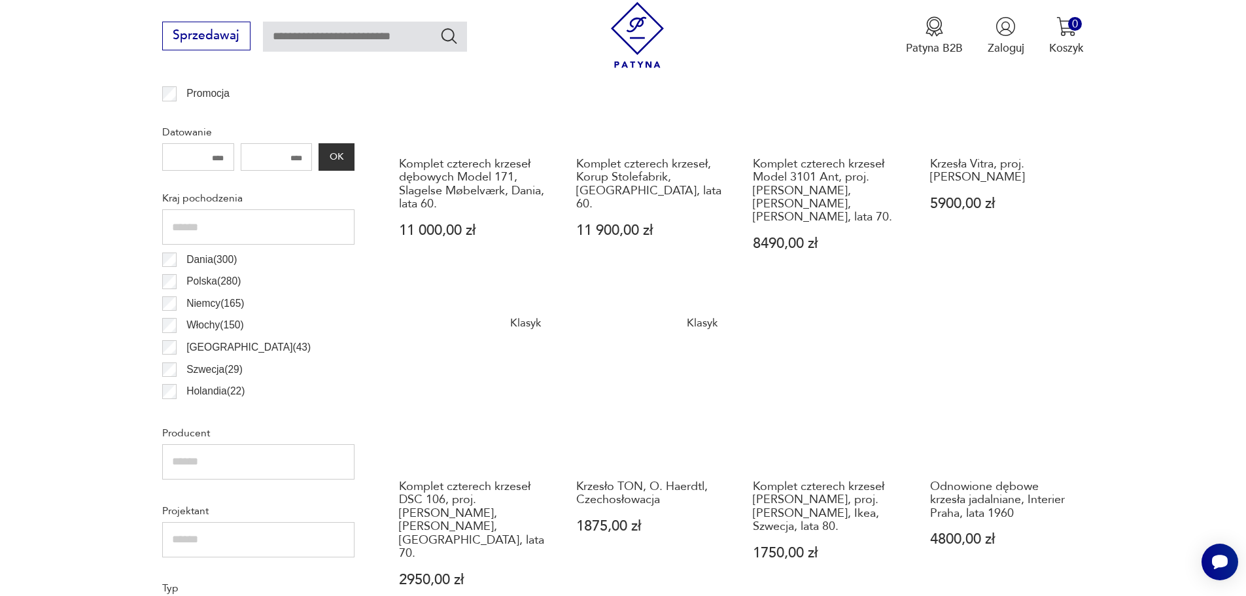
scroll to position [697, 0]
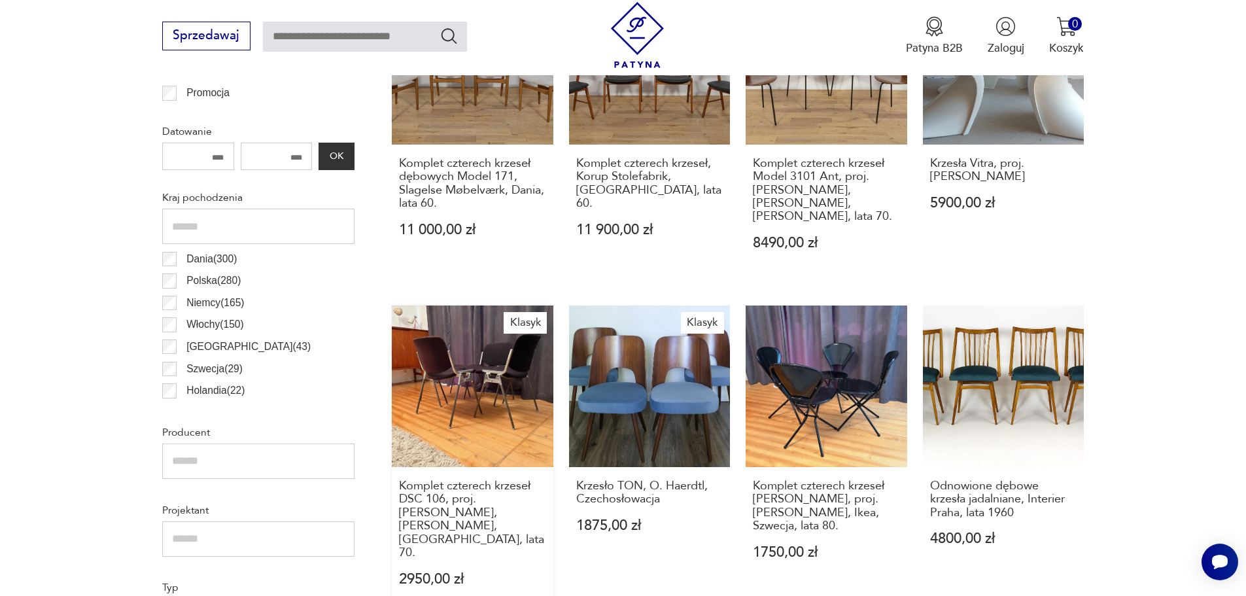
click at [500, 413] on link "Klasyk Komplet czterech krzeseł DSC 106, proj. Giancarlo Piretti, Anonima Caste…" at bounding box center [473, 460] width 162 height 311
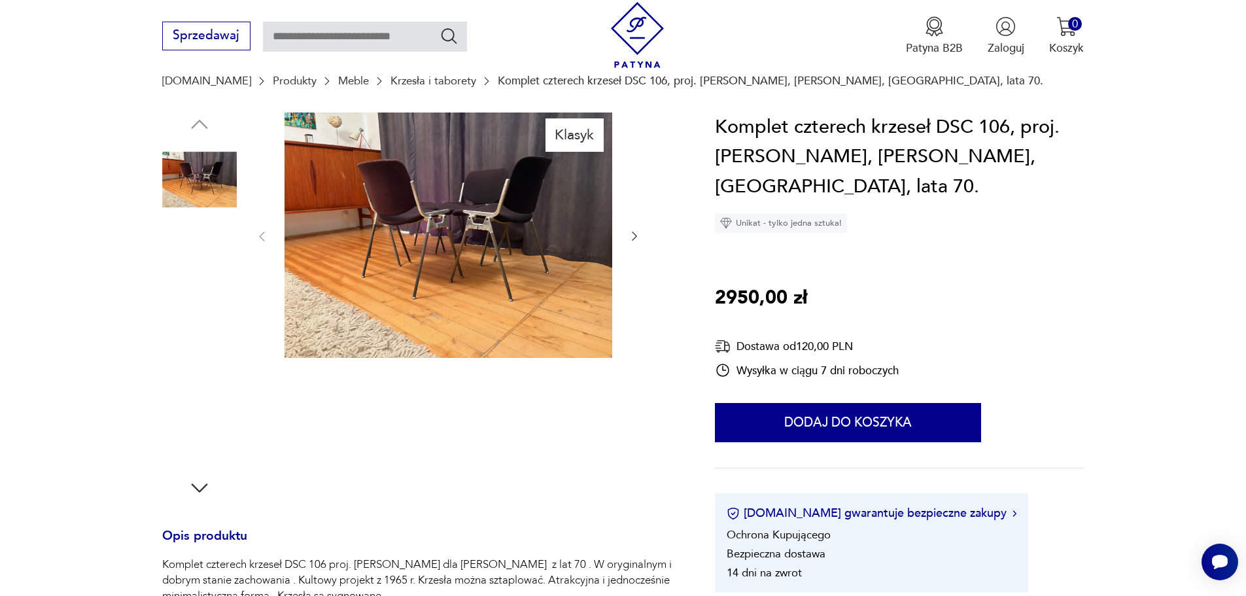
scroll to position [131, 0]
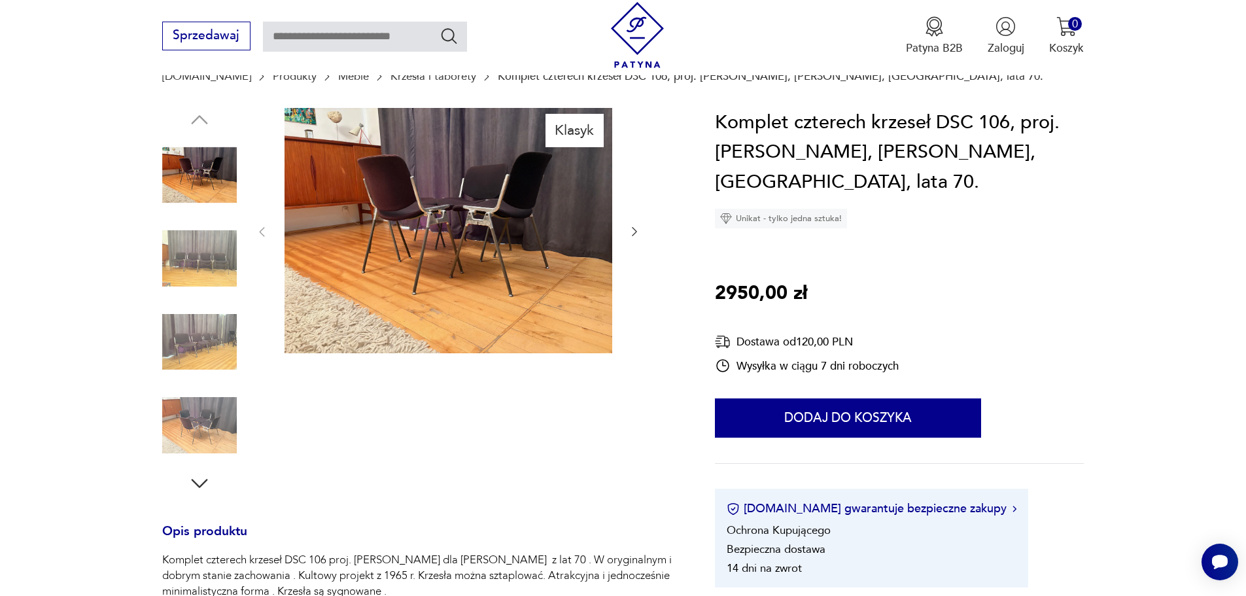
click at [200, 428] on img at bounding box center [199, 425] width 75 height 75
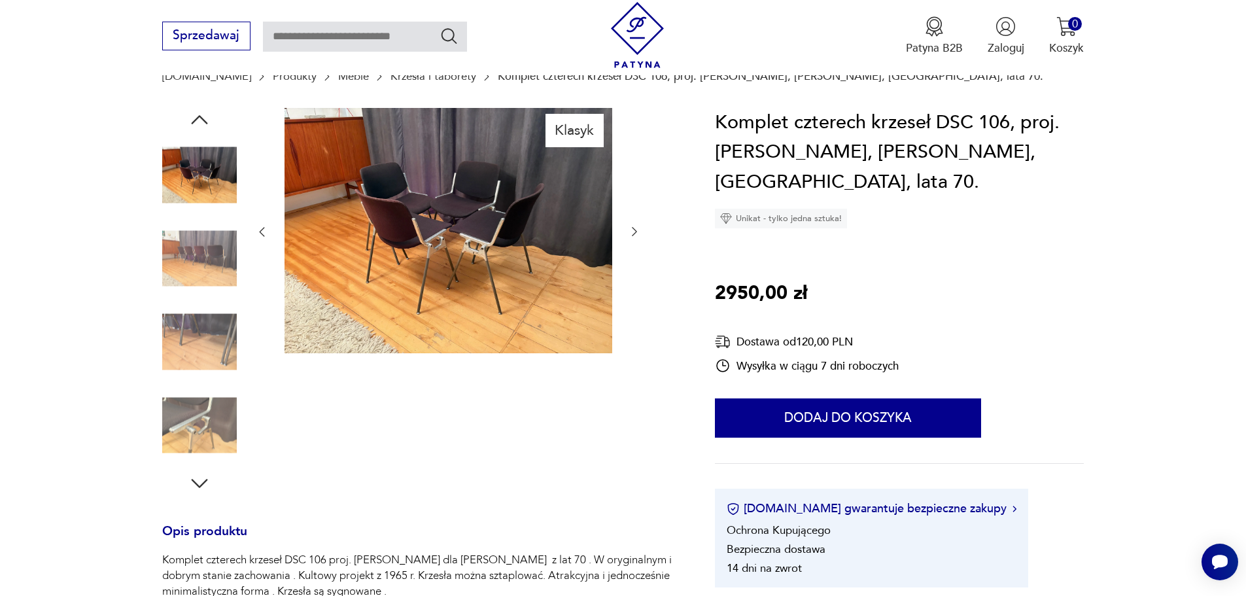
click at [204, 355] on img at bounding box center [199, 342] width 75 height 75
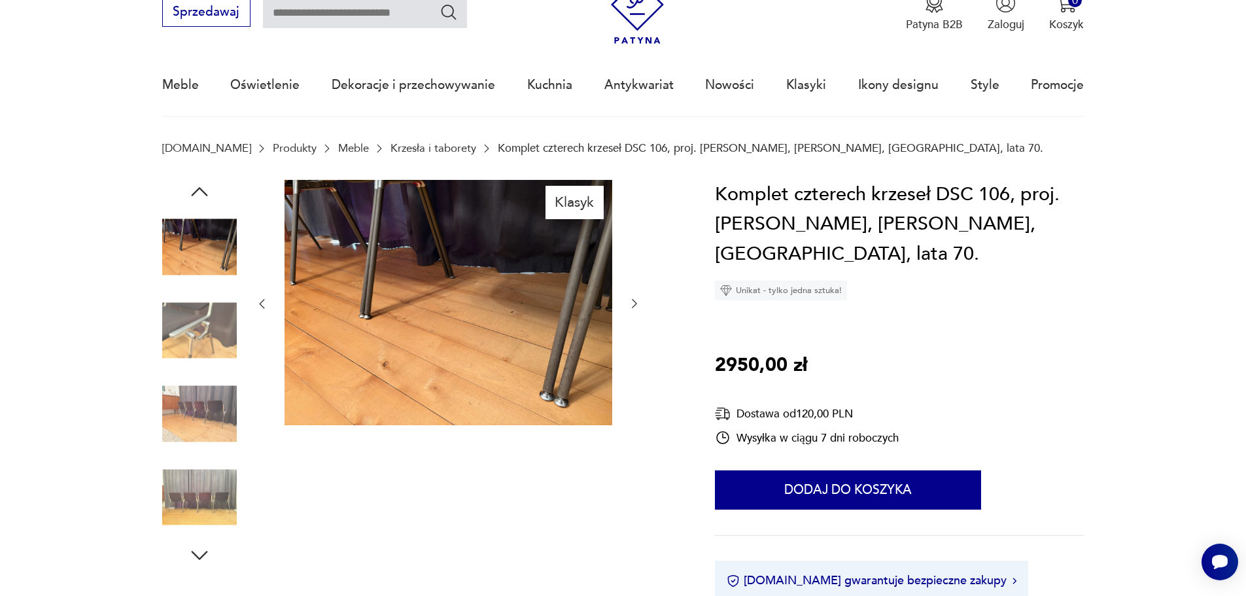
scroll to position [0, 0]
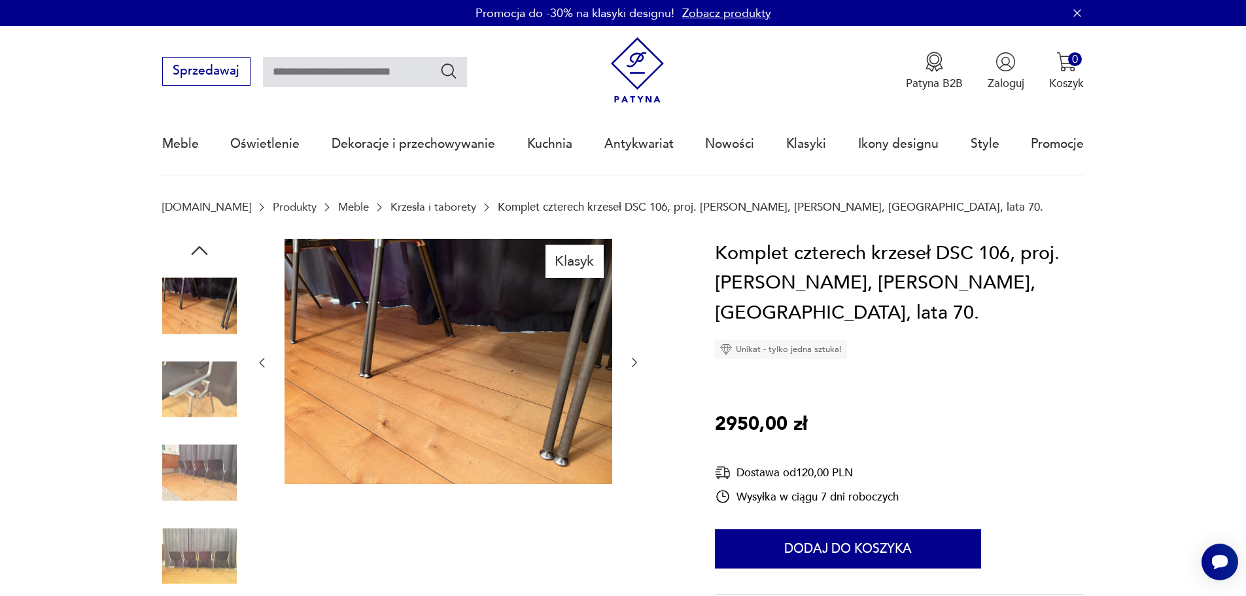
click at [196, 395] on img at bounding box center [199, 389] width 75 height 75
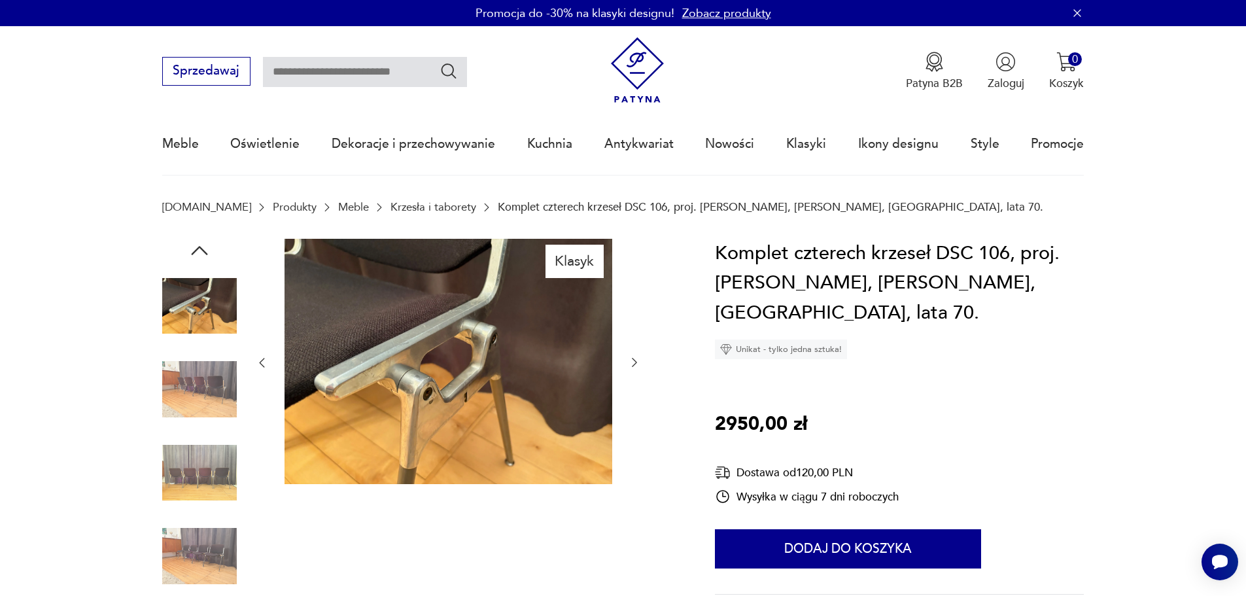
click at [204, 309] on img at bounding box center [199, 306] width 75 height 75
click at [206, 468] on img at bounding box center [199, 473] width 75 height 75
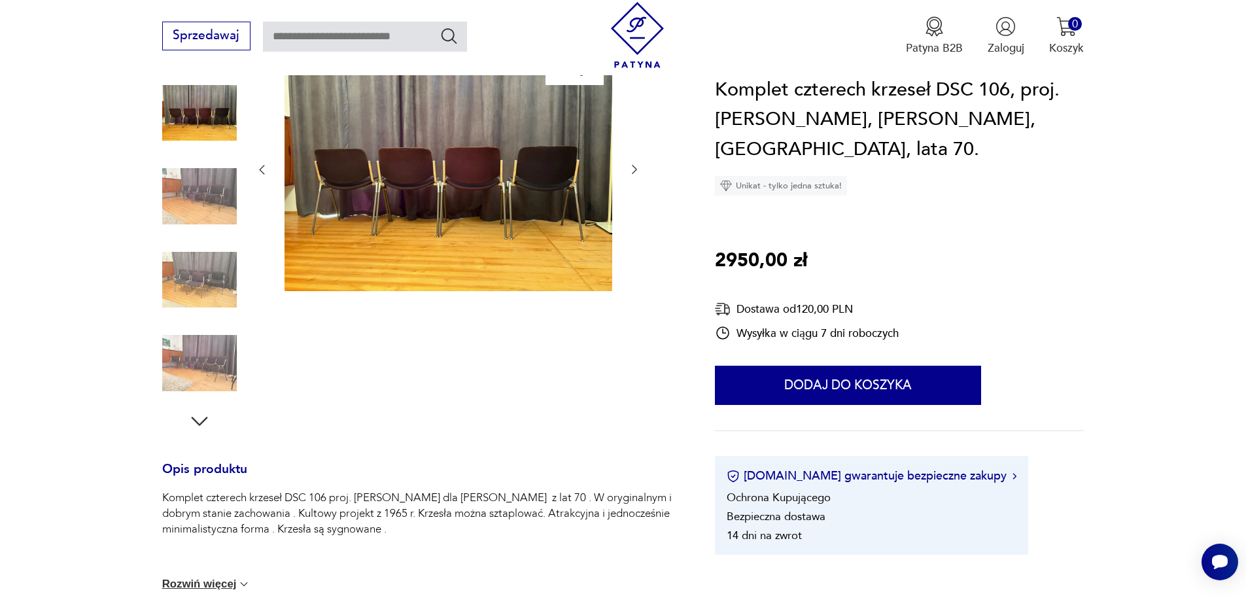
scroll to position [196, 0]
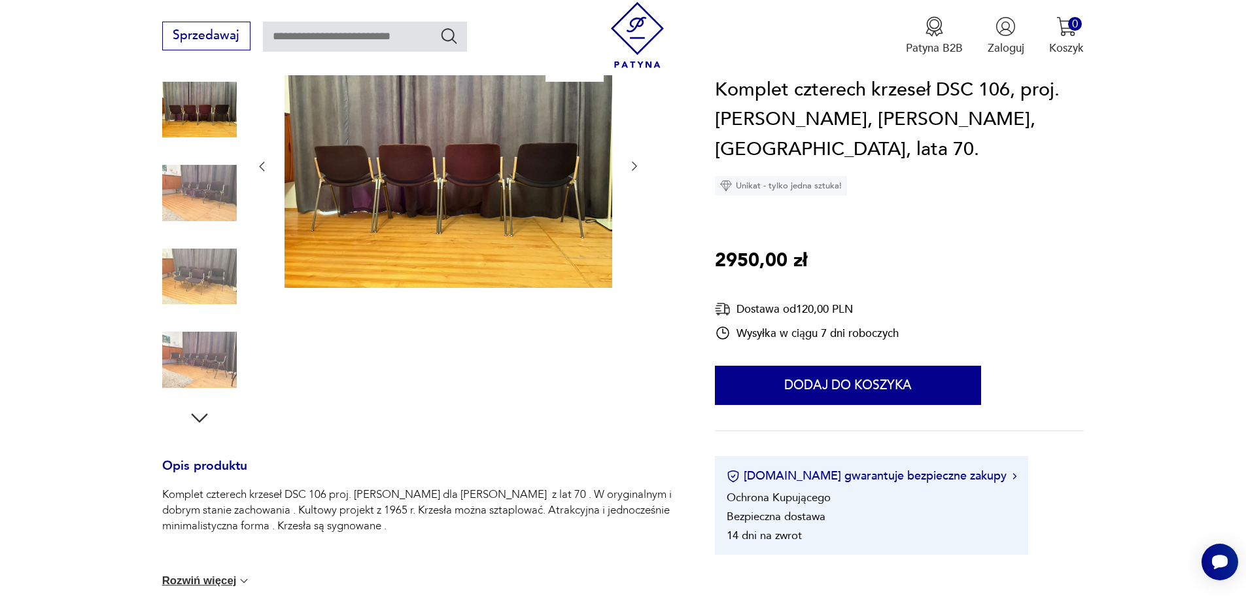
click at [199, 358] on img at bounding box center [199, 359] width 75 height 75
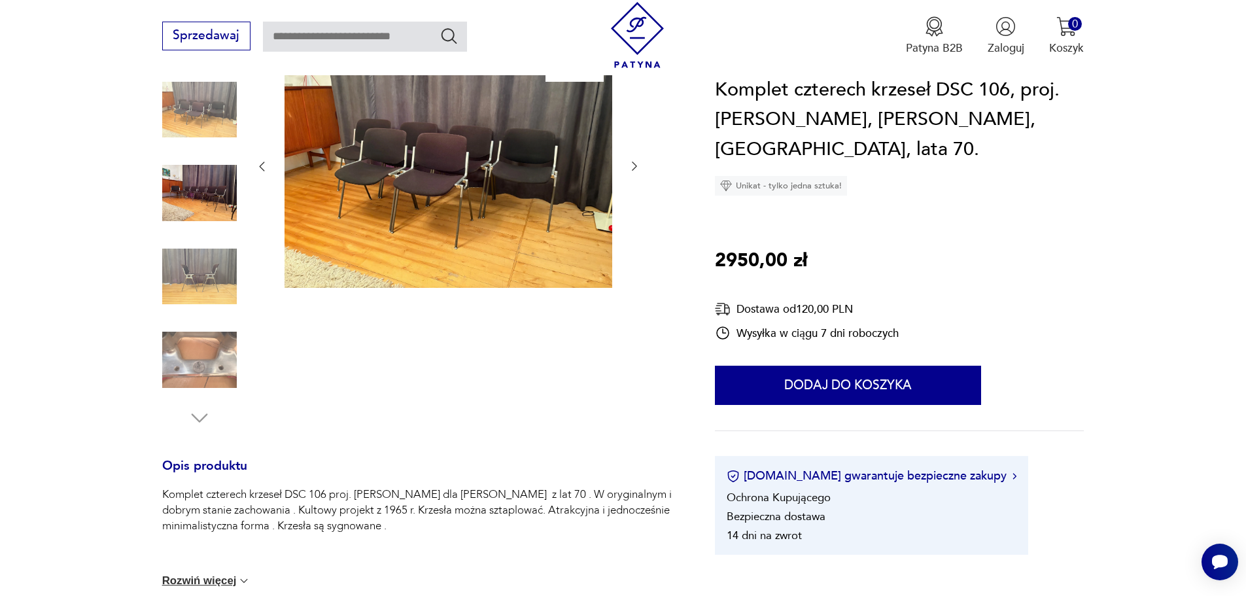
click at [394, 205] on img at bounding box center [449, 166] width 328 height 246
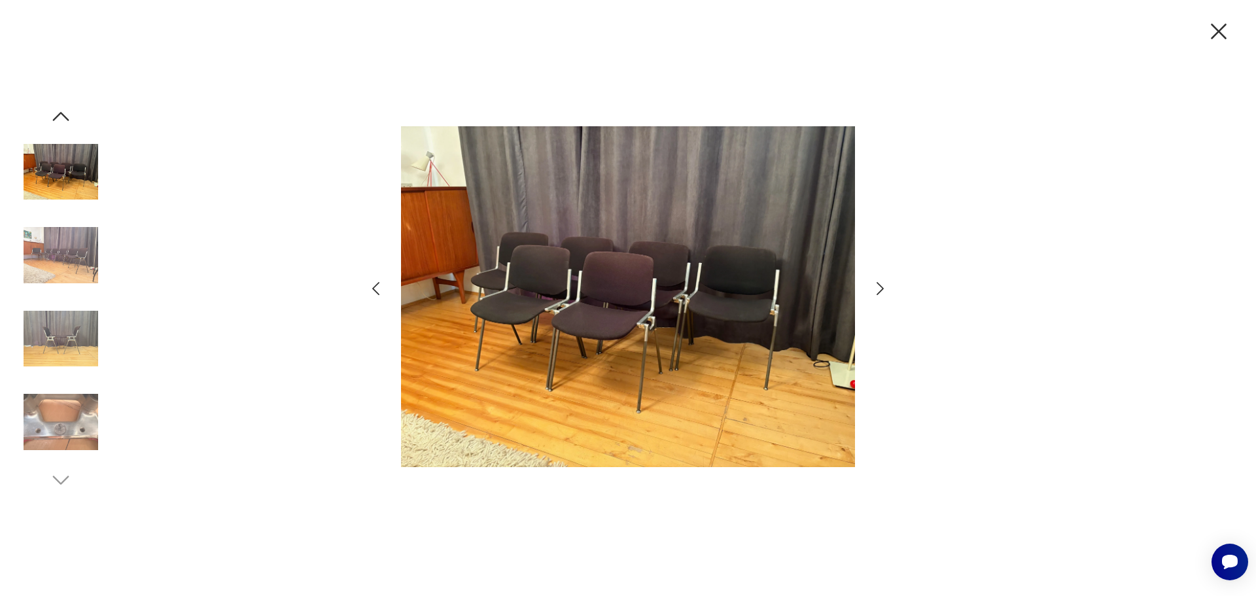
click at [874, 287] on icon "button" at bounding box center [880, 288] width 19 height 19
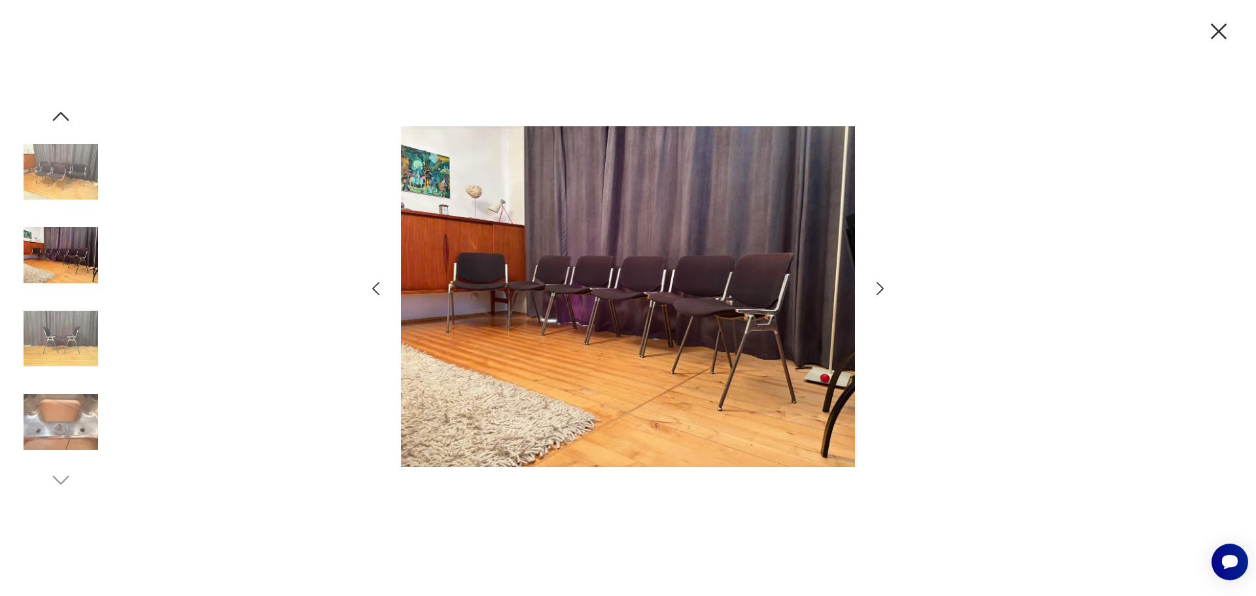
click at [874, 287] on icon "button" at bounding box center [880, 288] width 19 height 19
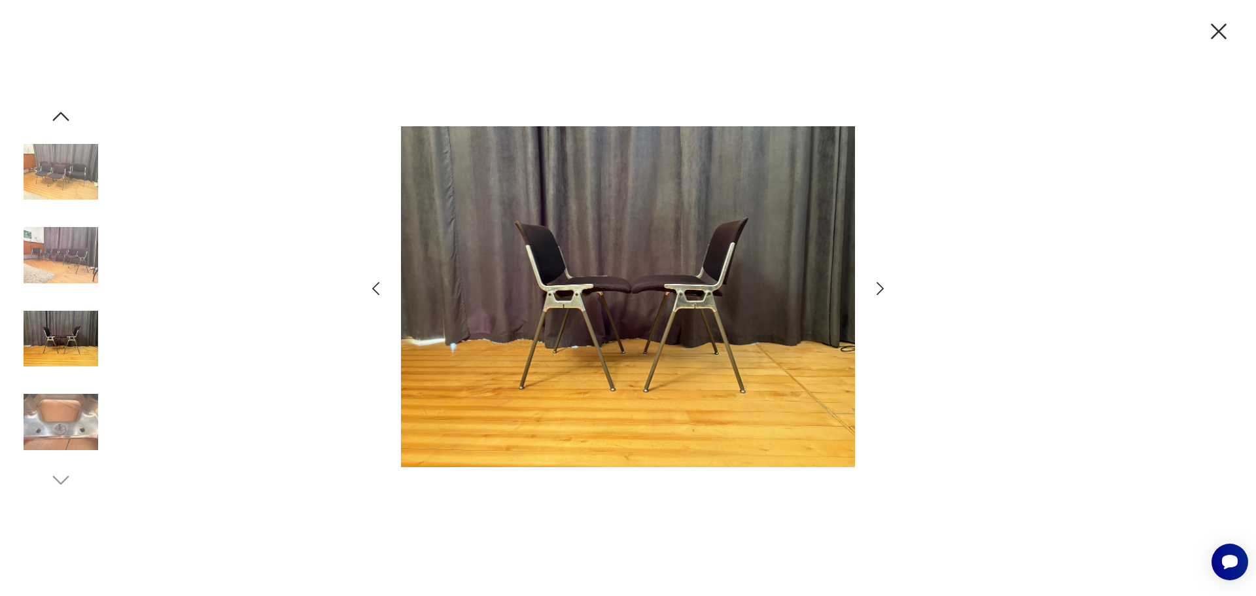
click at [874, 287] on icon "button" at bounding box center [880, 288] width 19 height 19
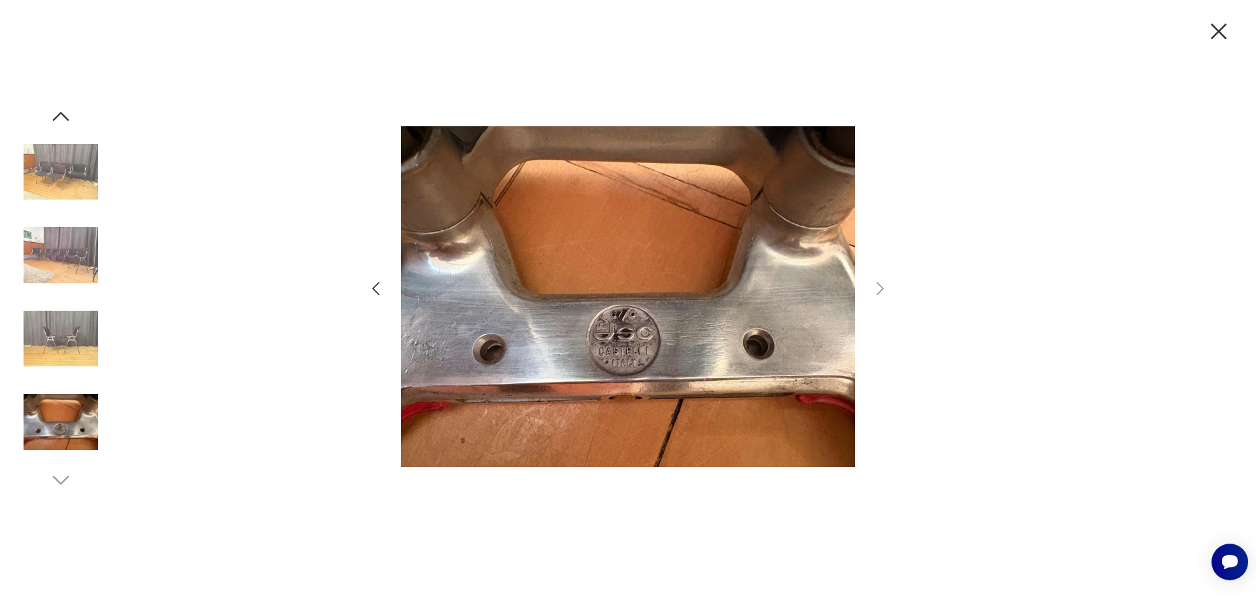
click at [377, 286] on icon "button" at bounding box center [375, 288] width 19 height 19
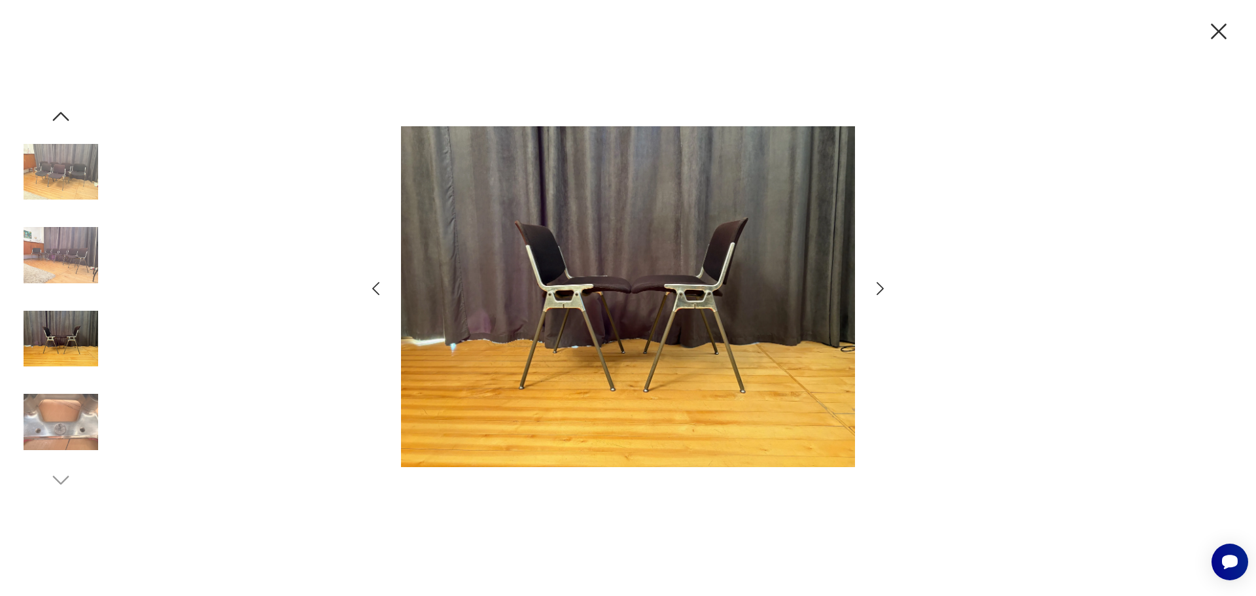
click at [377, 290] on icon "button" at bounding box center [375, 288] width 19 height 19
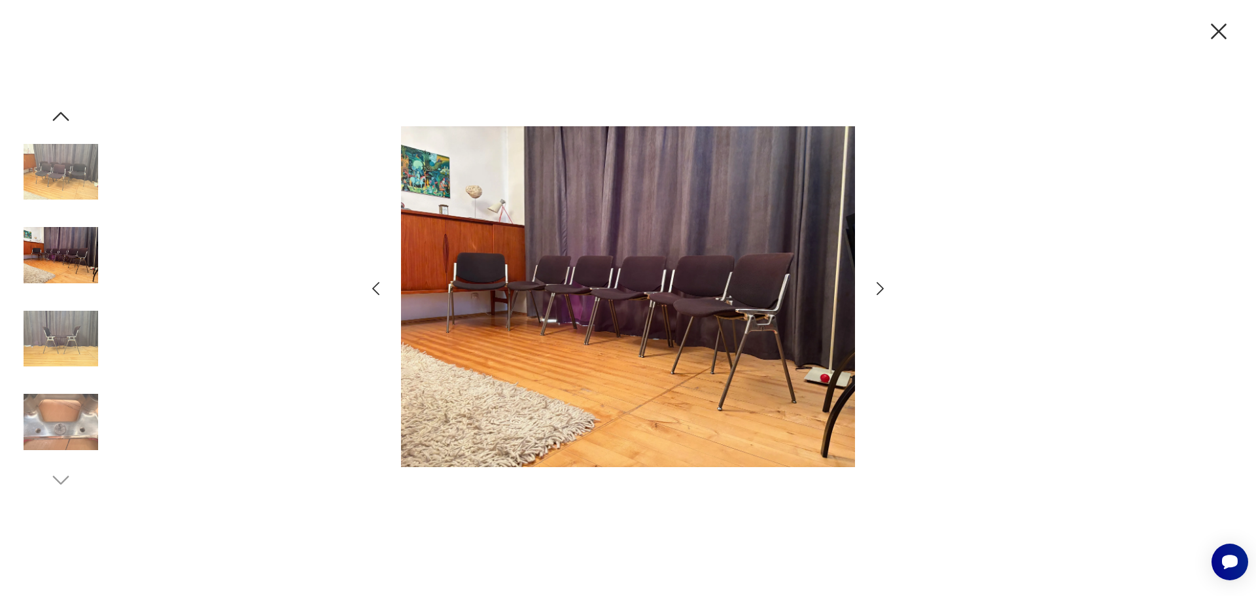
click at [377, 290] on icon "button" at bounding box center [375, 288] width 19 height 19
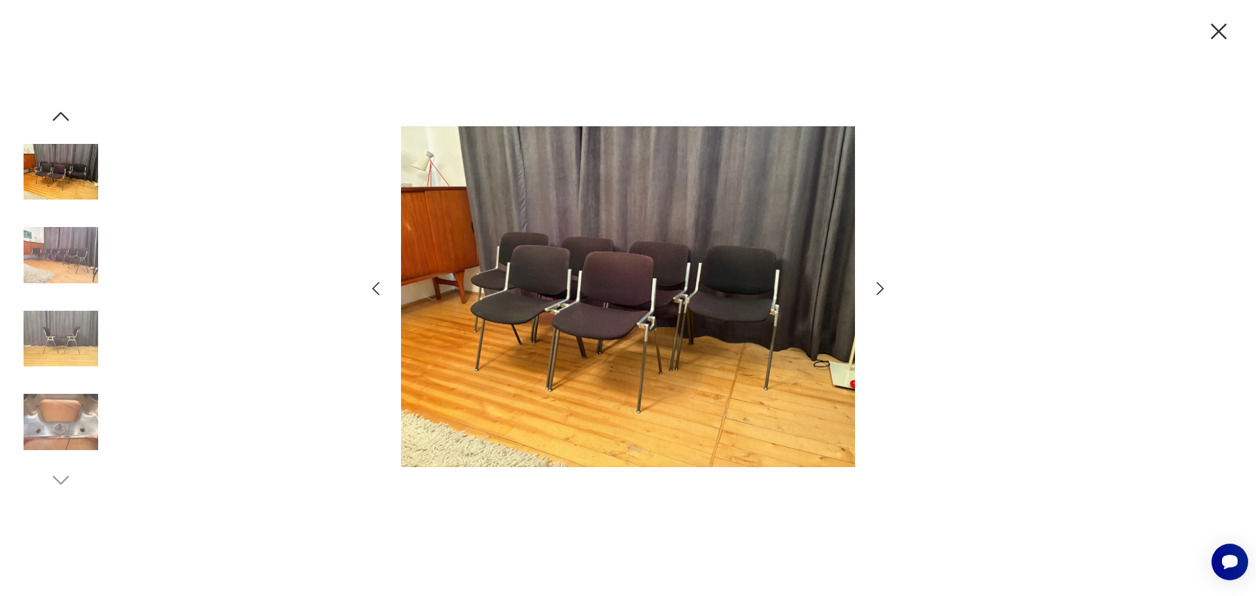
click at [1217, 28] on icon "button" at bounding box center [1218, 31] width 27 height 27
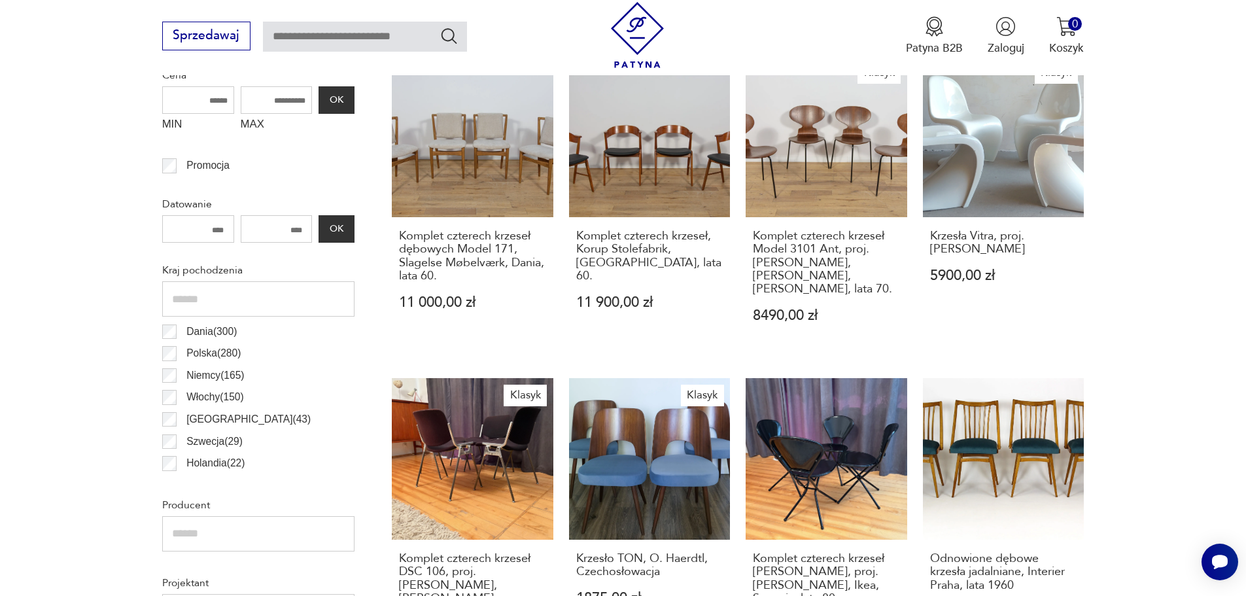
scroll to position [436, 0]
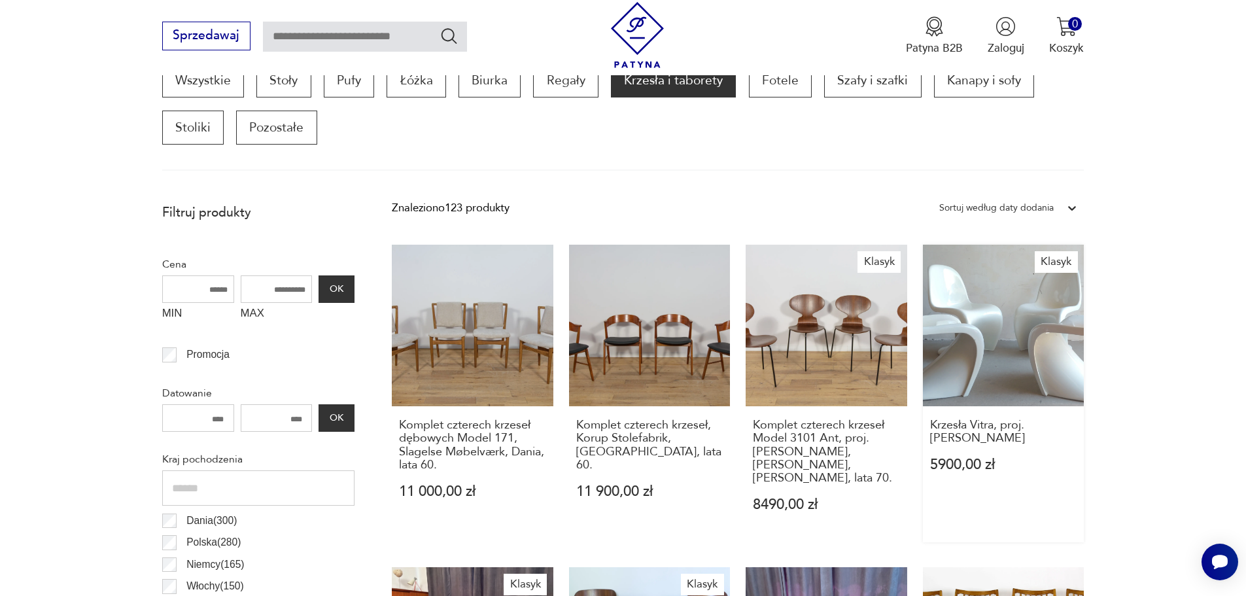
click at [960, 309] on link "Klasyk Krzesła Vitra, proj. Verner Panton 5900,00 zł" at bounding box center [1004, 394] width 162 height 298
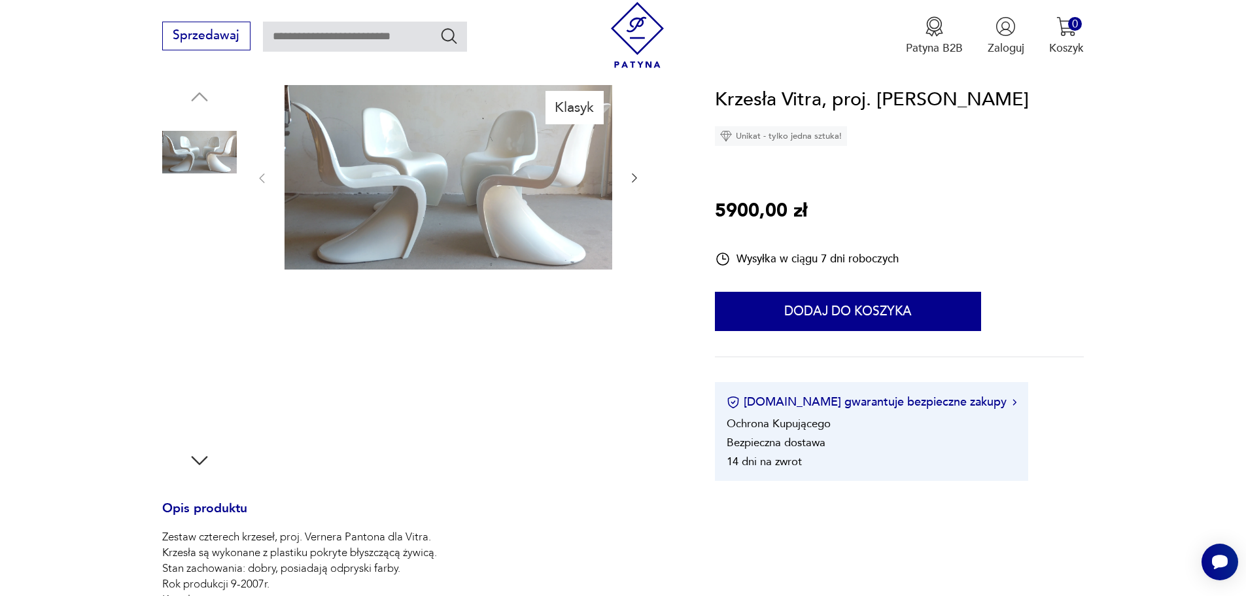
scroll to position [131, 0]
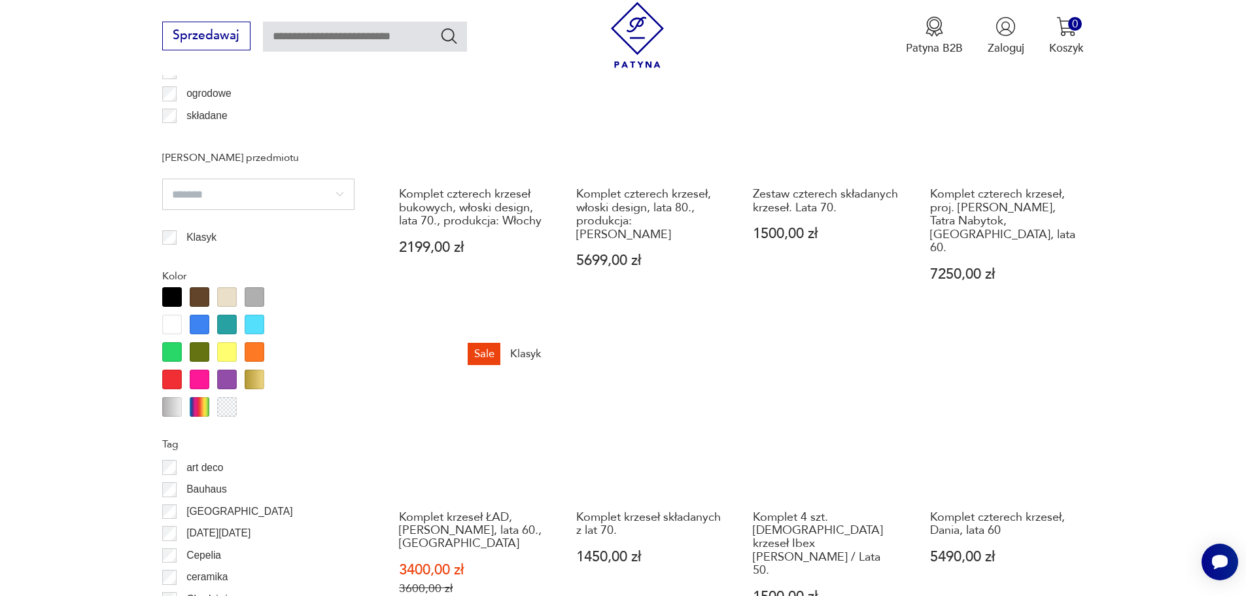
scroll to position [1351, 0]
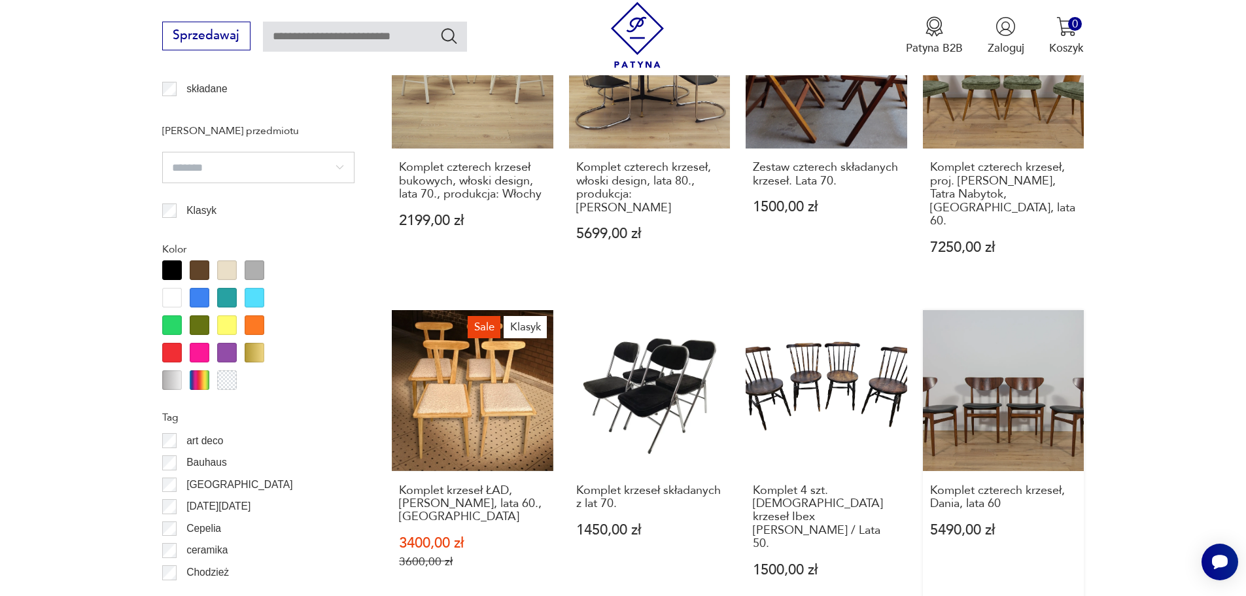
click at [1028, 356] on link "Komplet czterech krzeseł, Dania, lata 60 5490,00 zł" at bounding box center [1004, 459] width 162 height 298
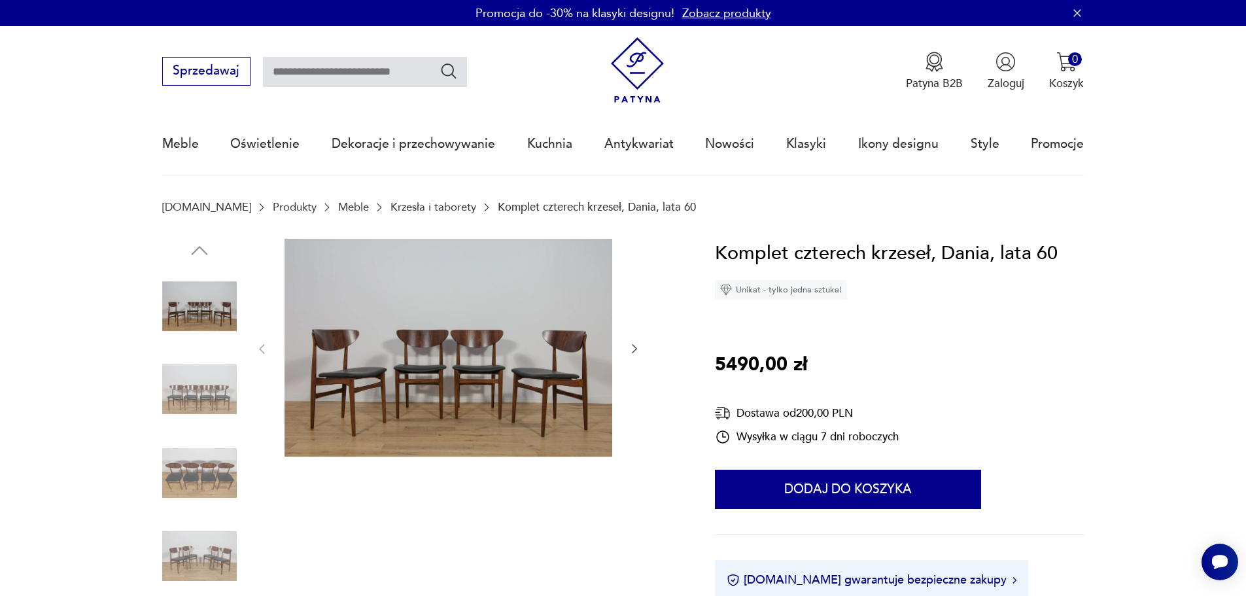
click at [557, 379] on img at bounding box center [449, 348] width 328 height 218
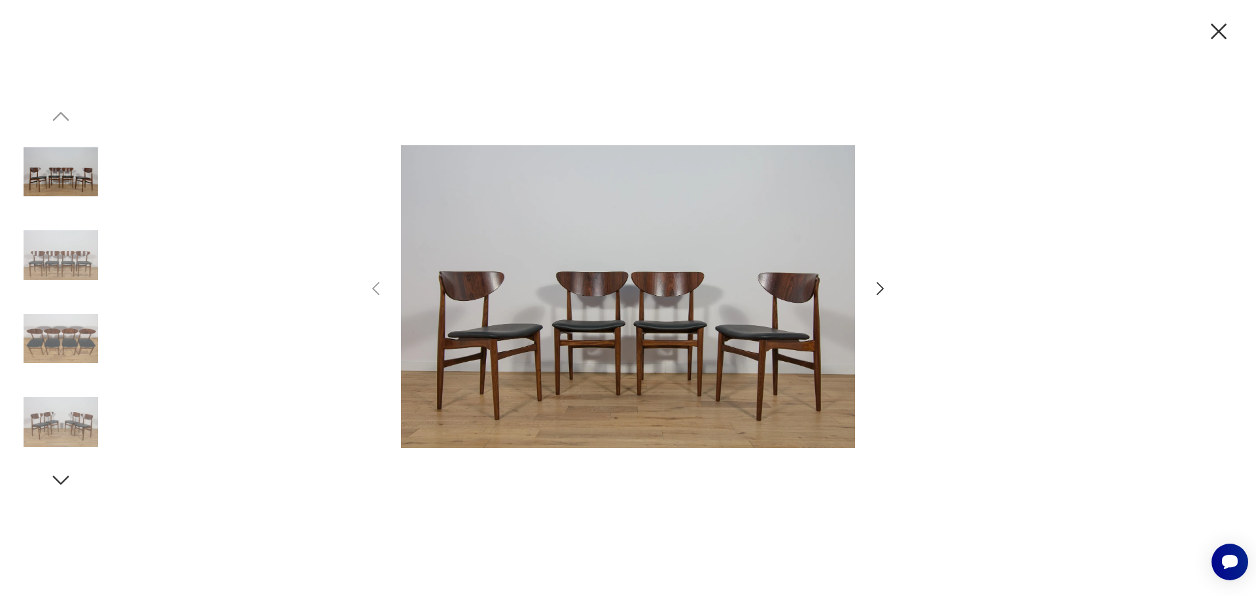
click at [880, 291] on icon "button" at bounding box center [880, 288] width 7 height 13
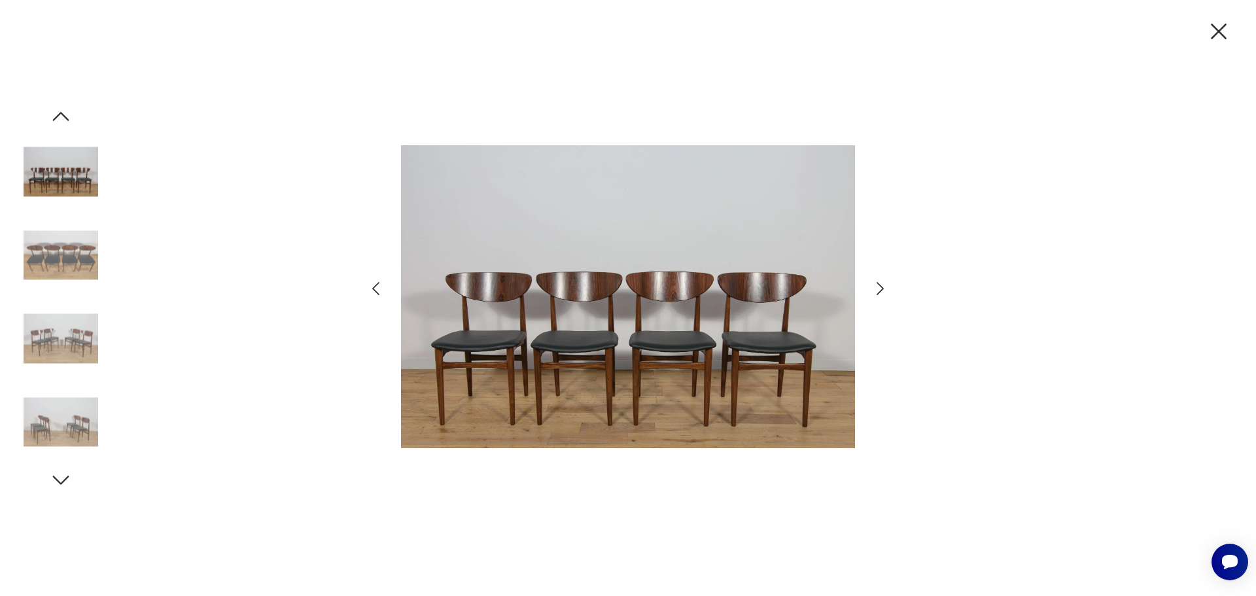
click at [880, 291] on icon "button" at bounding box center [880, 288] width 7 height 13
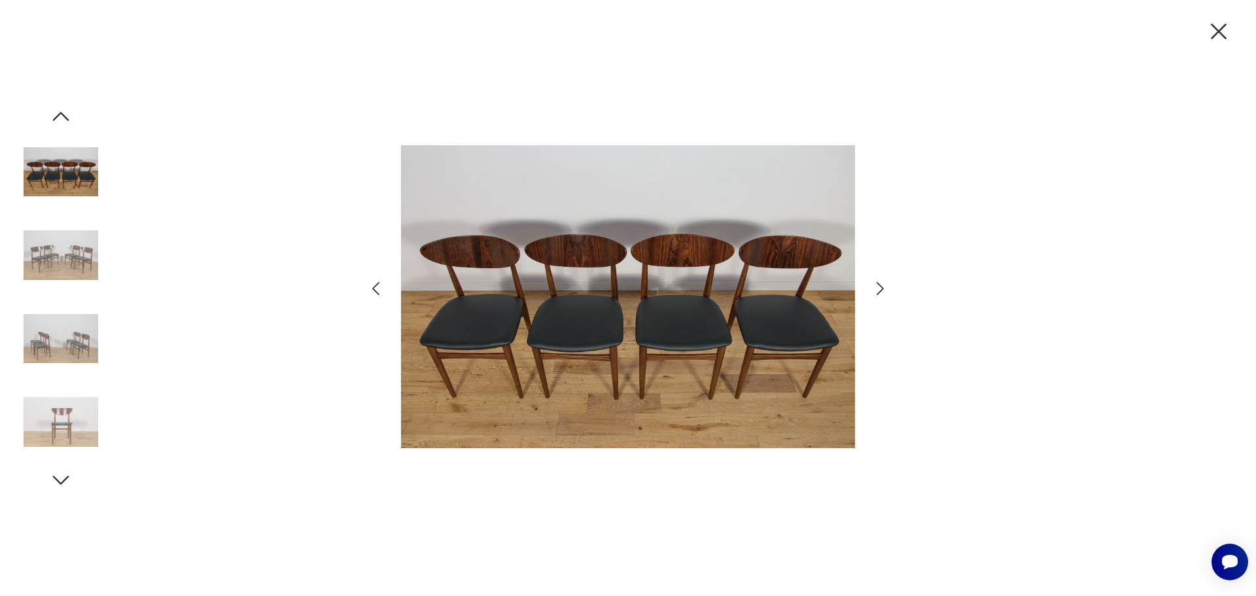
click at [1217, 33] on icon "button" at bounding box center [1219, 32] width 16 height 16
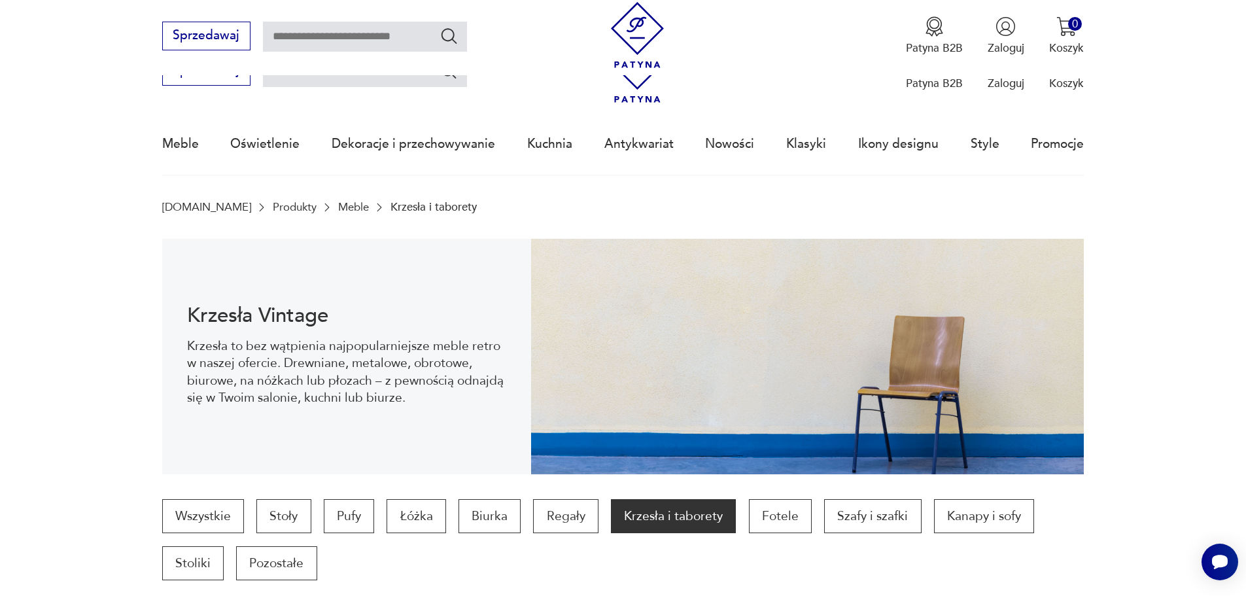
scroll to position [1496, 0]
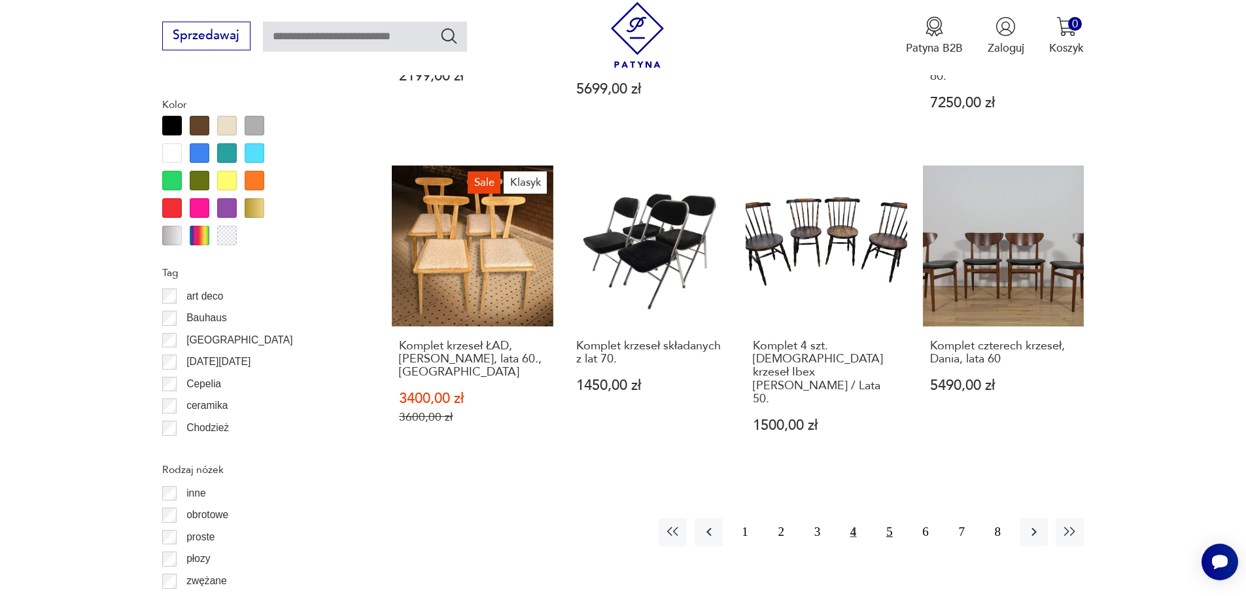
click at [891, 518] on button "5" at bounding box center [889, 532] width 28 height 28
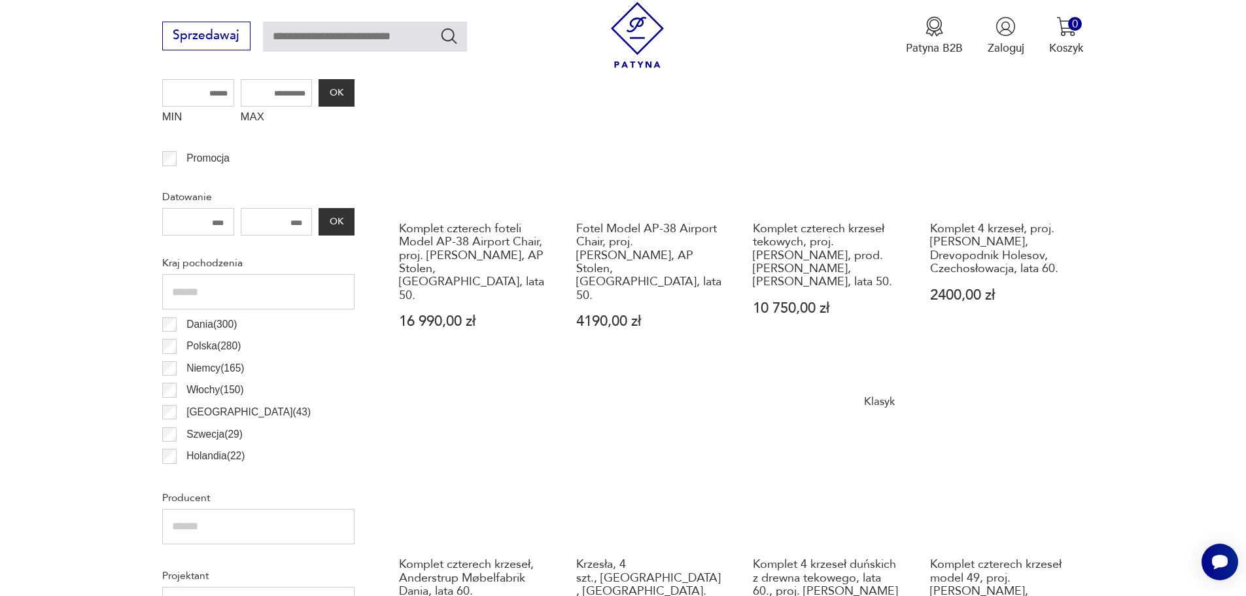
scroll to position [697, 0]
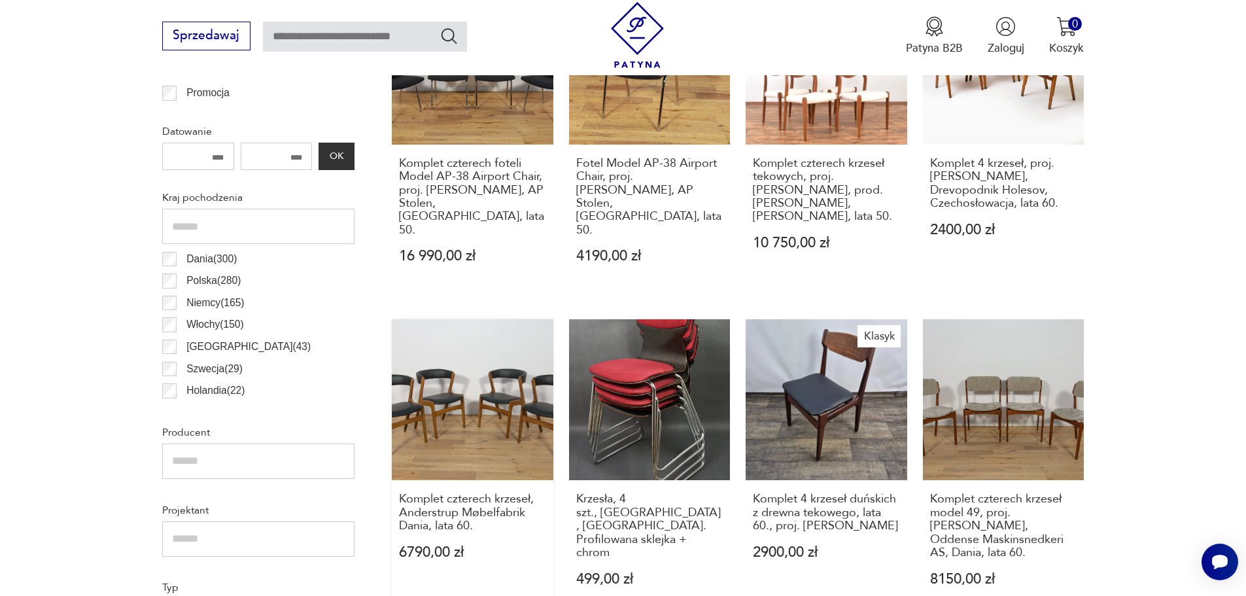
click at [496, 369] on link "Komplet czterech krzeseł, Anderstrup Møbelfabrik Dania, lata 60. 6790,00 zł" at bounding box center [473, 468] width 162 height 298
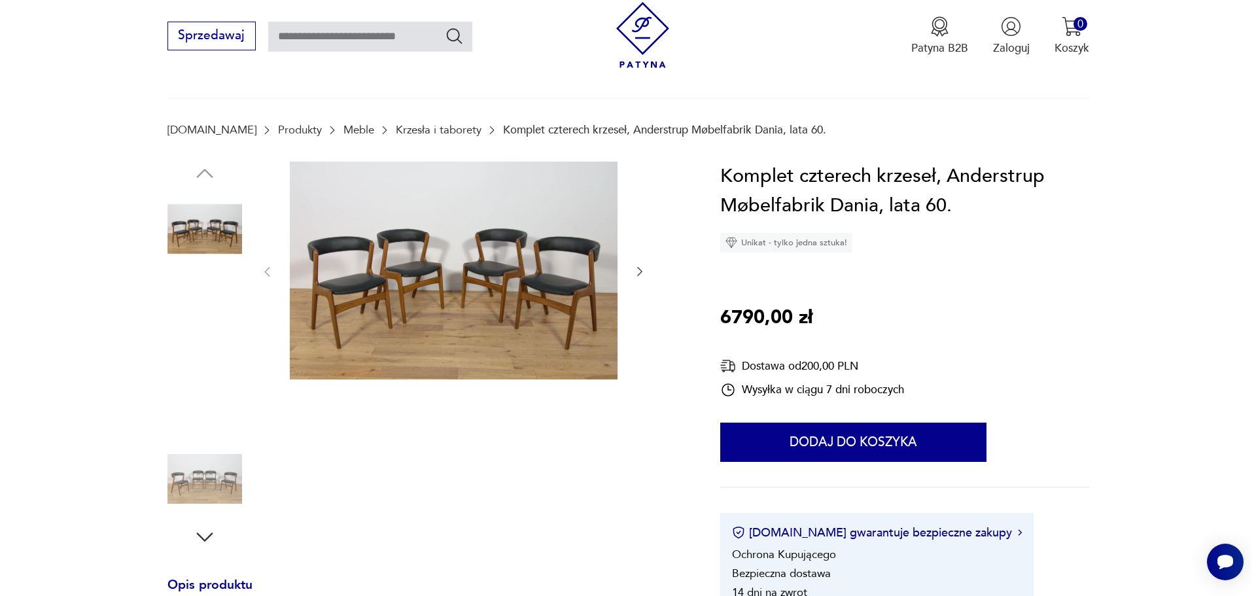
scroll to position [65, 0]
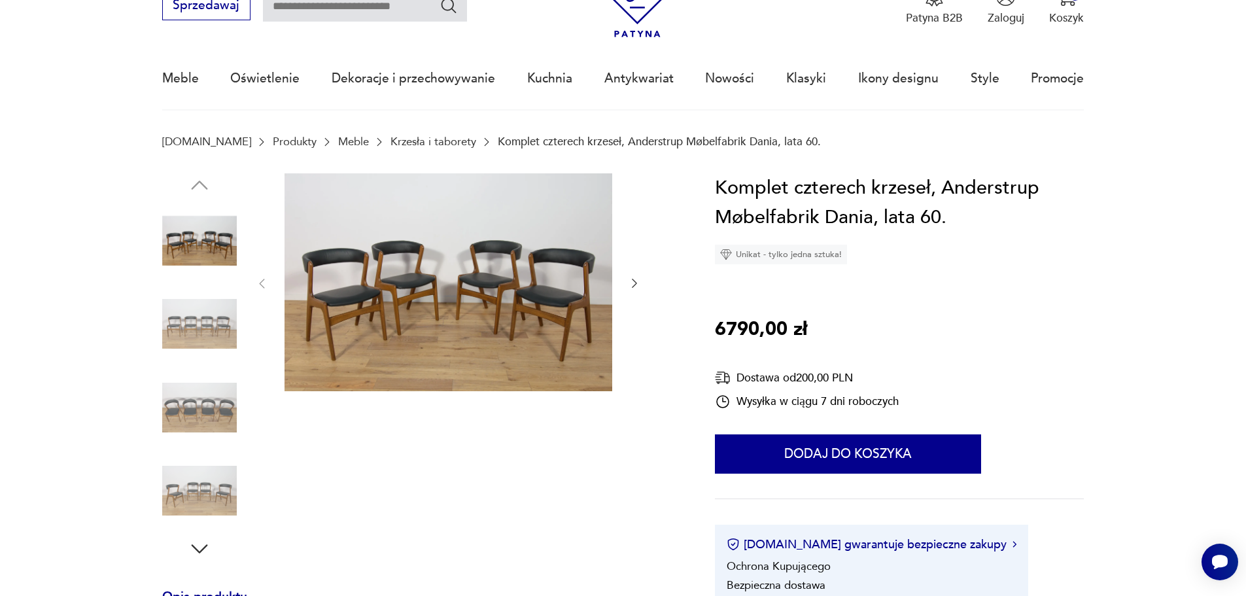
click at [366, 295] on img at bounding box center [449, 282] width 328 height 218
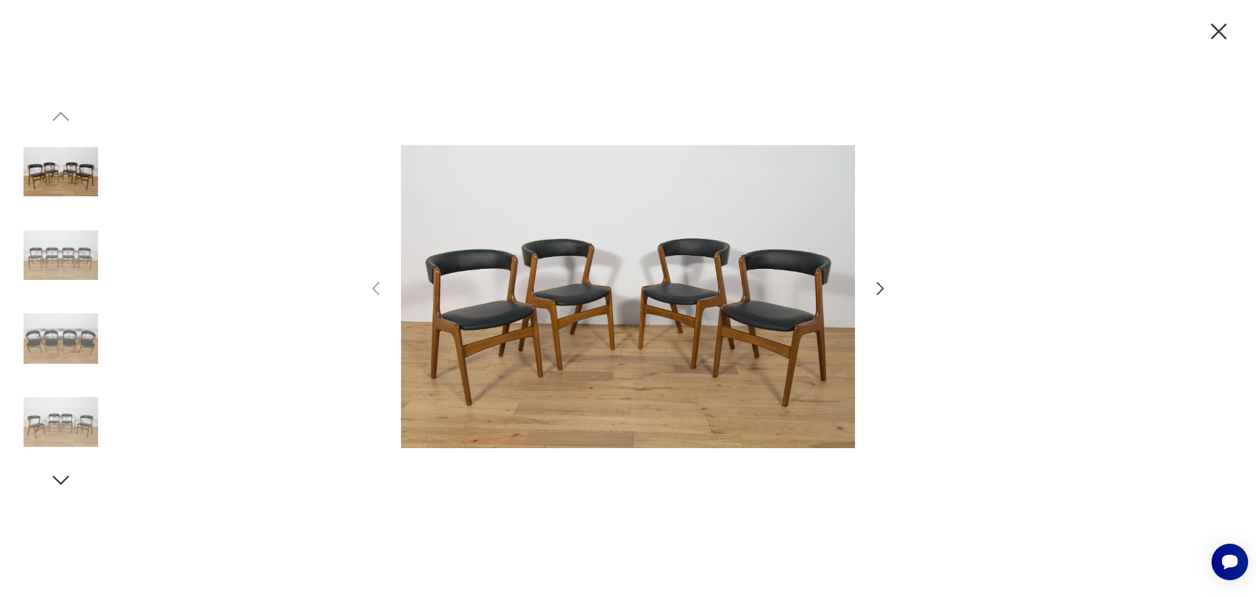
click at [877, 288] on icon "button" at bounding box center [880, 288] width 19 height 19
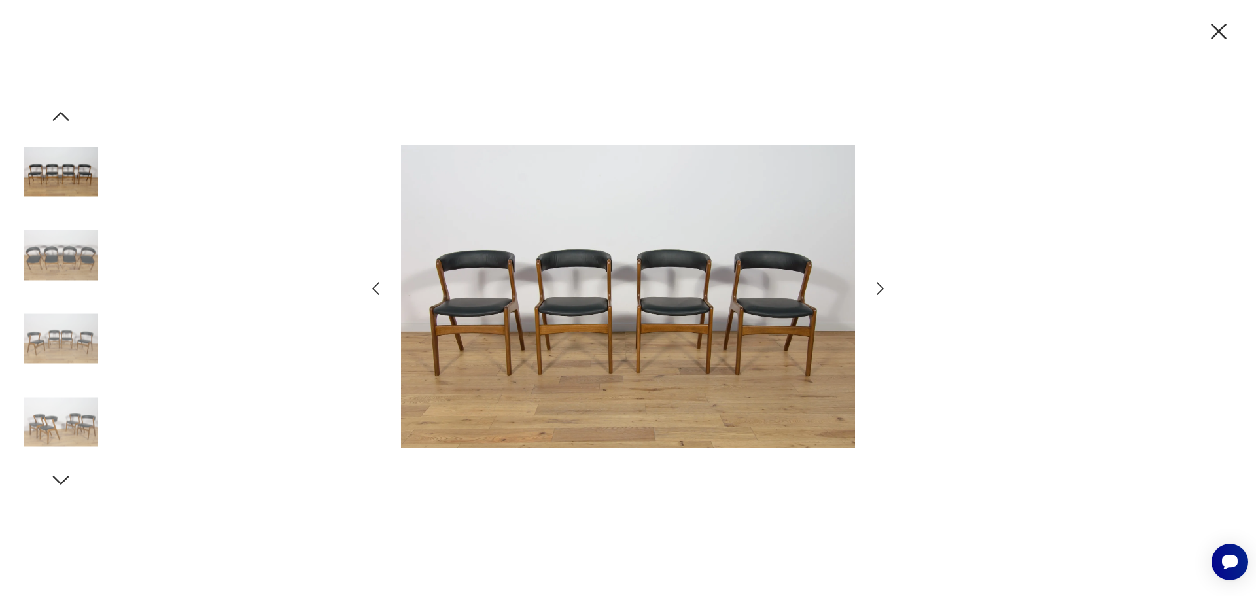
click at [877, 288] on icon "button" at bounding box center [880, 288] width 19 height 19
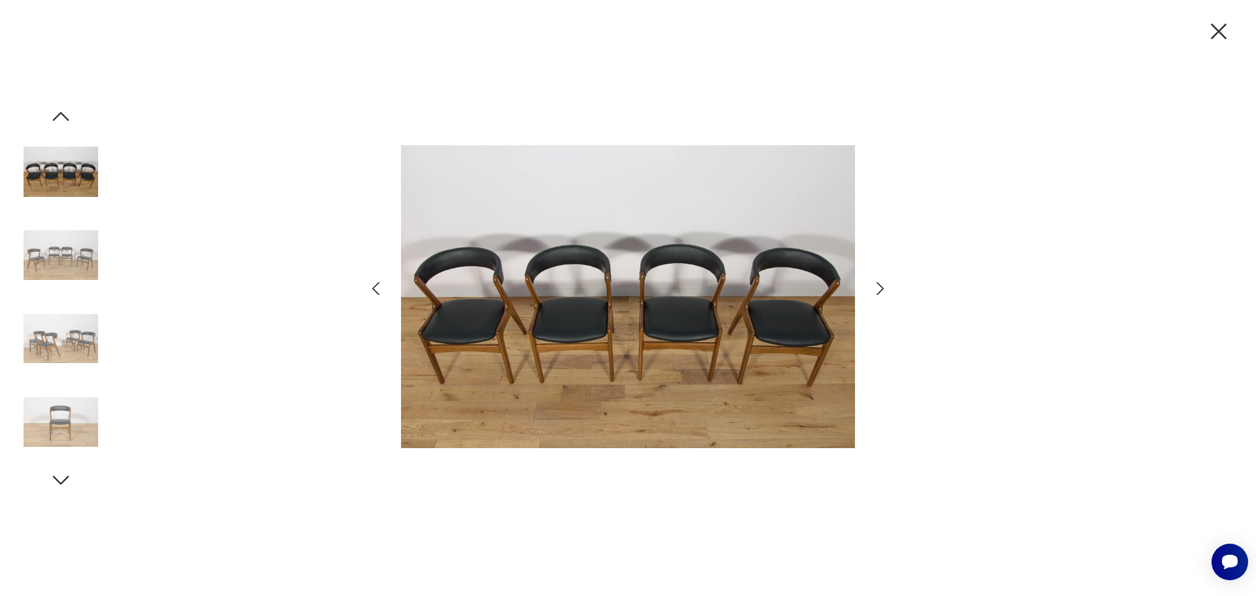
click at [877, 288] on icon "button" at bounding box center [880, 288] width 19 height 19
